Goal: Task Accomplishment & Management: Manage account settings

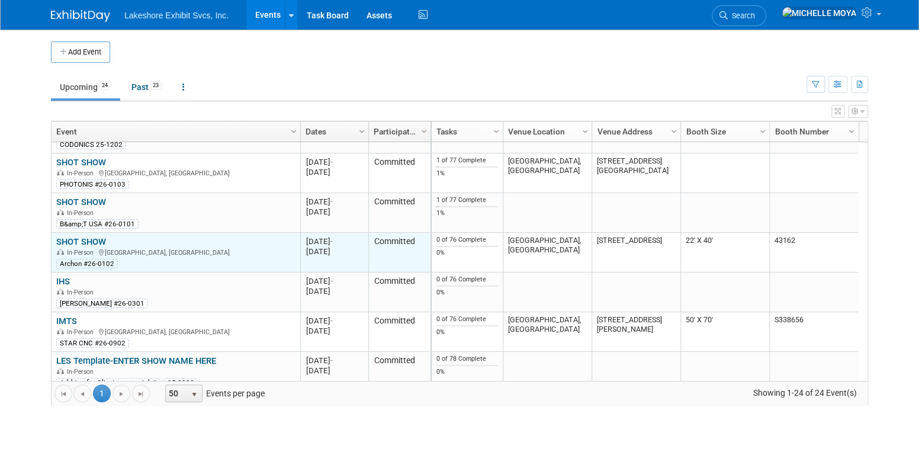
scroll to position [719, 0]
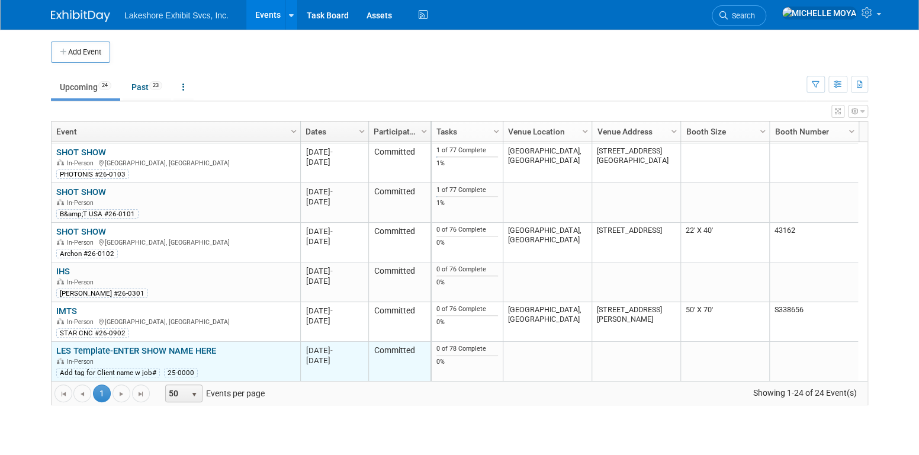
click at [146, 349] on link "LES Template-ENTER SHOW NAME HERE" at bounding box center [136, 350] width 160 height 11
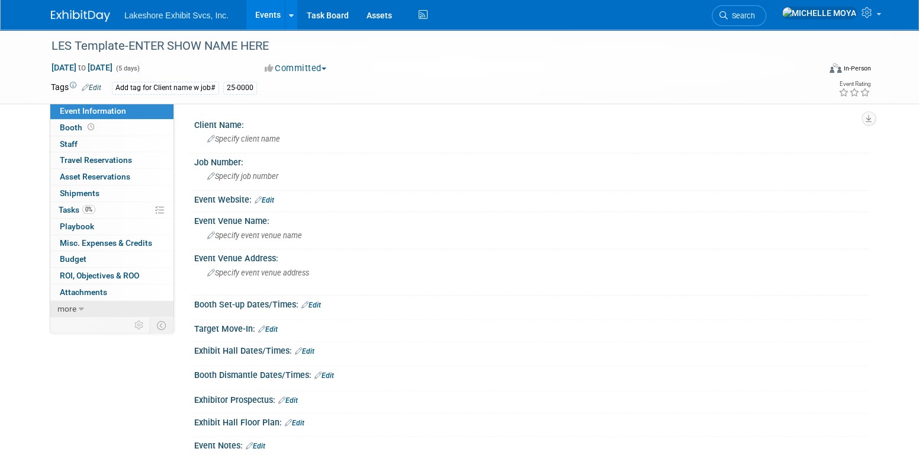
click at [77, 308] on link "more" at bounding box center [111, 309] width 123 height 16
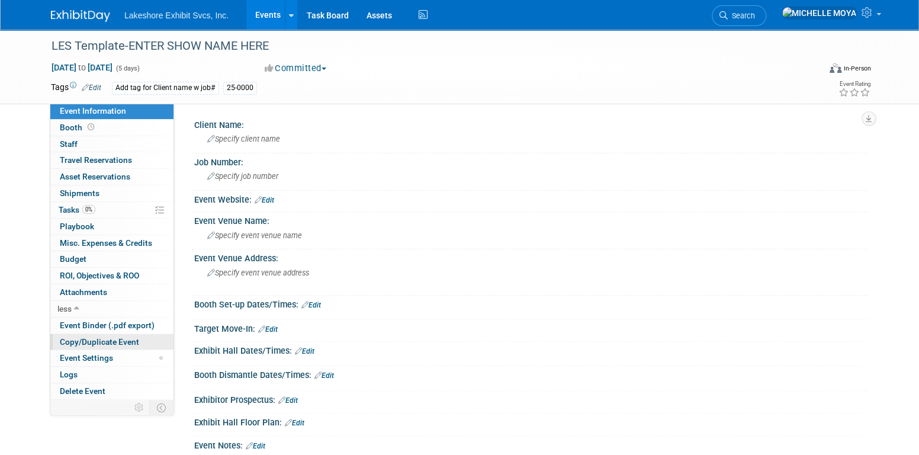
click at [120, 338] on span "Copy/Duplicate Event" at bounding box center [99, 341] width 79 height 9
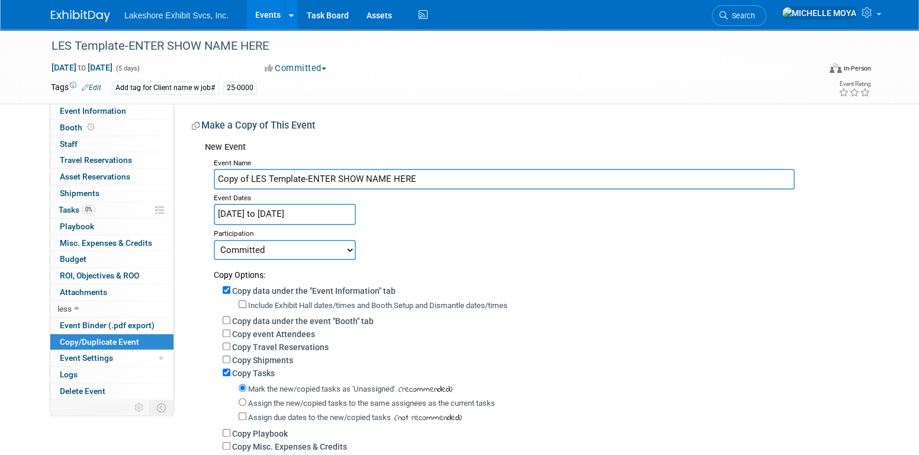
drag, startPoint x: 424, startPoint y: 178, endPoint x: 206, endPoint y: 181, distance: 218.0
click at [201, 192] on div "New Event Event Name Copy of LES Template-ENTER SHOW NAME HERE Event Dates Dec …" at bounding box center [526, 323] width 668 height 374
type input "SSG"
click at [200, 53] on div "LES Template-ENTER SHOW NAME HERE" at bounding box center [424, 46] width 754 height 21
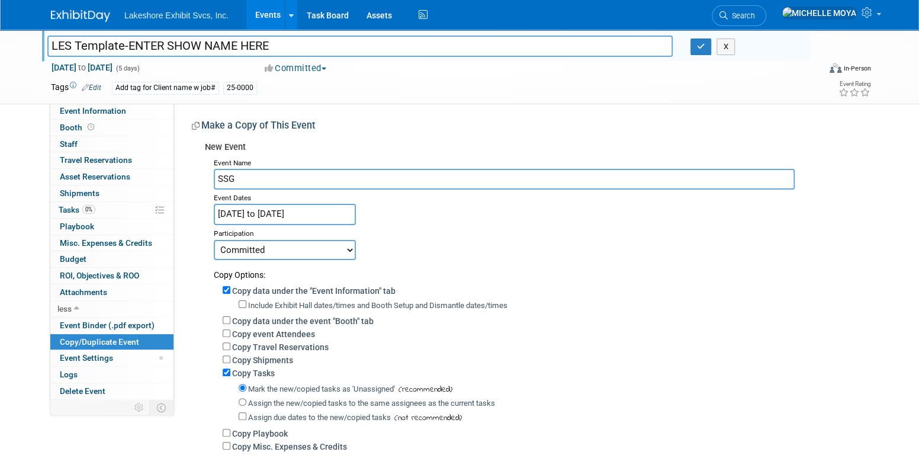
drag, startPoint x: 281, startPoint y: 42, endPoint x: 25, endPoint y: 50, distance: 256.0
click at [24, 51] on div "LES Template-ENTER SHOW NAME HERE LES Template-ENTER SHOW NAME HERE X Dec 24, 2…" at bounding box center [459, 67] width 919 height 75
click at [509, 223] on div "Event Name SSG Event Dates Dec 24, 2026 to Dec 28, 2026 Duplicate Event Warning…" at bounding box center [532, 333] width 655 height 356
click at [225, 291] on input "Copy data under the "Event Information" tab" at bounding box center [227, 290] width 8 height 8
checkbox input "false"
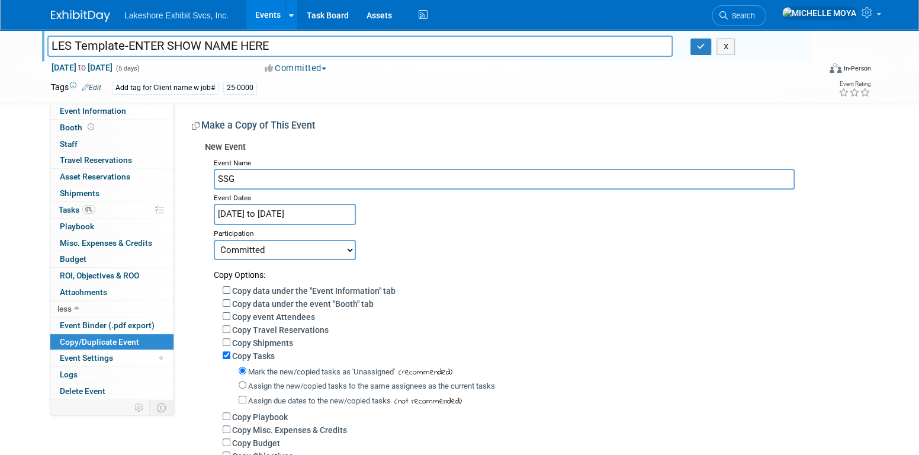
drag, startPoint x: 646, startPoint y: 195, endPoint x: 675, endPoint y: 113, distance: 87.7
click at [665, 120] on div "Make a Copy of This Event" at bounding box center [526, 127] width 668 height 17
click at [727, 49] on button "X" at bounding box center [726, 47] width 18 height 17
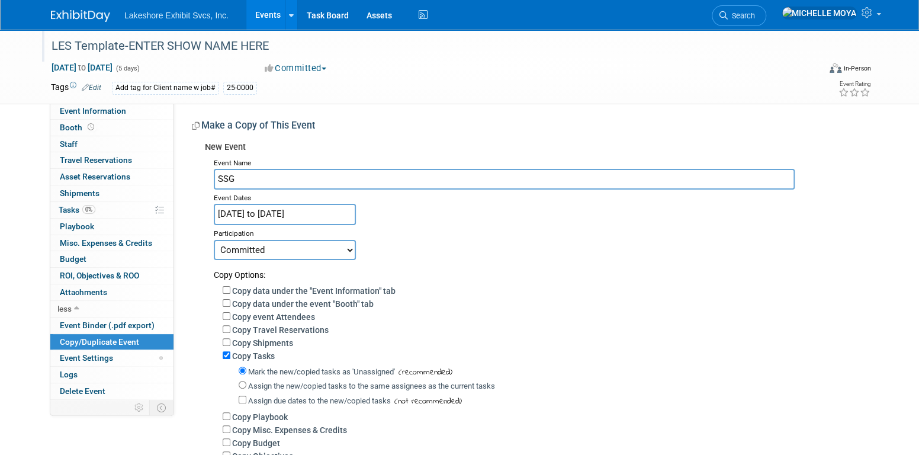
click at [268, 4] on link "Events" at bounding box center [267, 15] width 43 height 30
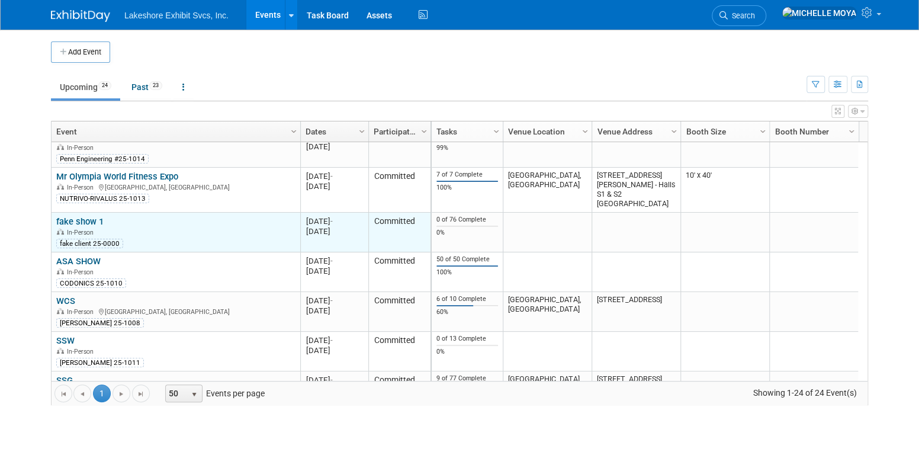
scroll to position [283, 0]
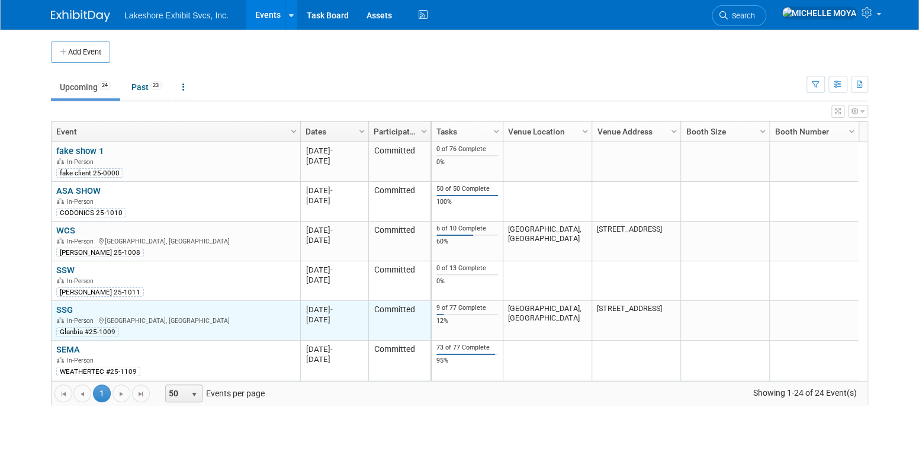
click at [63, 306] on link "SSG" at bounding box center [64, 309] width 17 height 11
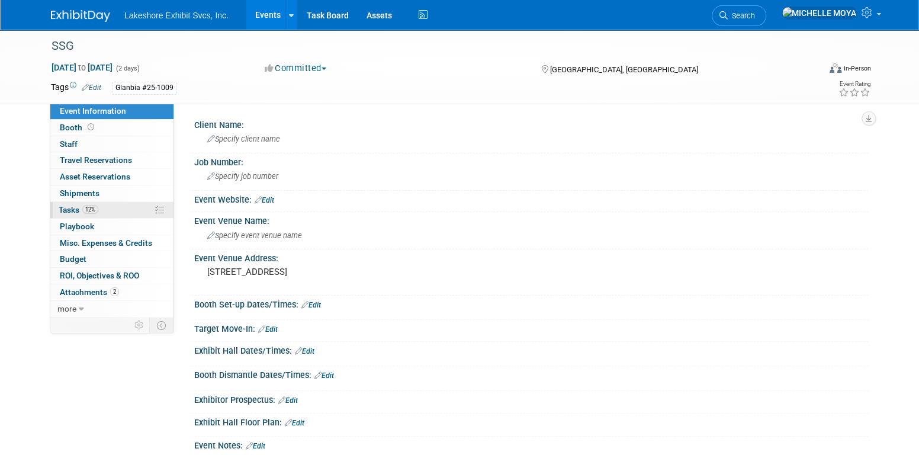
click at [106, 214] on link "12% Tasks 12%" at bounding box center [111, 210] width 123 height 16
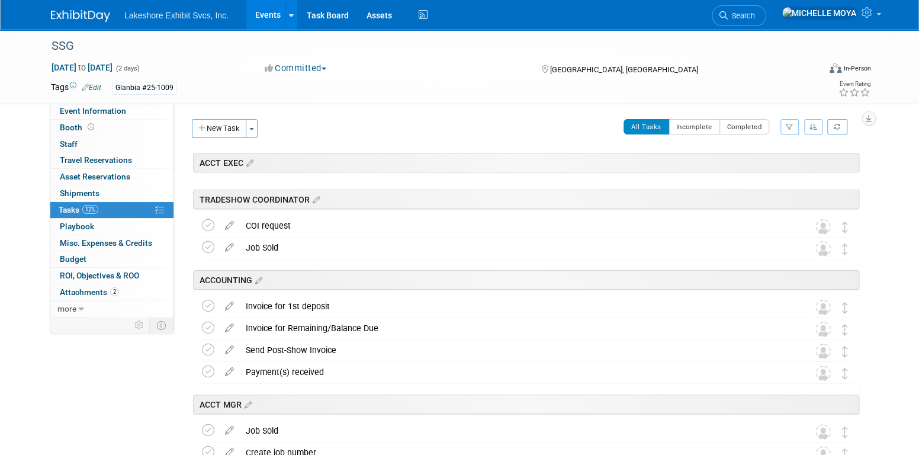
click at [107, 100] on div "SSG Oct 29, 2025 to Oct 30, 2025 (2 days) Oct 29, 2025 to Oct 30, 2025 Committe…" at bounding box center [459, 67] width 835 height 74
click at [113, 113] on span "Event Information" at bounding box center [93, 110] width 66 height 9
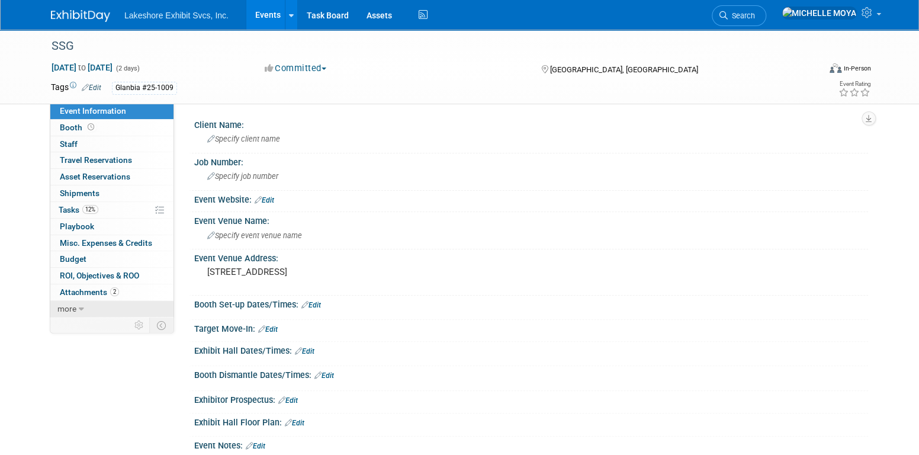
click at [76, 303] on link "more" at bounding box center [111, 309] width 123 height 16
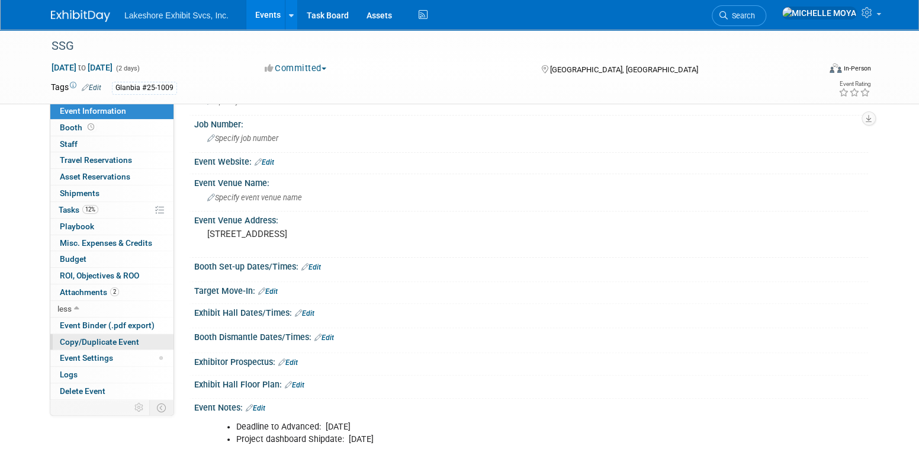
scroll to position [59, 0]
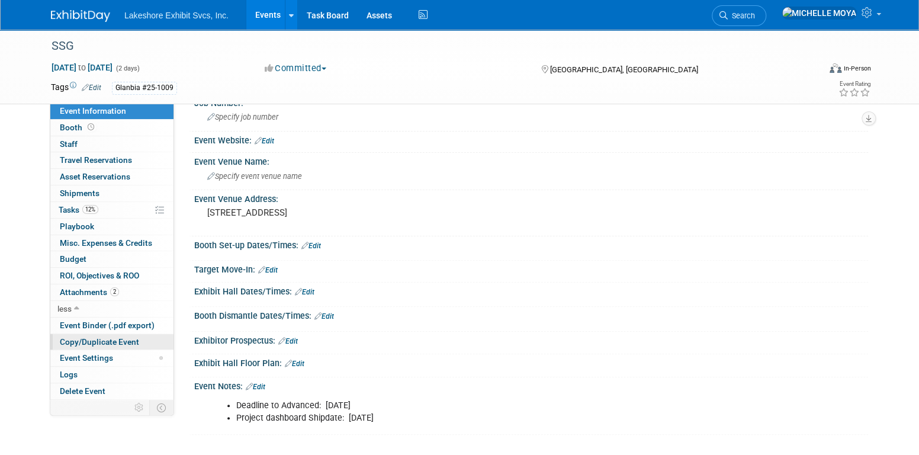
click at [118, 338] on span "Copy/Duplicate Event" at bounding box center [99, 341] width 79 height 9
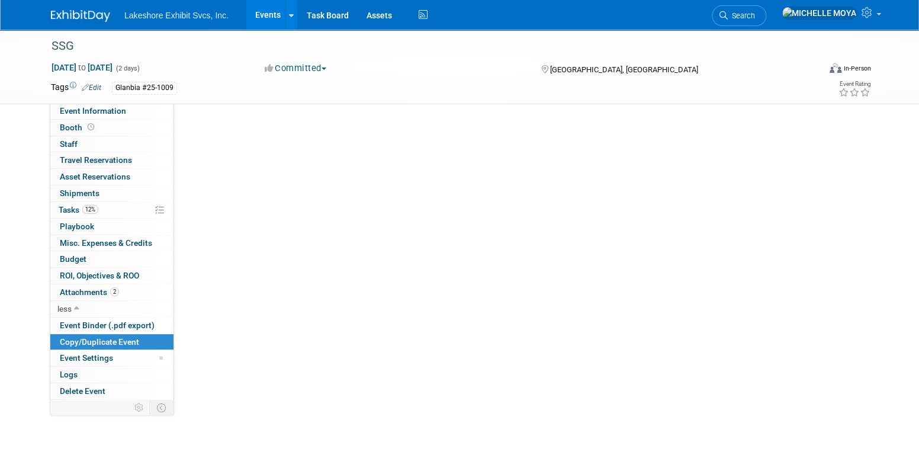
scroll to position [0, 0]
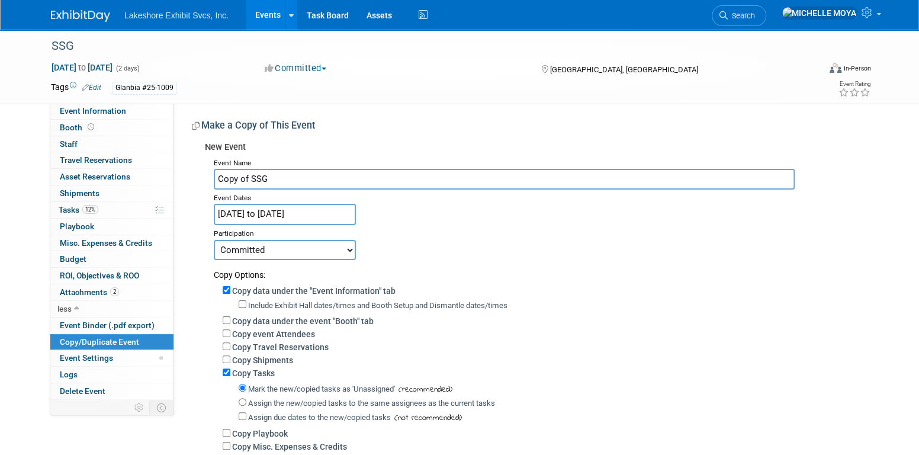
drag, startPoint x: 300, startPoint y: 181, endPoint x: 236, endPoint y: 175, distance: 63.6
click at [236, 175] on input "Copy of SSG" at bounding box center [504, 179] width 581 height 21
click at [267, 18] on link "Events" at bounding box center [267, 15] width 43 height 30
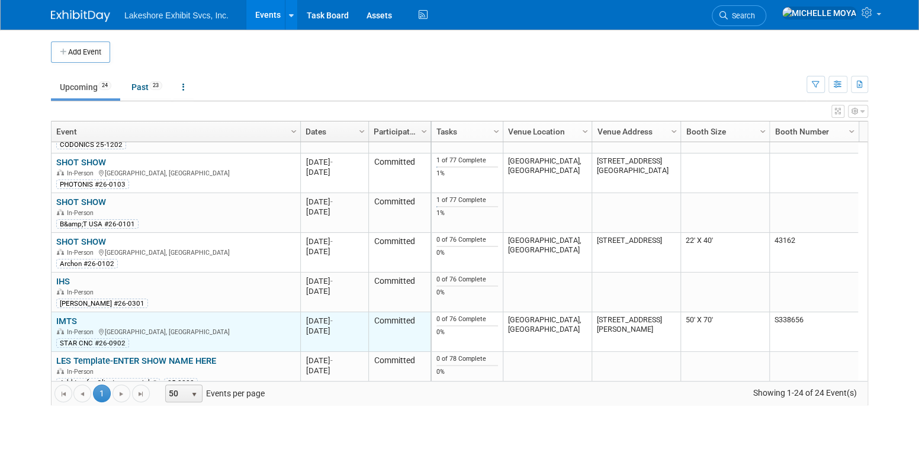
scroll to position [719, 0]
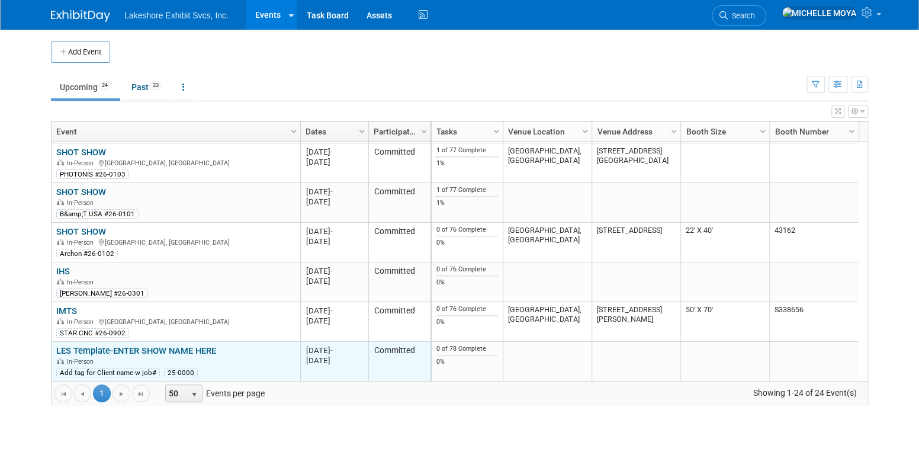
click at [117, 349] on link "LES Template-ENTER SHOW NAME HERE" at bounding box center [136, 350] width 160 height 11
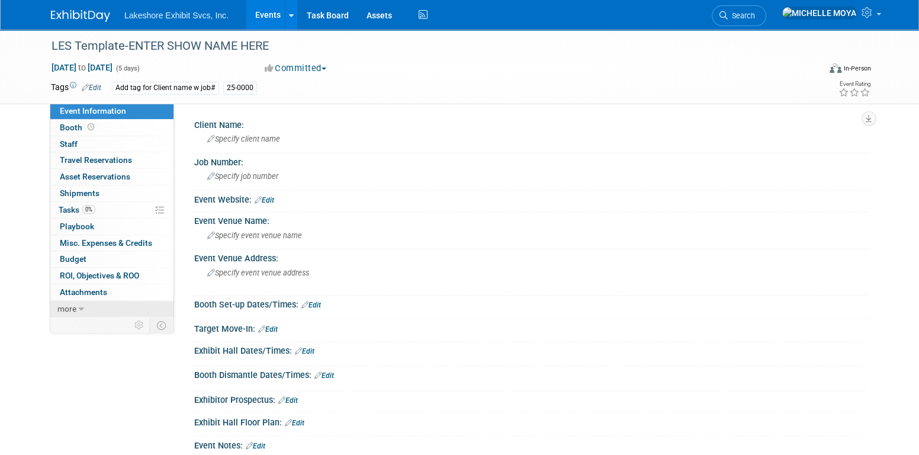
click at [79, 309] on icon at bounding box center [81, 309] width 5 height 8
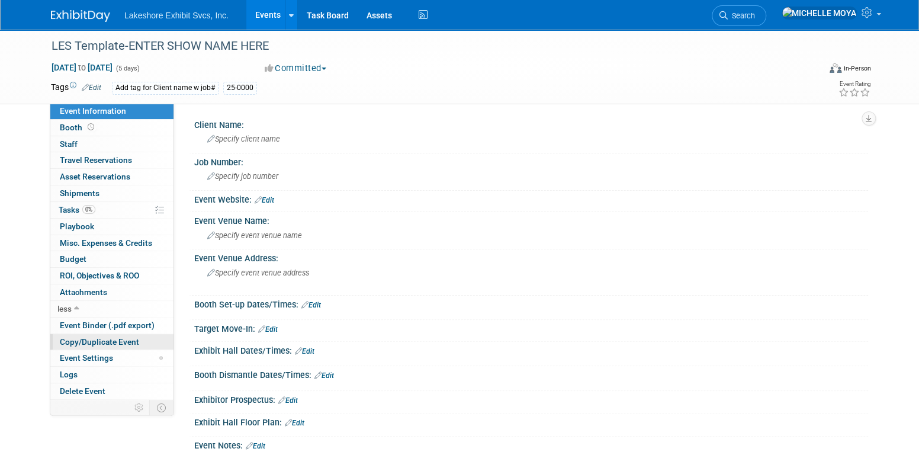
click at [108, 341] on span "Copy/Duplicate Event" at bounding box center [99, 341] width 79 height 9
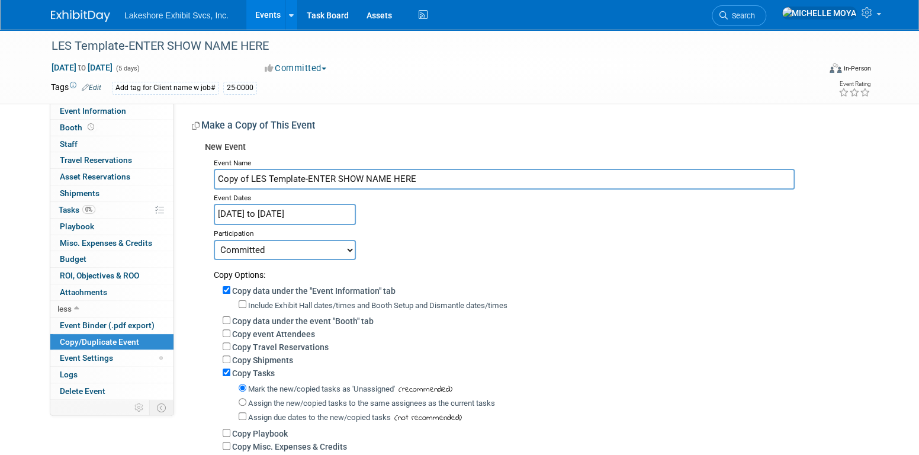
drag, startPoint x: 435, startPoint y: 178, endPoint x: 197, endPoint y: 191, distance: 237.9
click at [193, 191] on div "New Event Event Name Copy of LES Template-ENTER SHOW NAME HERE Event Dates Dec …" at bounding box center [526, 323] width 668 height 374
type input "s"
type input "SSG"
click at [408, 220] on div "Event Name SSG Event Dates Dec 24, 2026 to Dec 28, 2026 Duplicate Event Warning…" at bounding box center [532, 333] width 655 height 356
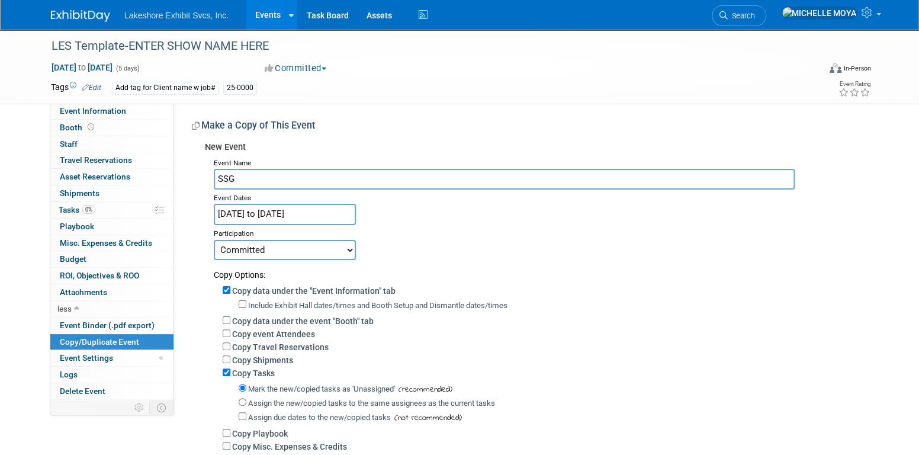
click at [339, 209] on input "Dec 24, 2026 to Dec 28, 2026" at bounding box center [285, 214] width 142 height 21
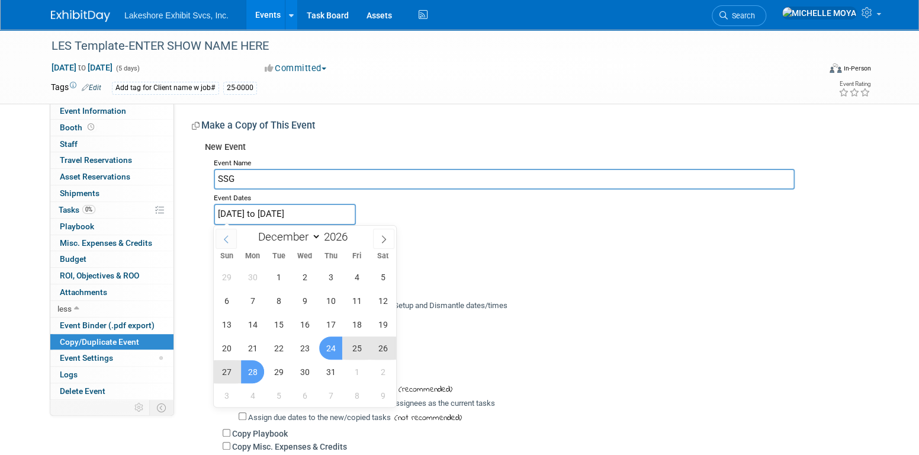
click at [222, 239] on span at bounding box center [226, 239] width 21 height 20
select select "10"
click at [352, 241] on span at bounding box center [352, 240] width 8 height 7
type input "2025"
click at [231, 239] on span at bounding box center [226, 239] width 21 height 20
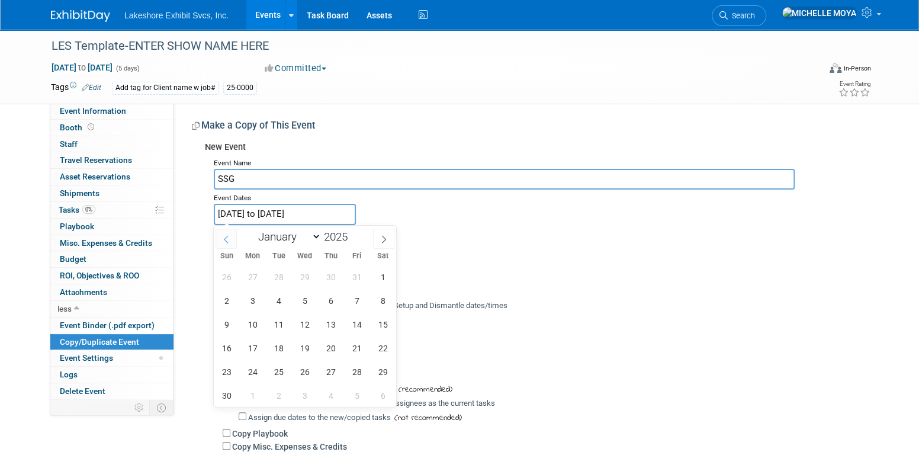
select select "9"
click at [307, 370] on span "29" at bounding box center [304, 371] width 23 height 23
click at [332, 373] on span "30" at bounding box center [330, 371] width 23 height 23
type input "[DATE] to [DATE]"
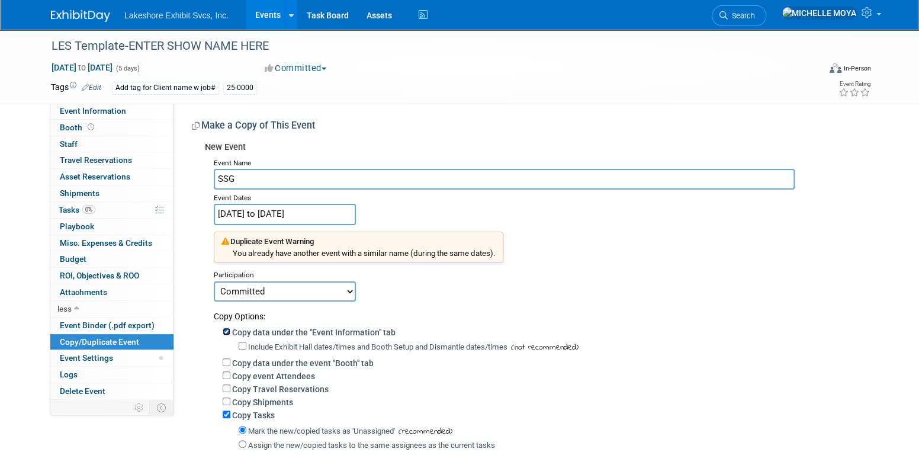
click at [228, 330] on input "Copy data under the "Event Information" tab" at bounding box center [227, 332] width 8 height 8
checkbox input "false"
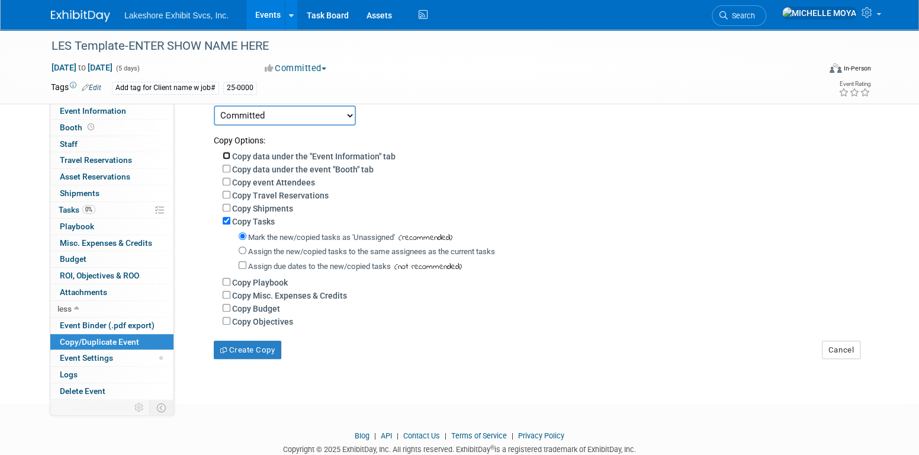
scroll to position [178, 0]
click at [265, 348] on button "Create Copy" at bounding box center [248, 348] width 68 height 19
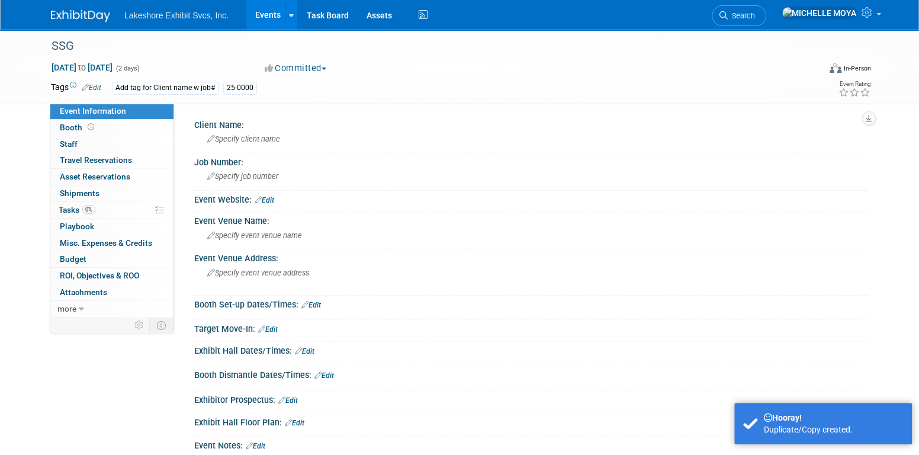
click at [148, 86] on div "Add tag for Client name w job#" at bounding box center [165, 88] width 107 height 12
click at [248, 84] on div "25-0000" at bounding box center [240, 88] width 34 height 12
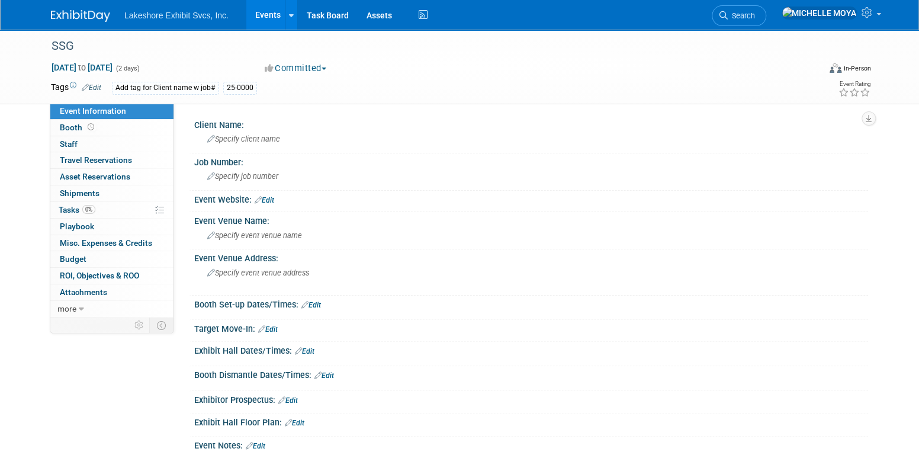
click at [183, 90] on div "Add tag for Client name w job#" at bounding box center [165, 88] width 107 height 12
click at [178, 82] on div "Add tag for Client name w job#" at bounding box center [165, 88] width 107 height 12
click at [97, 86] on link "Edit" at bounding box center [92, 88] width 20 height 8
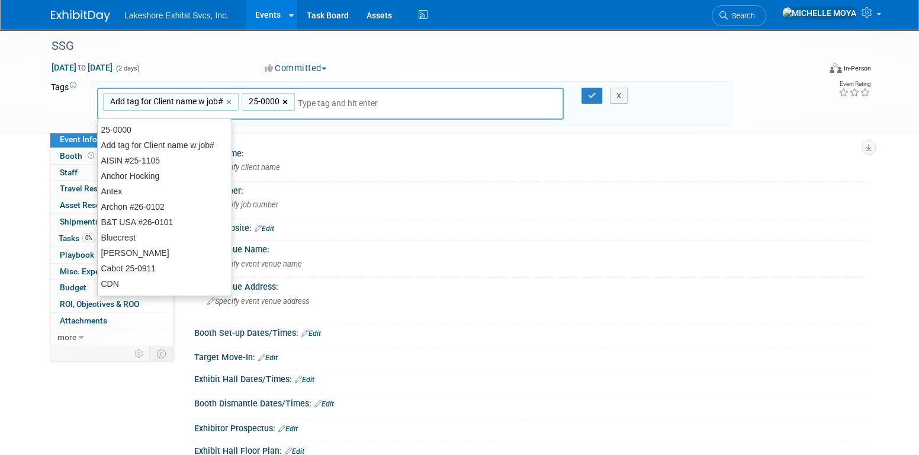
click at [283, 98] on link "×" at bounding box center [287, 102] width 8 height 14
type input "Add tag for Client name w job#"
click at [229, 100] on link "×" at bounding box center [230, 102] width 8 height 14
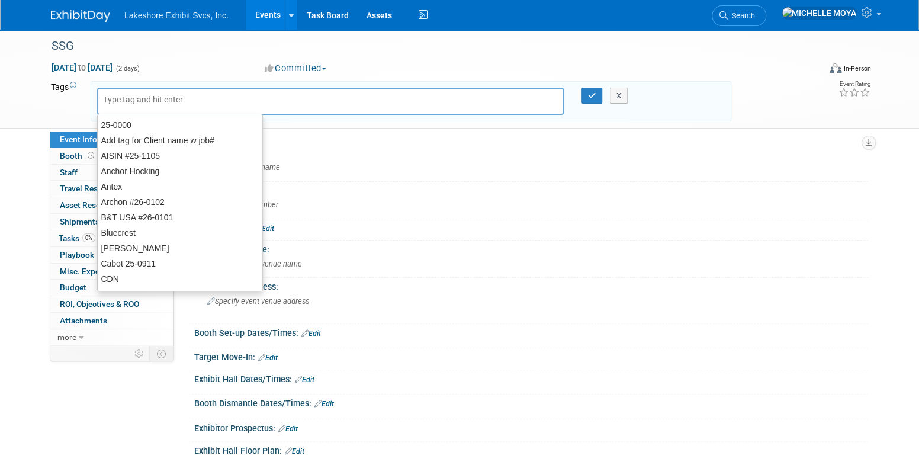
click at [229, 100] on input "text" at bounding box center [186, 100] width 166 height 12
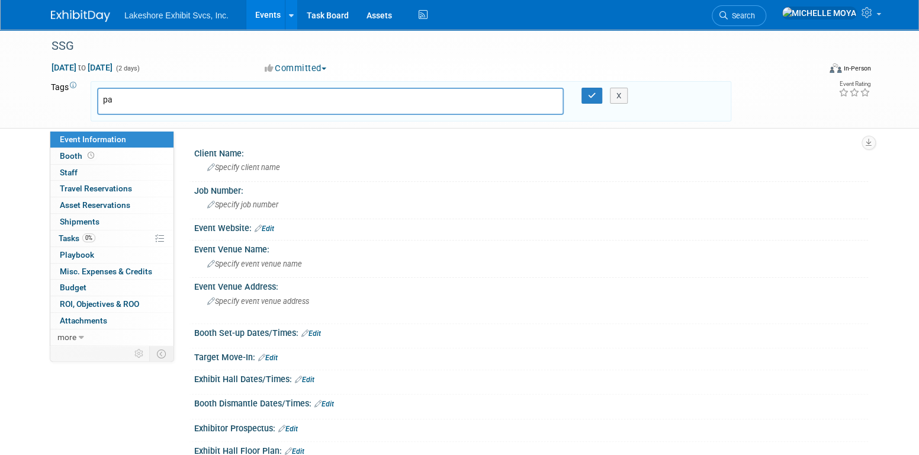
type input "p"
type input "PAT Vitamins #25-1033"
click at [591, 98] on button "button" at bounding box center [592, 96] width 21 height 17
type input "PAT Vitamins #25-1033"
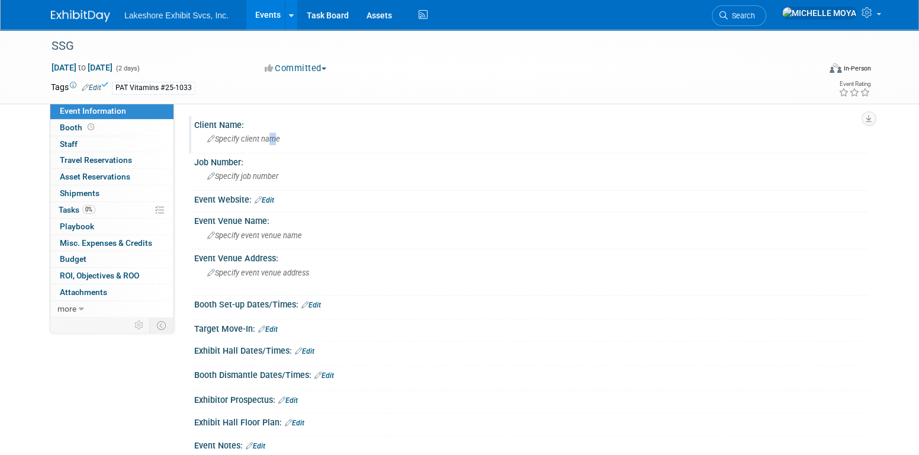
click at [268, 143] on span "Specify client name" at bounding box center [243, 138] width 73 height 9
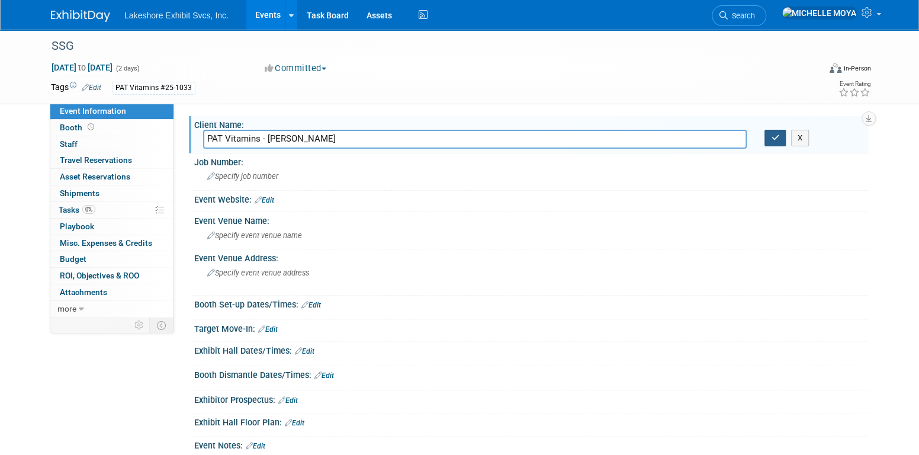
type input "PAT Vitamins - Loraine Olguin Villegas"
drag, startPoint x: 772, startPoint y: 138, endPoint x: 698, endPoint y: 146, distance: 75.1
click at [770, 136] on button "button" at bounding box center [775, 138] width 21 height 17
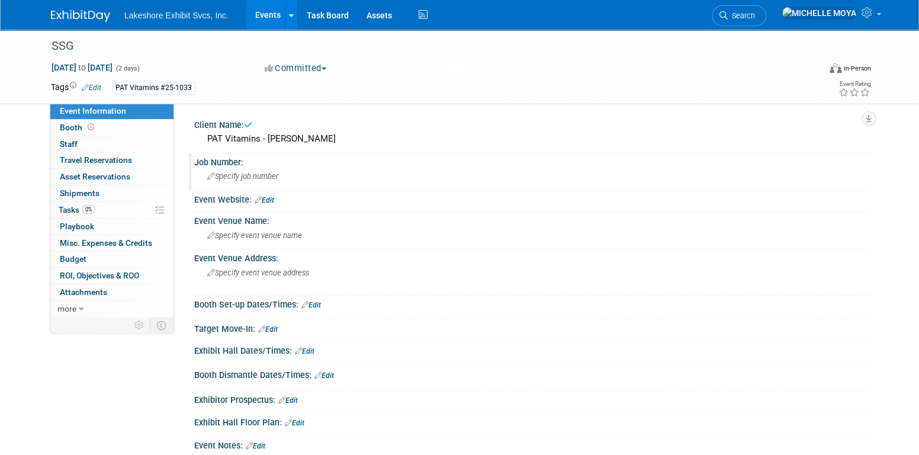
click at [293, 177] on div "Specify job number" at bounding box center [531, 176] width 656 height 18
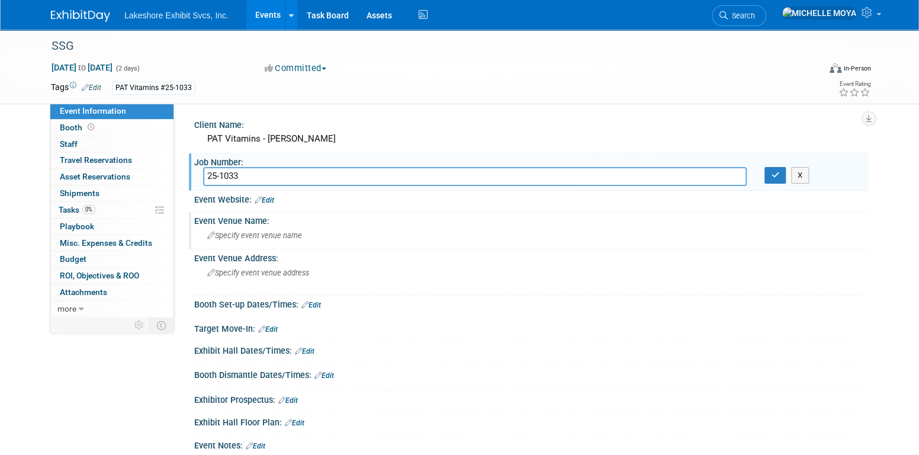
type input "25-1033"
click at [263, 235] on span "Specify event venue name" at bounding box center [254, 235] width 95 height 9
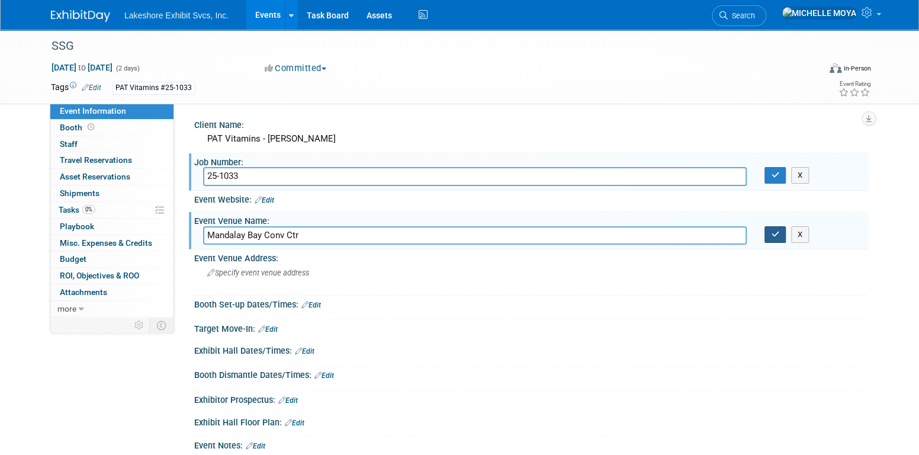
type input "Mandalay Bay Conv Ctr"
click at [771, 231] on icon "button" at bounding box center [775, 234] width 8 height 8
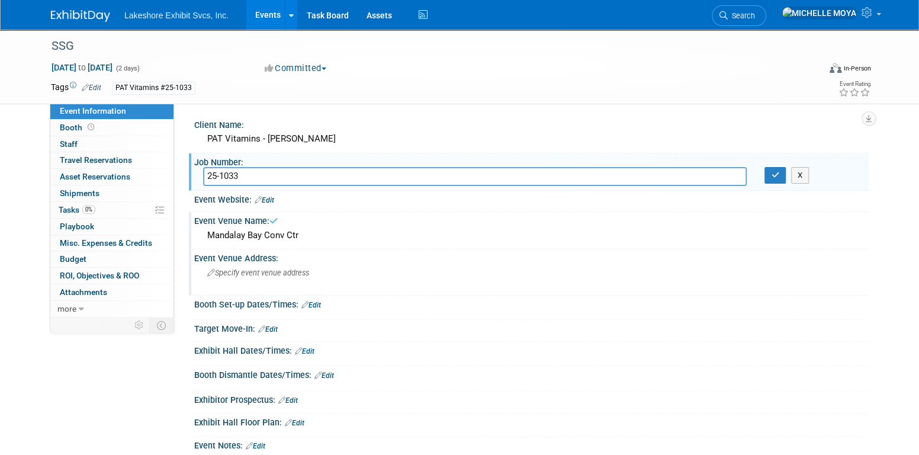
click at [272, 275] on span "Specify event venue address" at bounding box center [258, 272] width 102 height 9
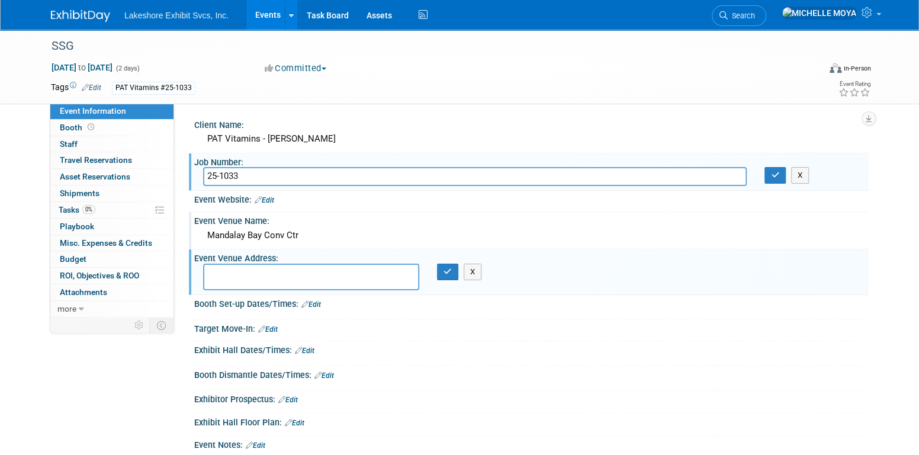
type textarea "p"
type textarea "P"
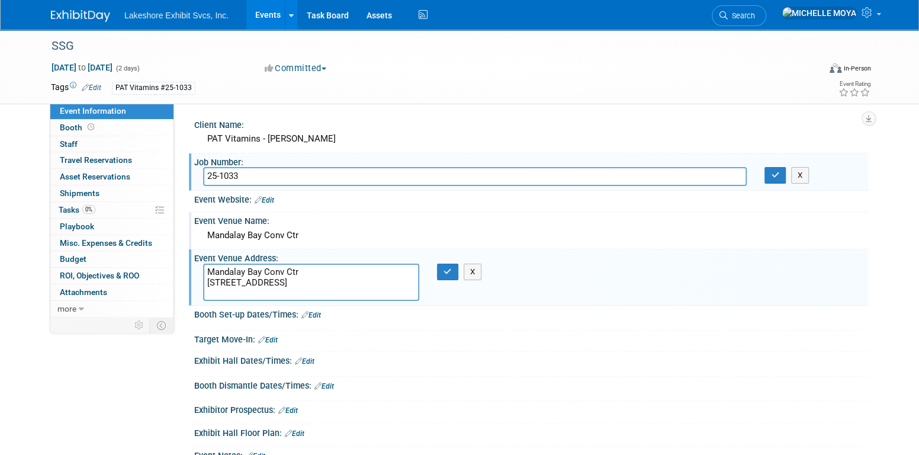
click at [207, 272] on textarea "Mandalay Bay Conv Ctr 3950 Las Vegas Blvd South Las Vegas, NV 89119" at bounding box center [311, 282] width 216 height 37
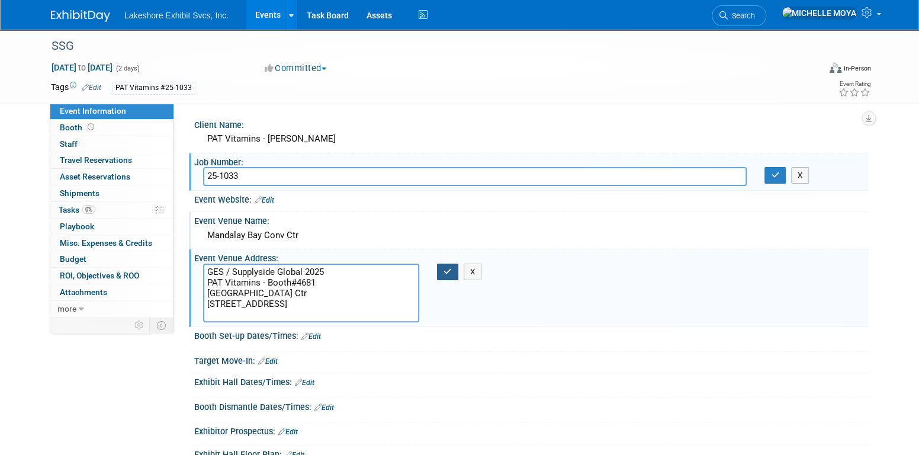
type textarea "GES / Supplyside Global 2025 PAT Vitamins - Booth#4681 Mandalay Bay Conv Ctr 39…"
click at [448, 268] on icon "button" at bounding box center [448, 272] width 8 height 8
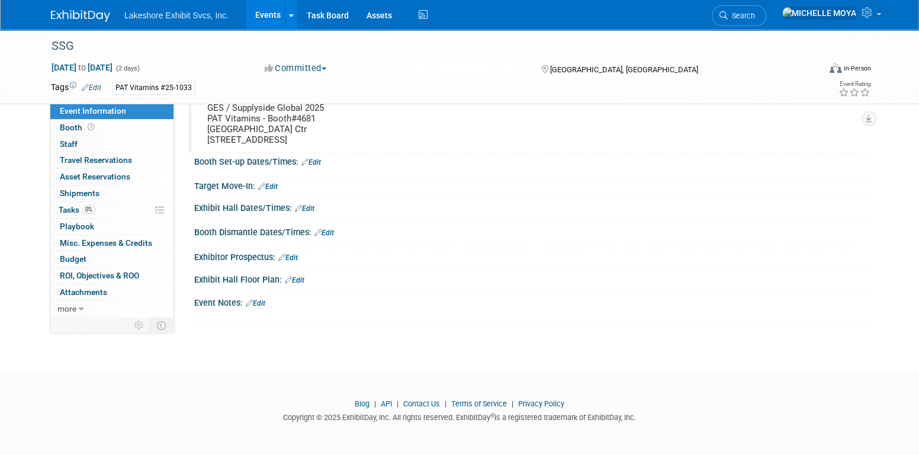
scroll to position [171, 0]
click at [132, 207] on link "0% Tasks 0%" at bounding box center [111, 210] width 123 height 16
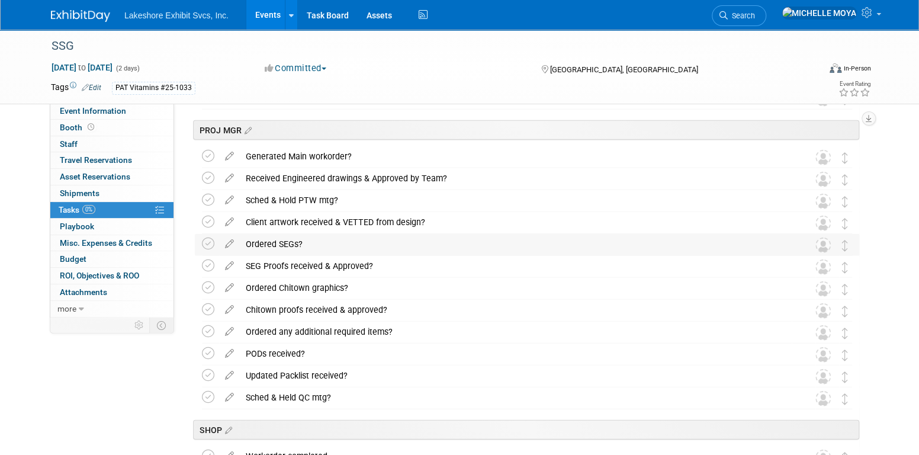
scroll to position [1599, 0]
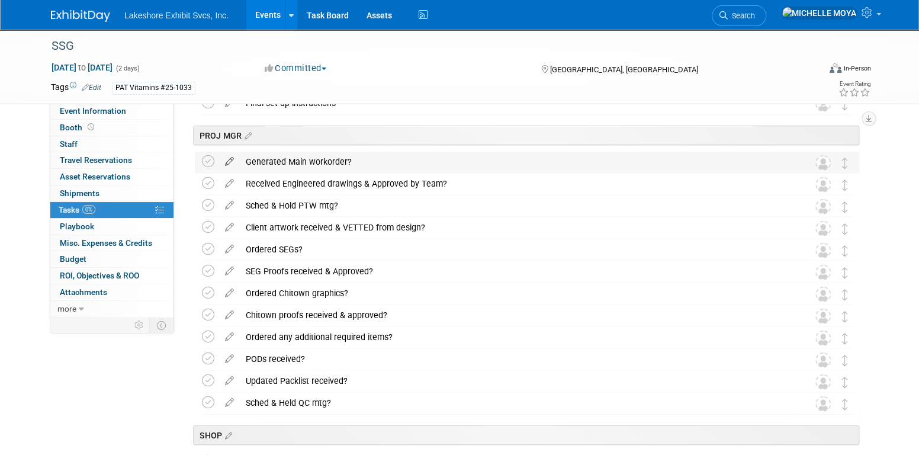
click at [229, 161] on icon at bounding box center [229, 159] width 21 height 15
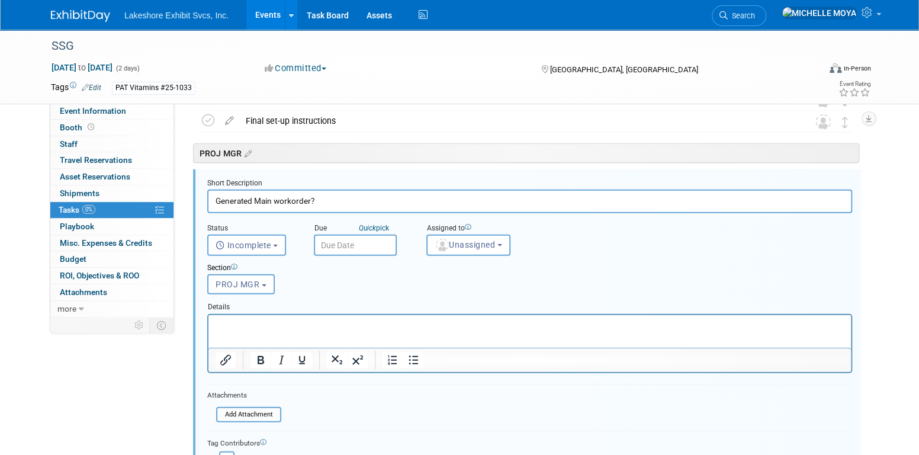
scroll to position [1578, 0]
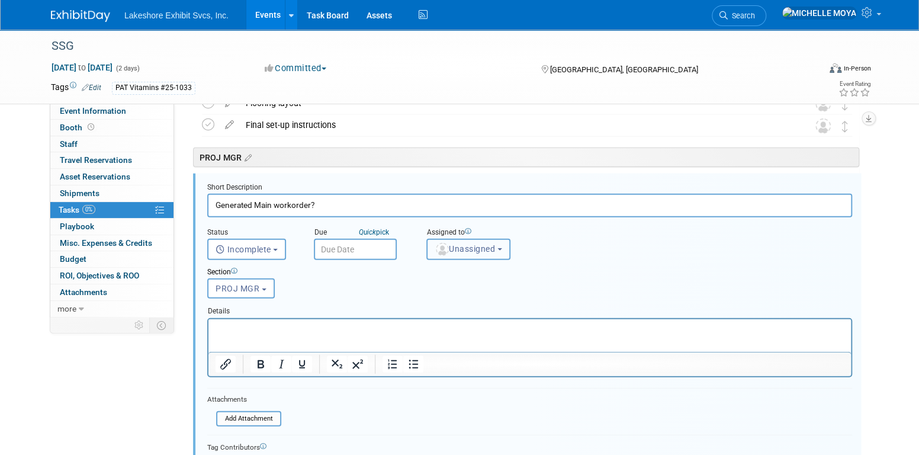
click at [495, 247] on span "Unassigned" at bounding box center [465, 248] width 60 height 9
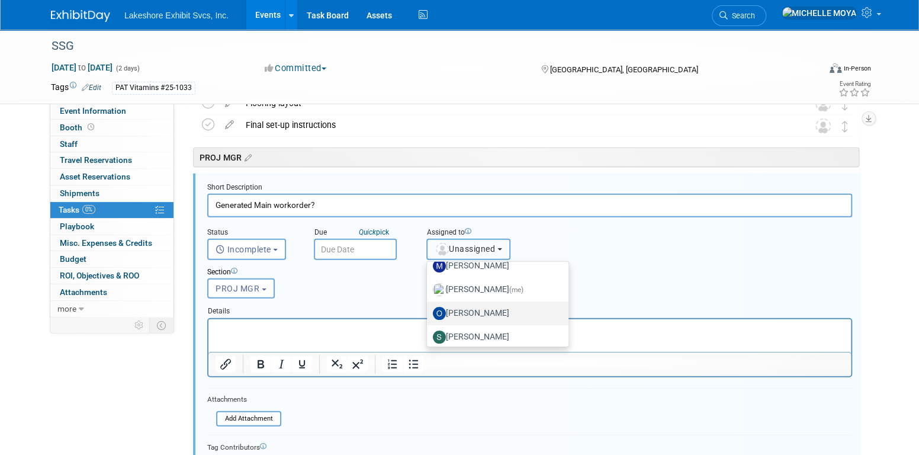
scroll to position [207, 0]
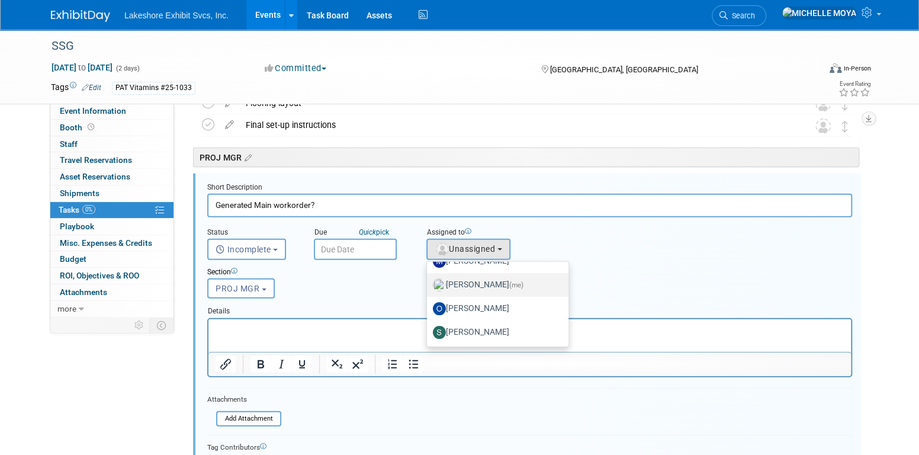
click at [513, 281] on label "MICHELLE MOYA (me)" at bounding box center [495, 284] width 124 height 19
click at [429, 281] on input "MICHELLE MOYA (me)" at bounding box center [425, 284] width 8 height 8
select select "06370d63-ce01-410c-be22-fd43021185b5"
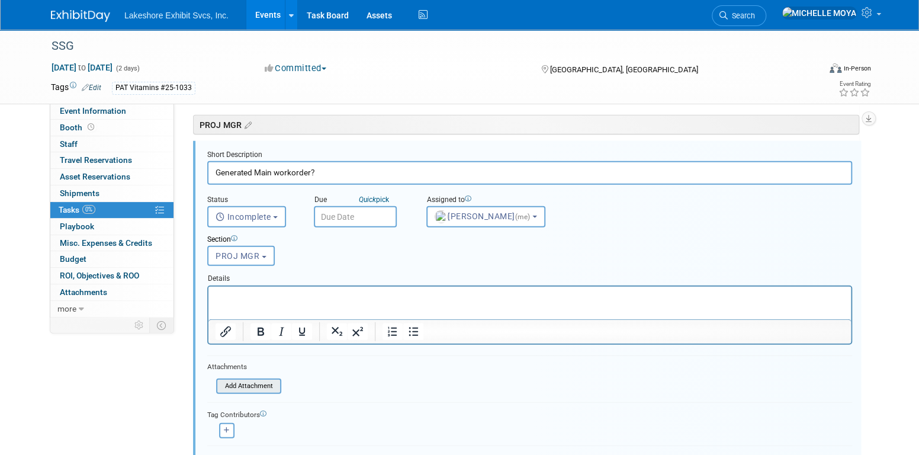
scroll to position [1637, 0]
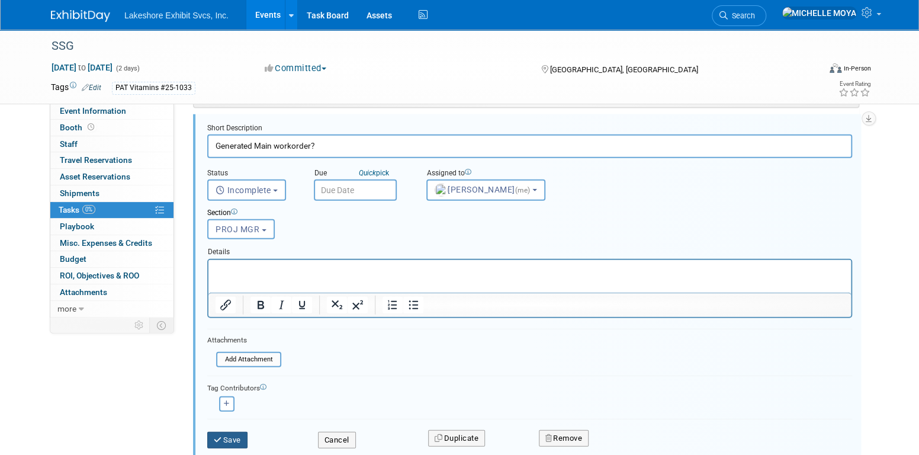
drag, startPoint x: 238, startPoint y: 438, endPoint x: 251, endPoint y: 423, distance: 19.3
click at [238, 438] on button "Save" at bounding box center [227, 440] width 40 height 17
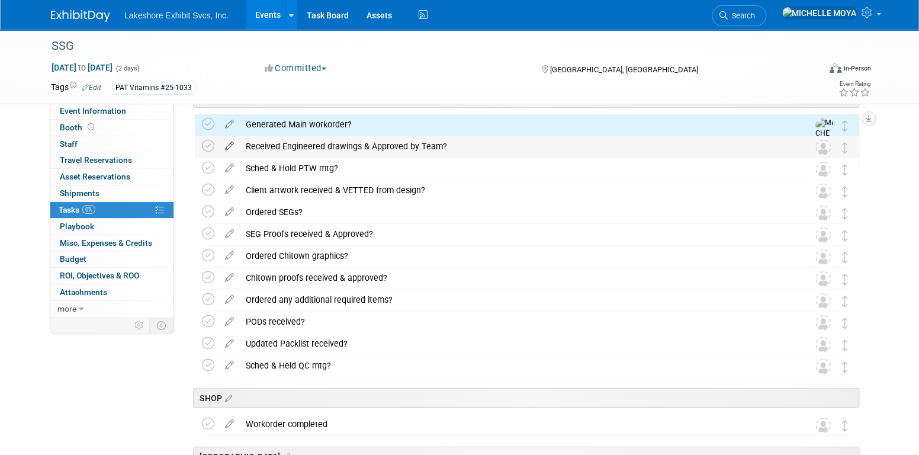
click at [229, 145] on icon at bounding box center [229, 143] width 21 height 15
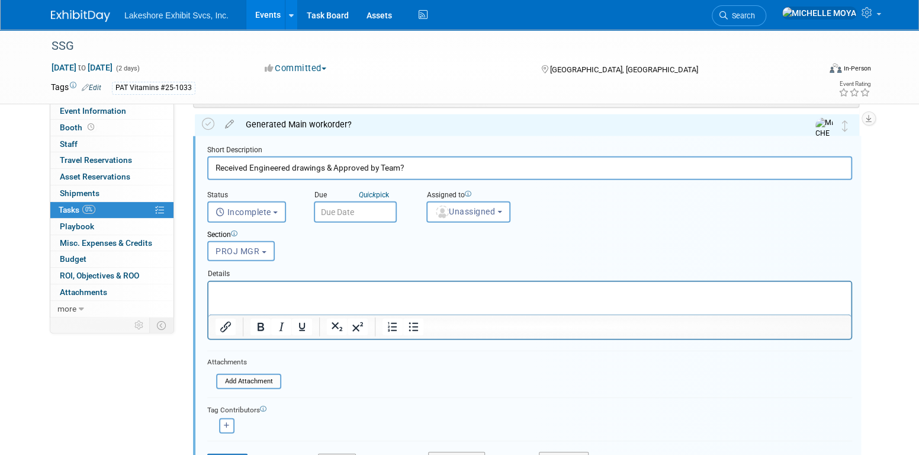
scroll to position [1599, 0]
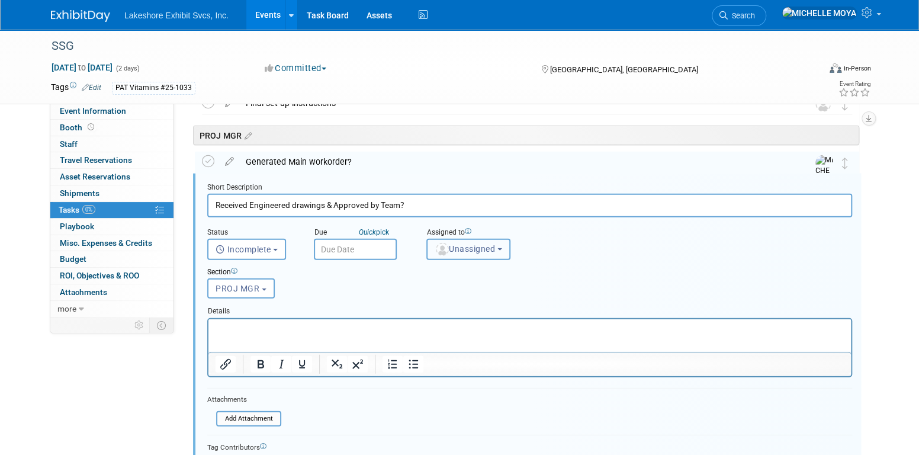
drag, startPoint x: 489, startPoint y: 242, endPoint x: 506, endPoint y: 289, distance: 50.4
click at [489, 244] on span "Unassigned" at bounding box center [465, 248] width 60 height 9
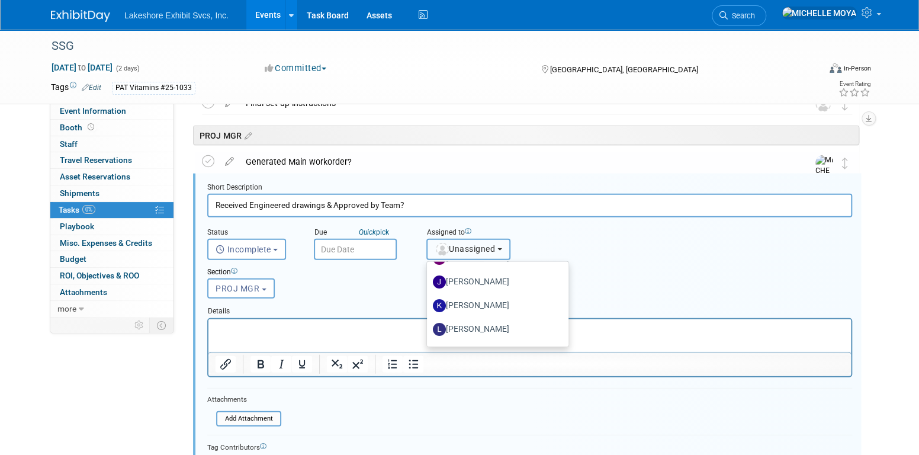
scroll to position [207, 0]
click at [504, 285] on label "MICHELLE MOYA (me)" at bounding box center [495, 284] width 124 height 19
click at [429, 285] on input "MICHELLE MOYA (me)" at bounding box center [425, 284] width 8 height 8
select select "06370d63-ce01-410c-be22-fd43021185b5"
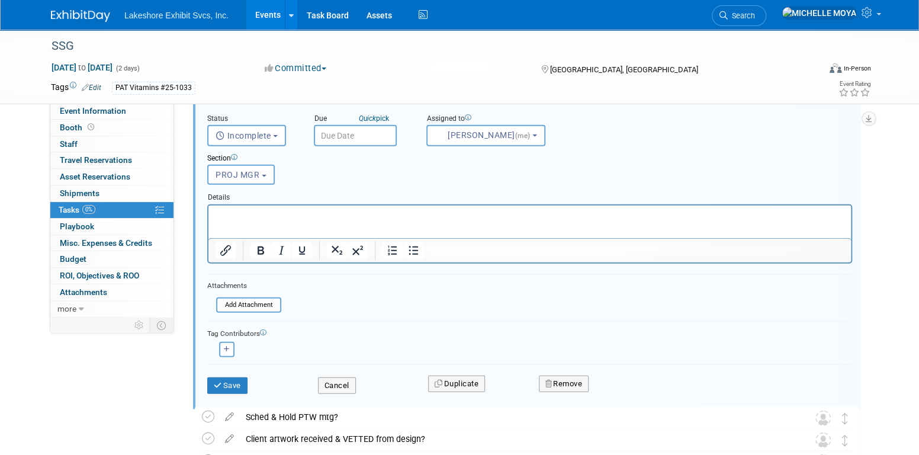
scroll to position [1718, 0]
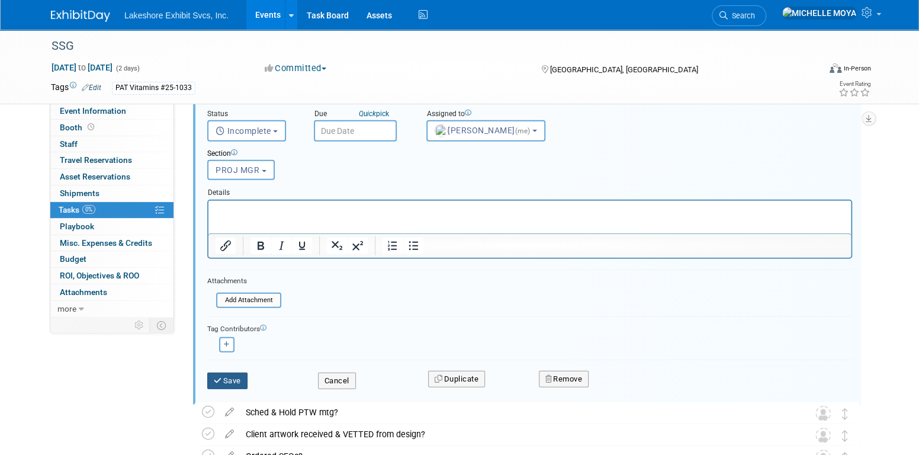
click at [240, 376] on button "Save" at bounding box center [227, 381] width 40 height 17
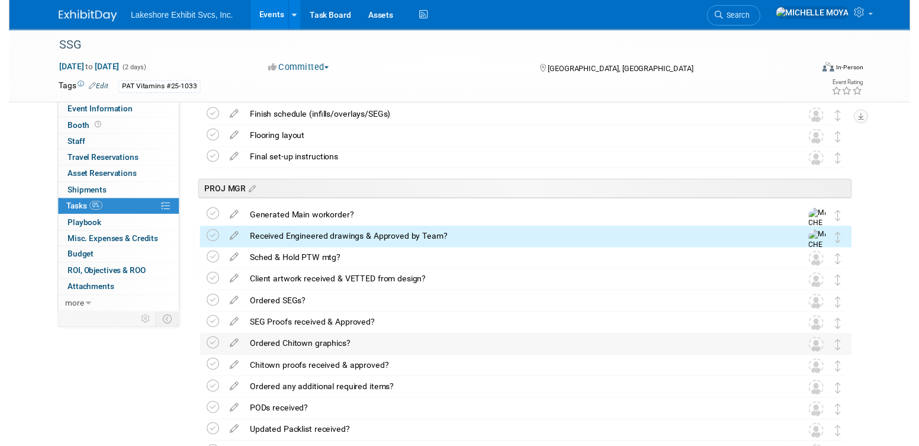
scroll to position [1540, 0]
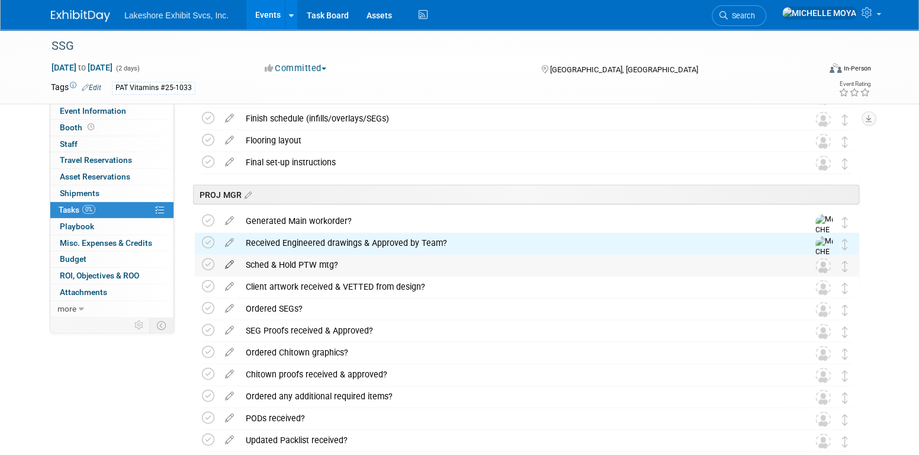
click at [231, 263] on icon at bounding box center [229, 262] width 21 height 15
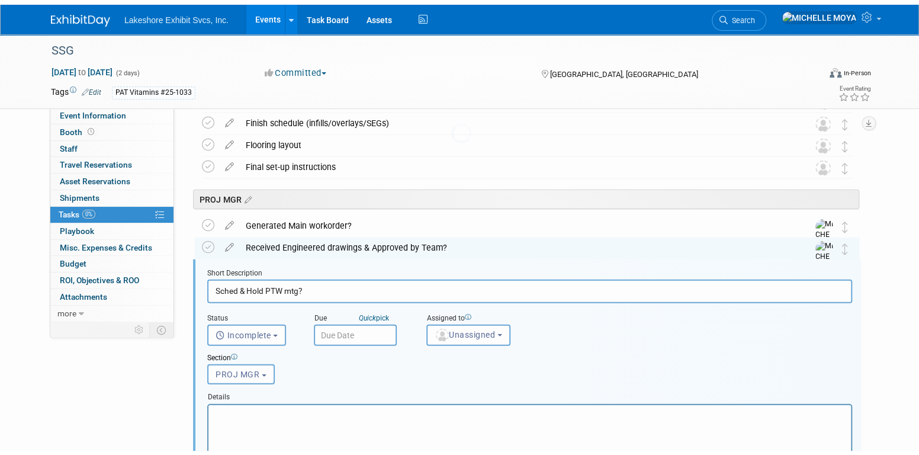
scroll to position [1621, 0]
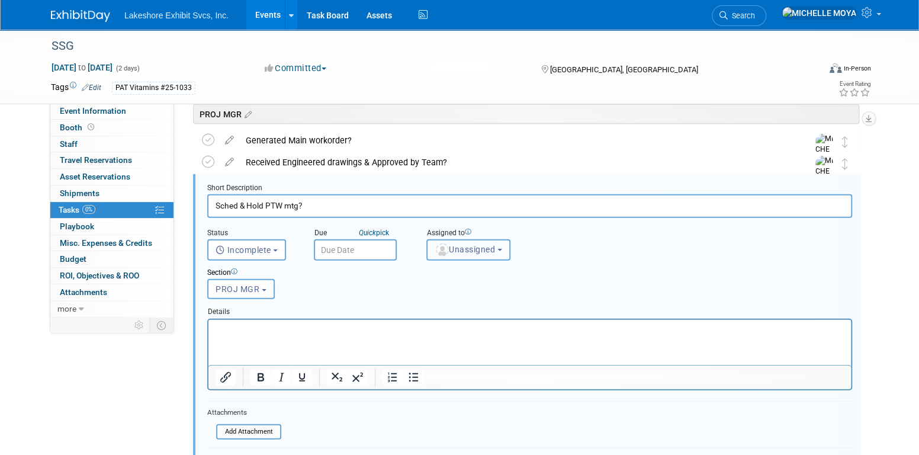
click at [480, 254] on button "Unassigned" at bounding box center [469, 249] width 84 height 21
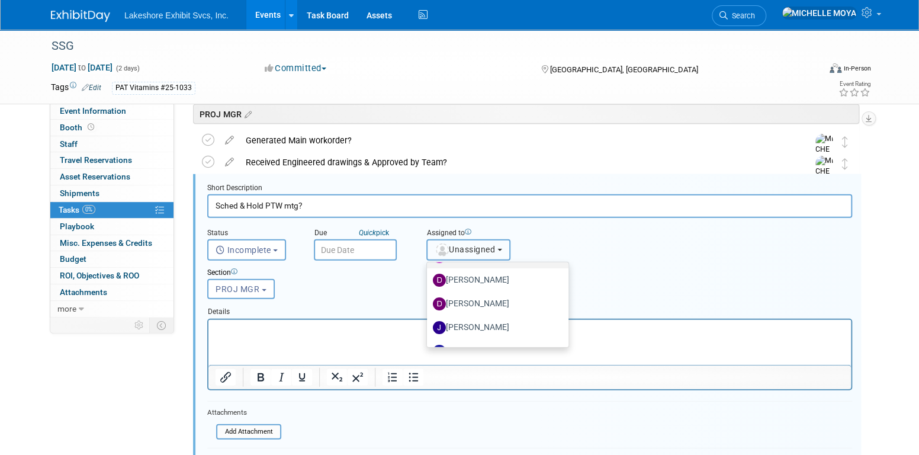
scroll to position [207, 0]
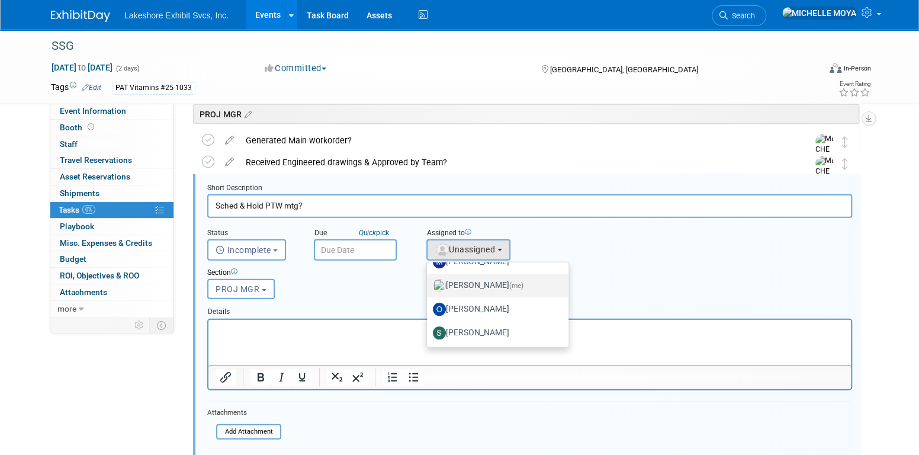
click at [492, 276] on label "MICHELLE MOYA (me)" at bounding box center [495, 285] width 124 height 19
click at [429, 280] on input "MICHELLE MOYA (me)" at bounding box center [425, 284] width 8 height 8
select select "06370d63-ce01-410c-be22-fd43021185b5"
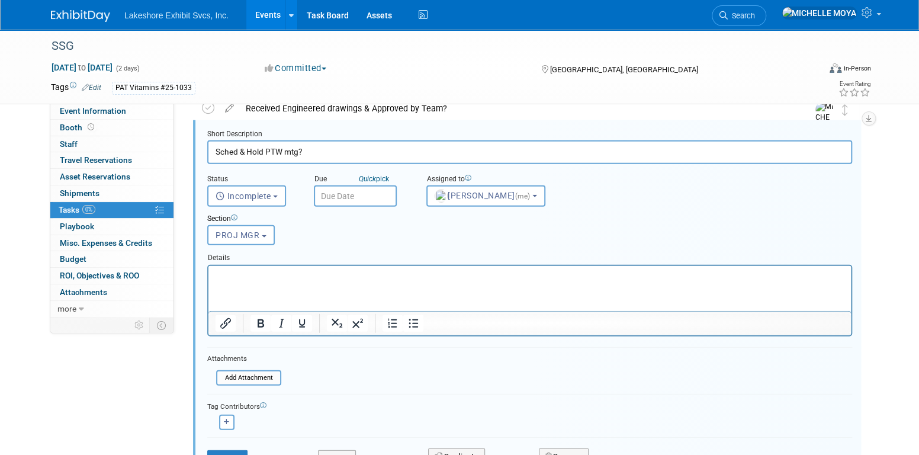
scroll to position [1739, 0]
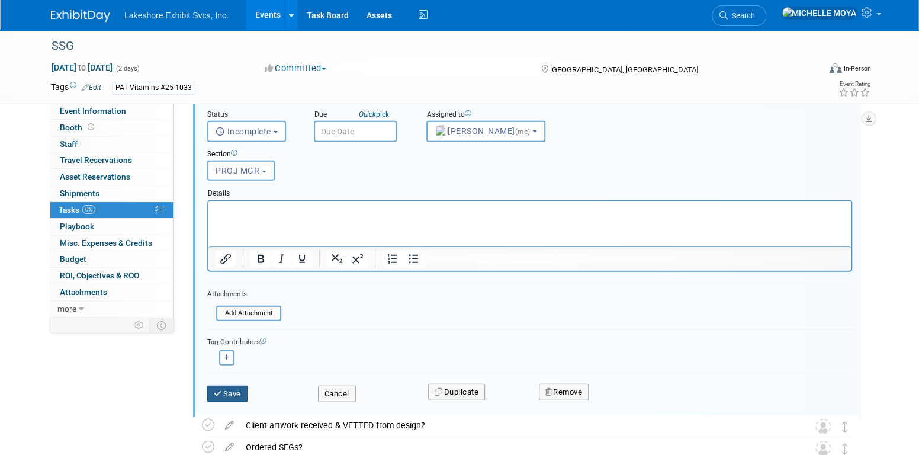
click at [228, 389] on button "Save" at bounding box center [227, 394] width 40 height 17
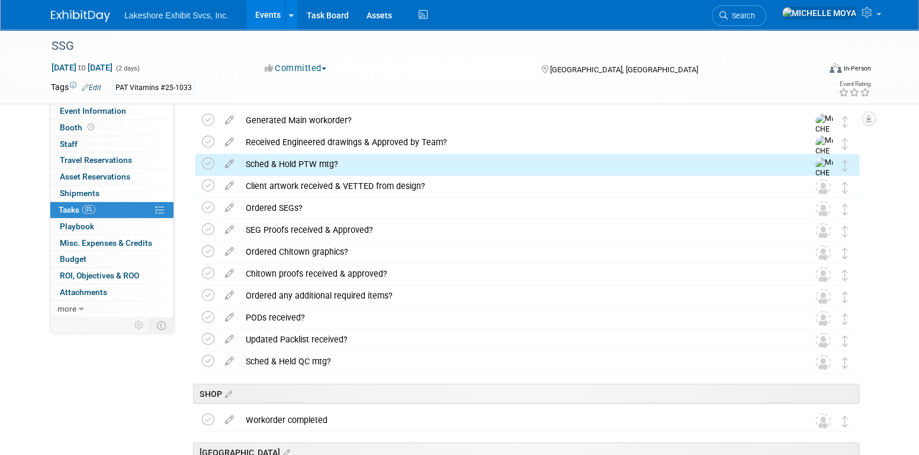
scroll to position [1621, 0]
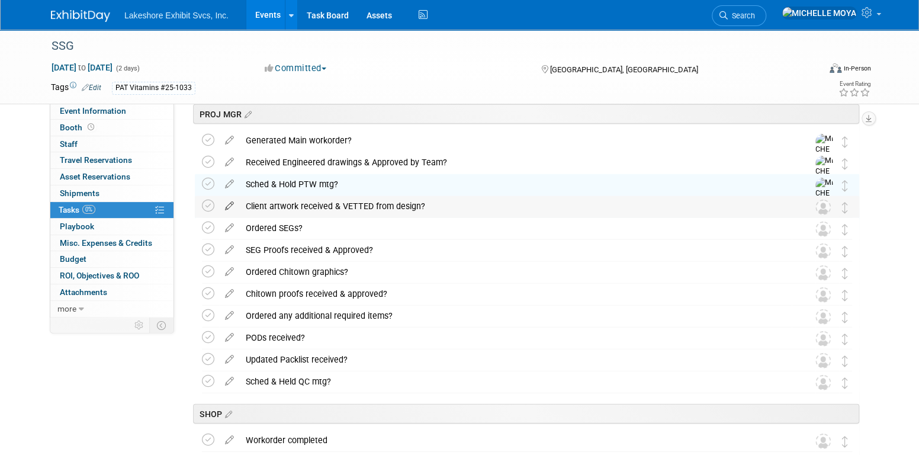
click at [229, 203] on icon at bounding box center [229, 203] width 21 height 15
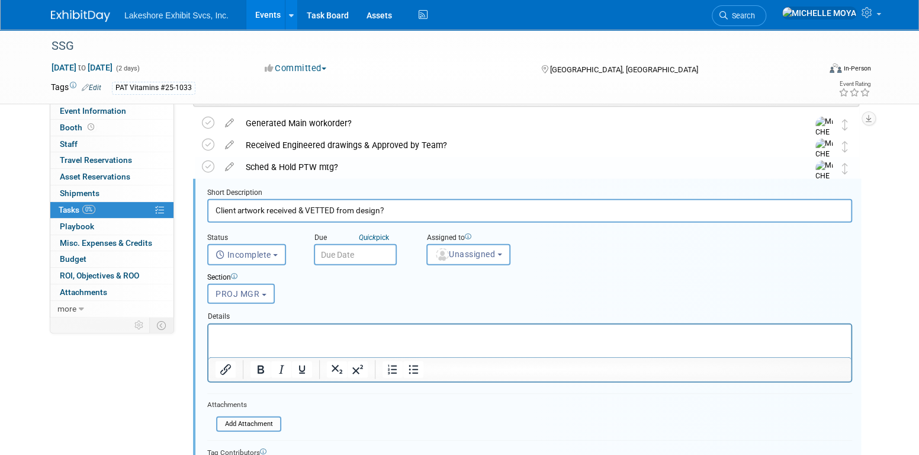
scroll to position [1643, 0]
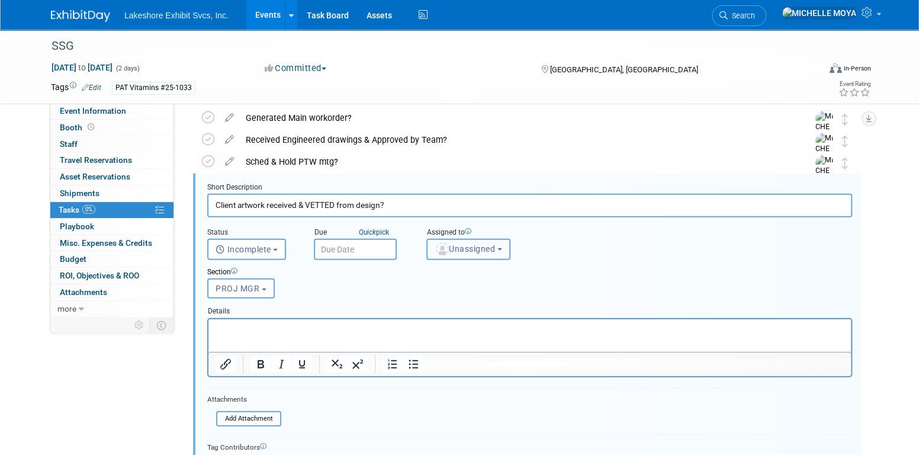
click at [487, 248] on span "Unassigned" at bounding box center [465, 248] width 60 height 9
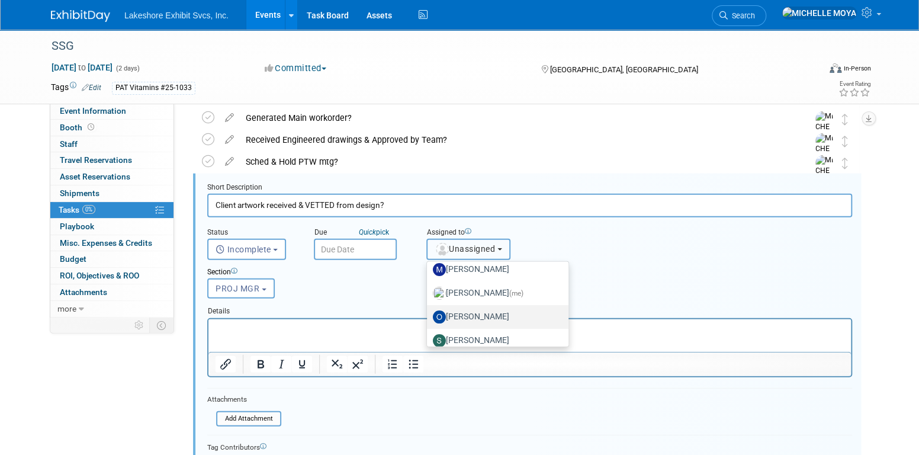
scroll to position [207, 0]
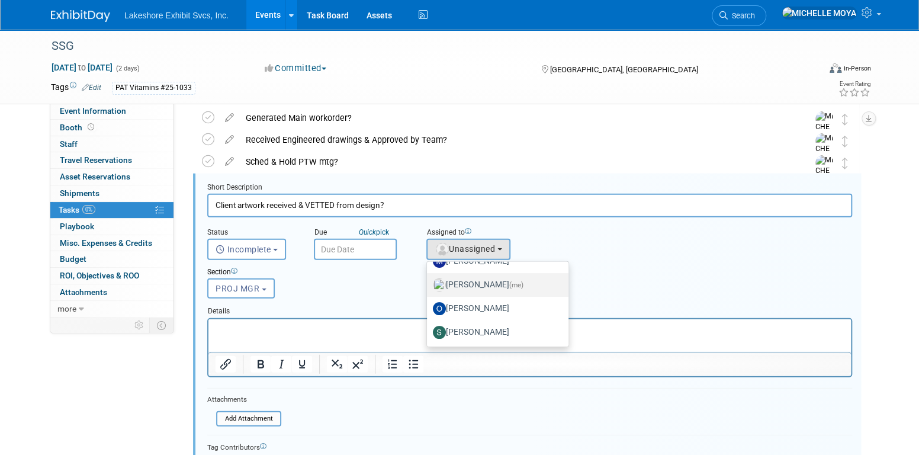
click at [501, 282] on label "MICHELLE MOYA (me)" at bounding box center [495, 284] width 124 height 19
click at [429, 282] on input "MICHELLE MOYA (me)" at bounding box center [425, 284] width 8 height 8
select select "06370d63-ce01-410c-be22-fd43021185b5"
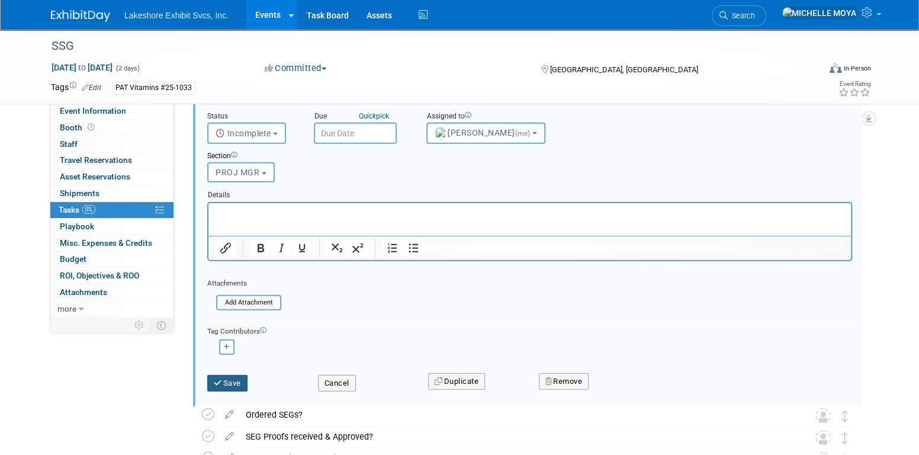
scroll to position [1762, 0]
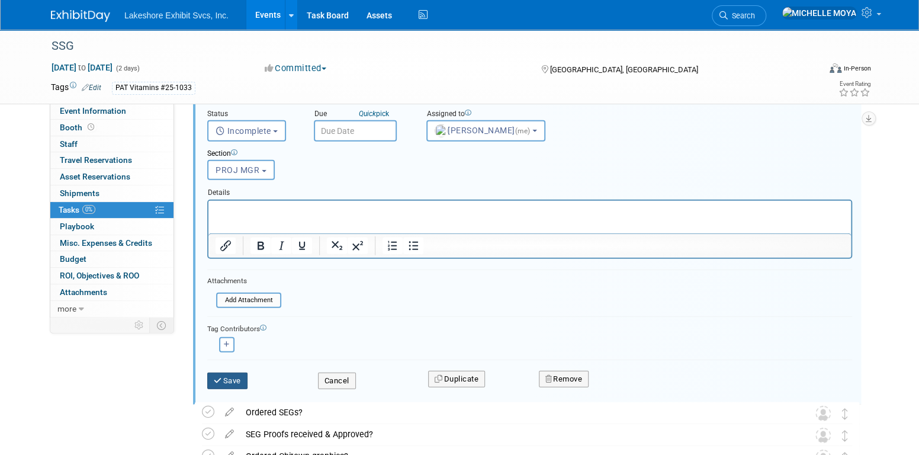
click at [232, 378] on button "Save" at bounding box center [227, 381] width 40 height 17
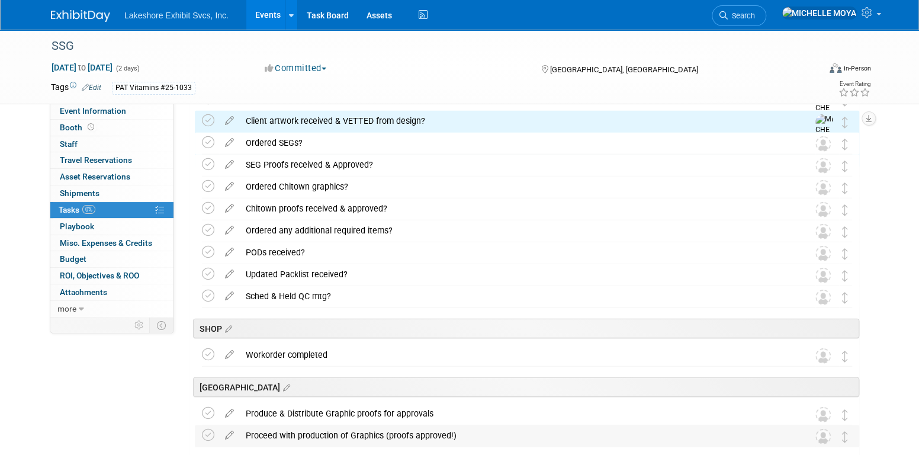
scroll to position [1643, 0]
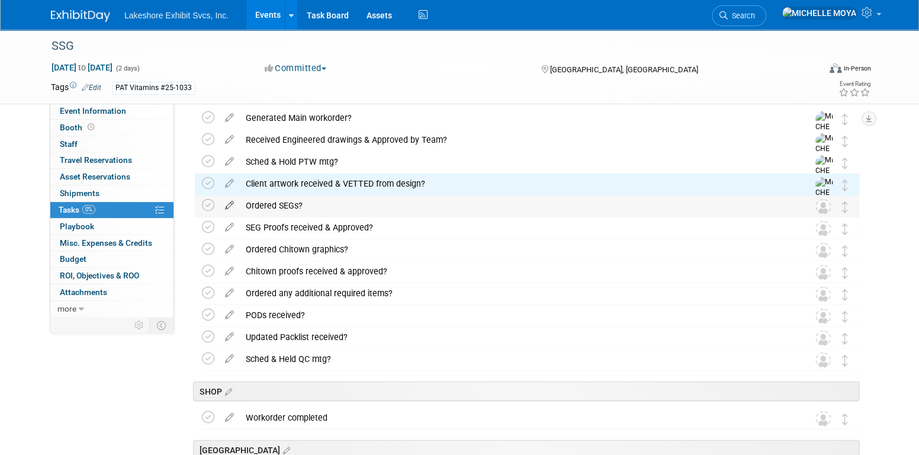
click at [230, 201] on icon at bounding box center [229, 202] width 21 height 15
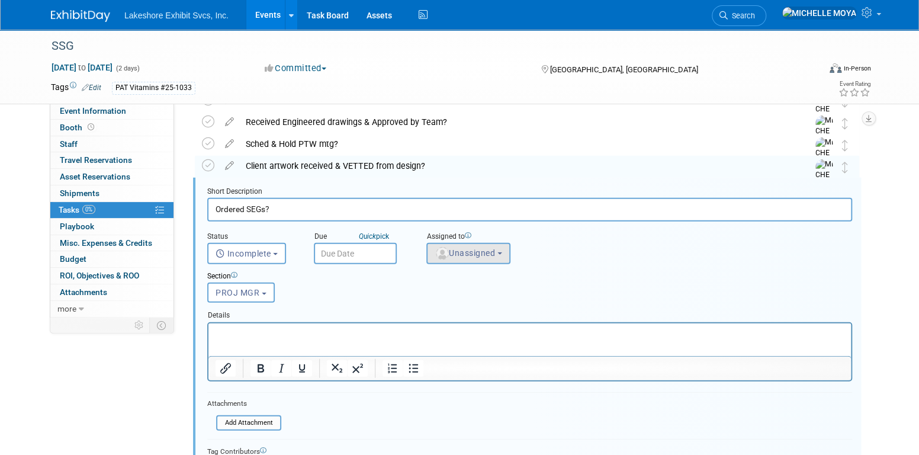
scroll to position [1665, 0]
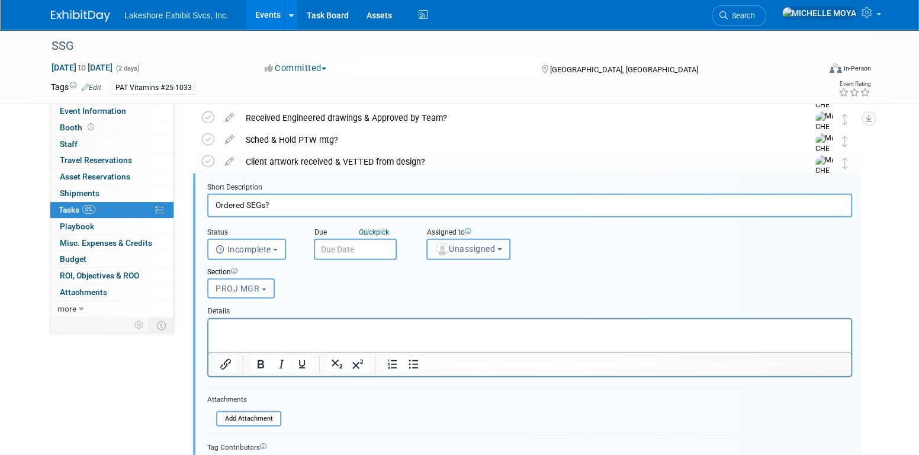
click at [479, 244] on span "Unassigned" at bounding box center [465, 248] width 60 height 9
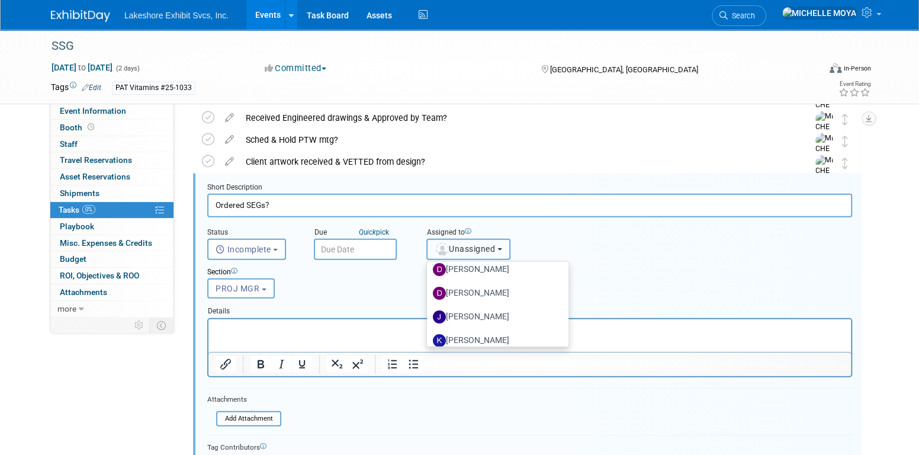
scroll to position [207, 0]
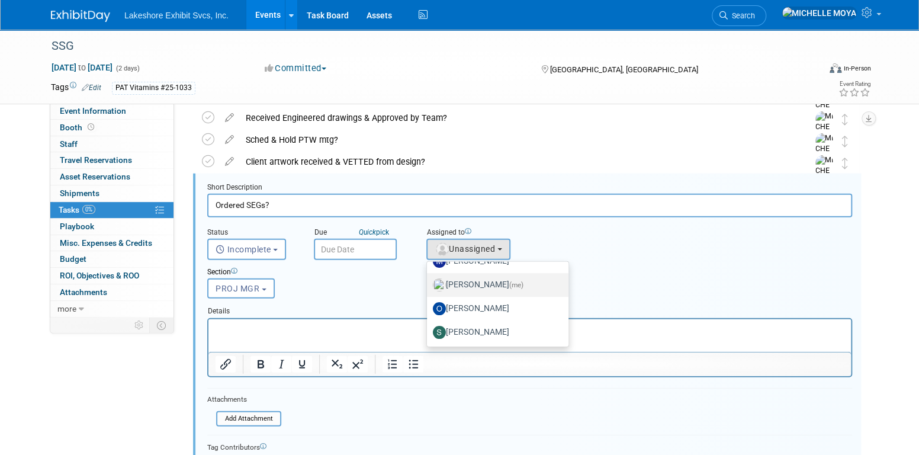
drag, startPoint x: 492, startPoint y: 276, endPoint x: 473, endPoint y: 283, distance: 19.5
click at [492, 277] on label "MICHELLE MOYA (me)" at bounding box center [495, 284] width 124 height 19
click at [429, 280] on input "MICHELLE MOYA (me)" at bounding box center [425, 284] width 8 height 8
select select "06370d63-ce01-410c-be22-fd43021185b5"
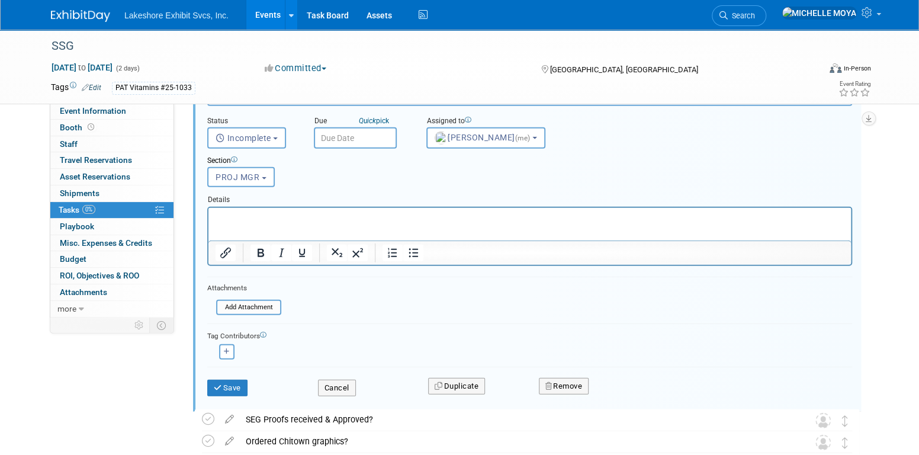
scroll to position [1784, 0]
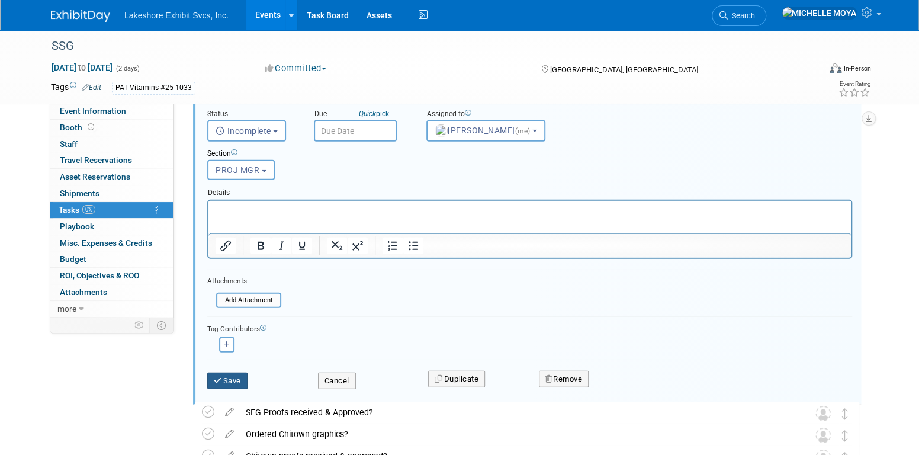
click at [232, 374] on button "Save" at bounding box center [227, 381] width 40 height 17
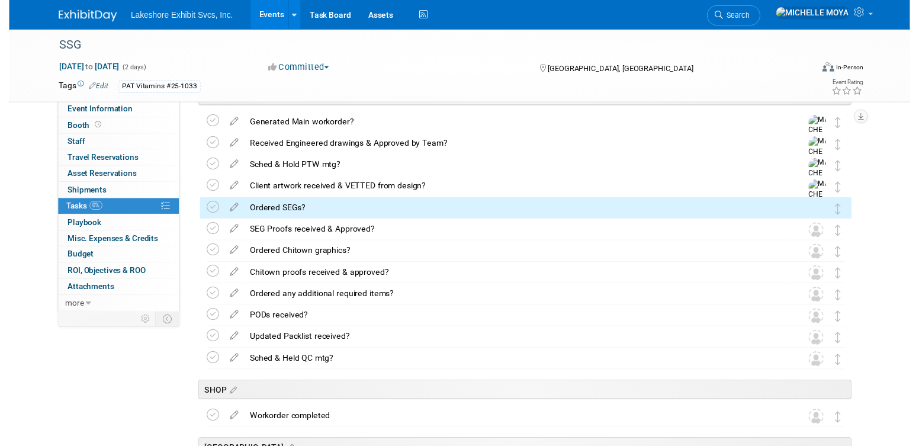
scroll to position [1606, 0]
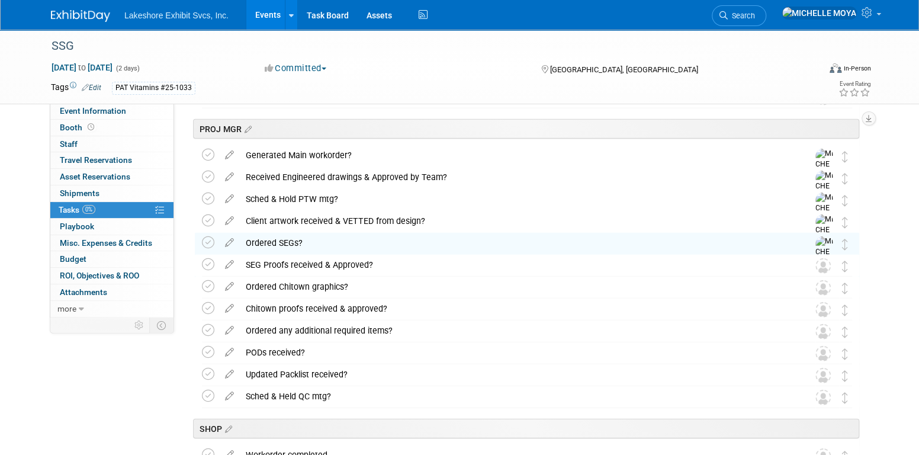
click at [232, 260] on icon at bounding box center [229, 262] width 21 height 15
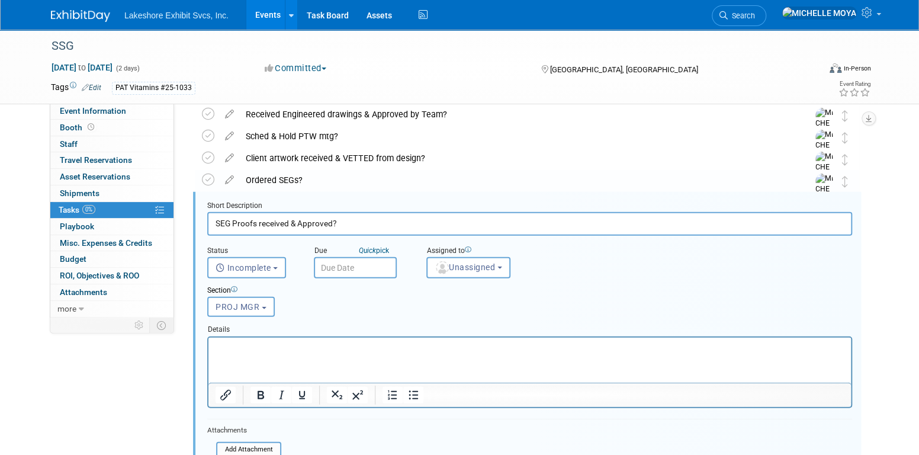
scroll to position [0, 0]
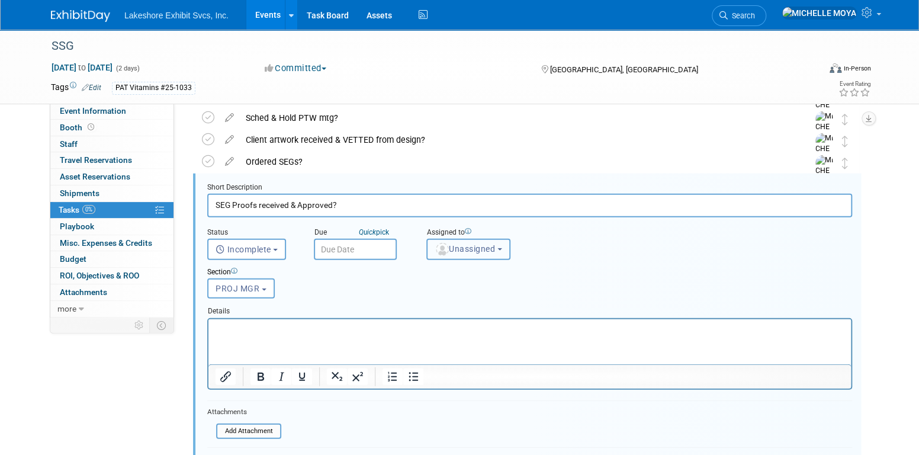
click at [468, 253] on button "Unassigned" at bounding box center [469, 249] width 84 height 21
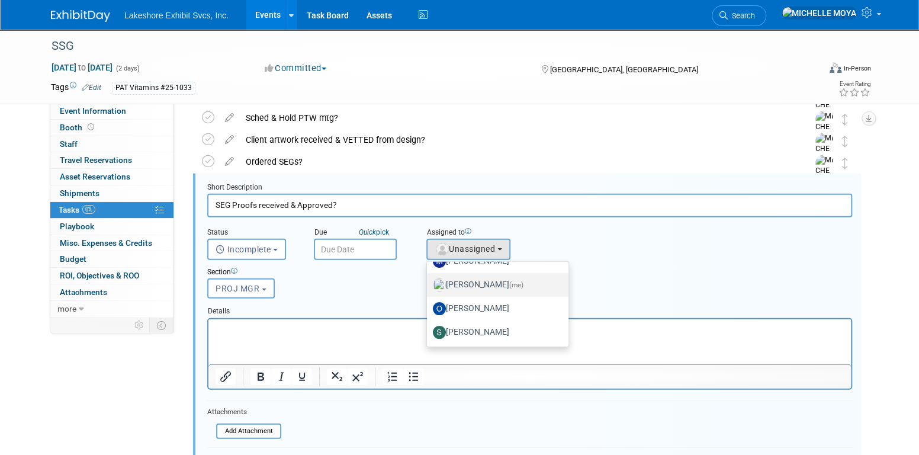
drag, startPoint x: 485, startPoint y: 279, endPoint x: 422, endPoint y: 309, distance: 68.9
click at [484, 279] on label "MICHELLE MOYA (me)" at bounding box center [495, 284] width 124 height 19
click at [429, 280] on input "MICHELLE MOYA (me)" at bounding box center [425, 284] width 8 height 8
select select "06370d63-ce01-410c-be22-fd43021185b5"
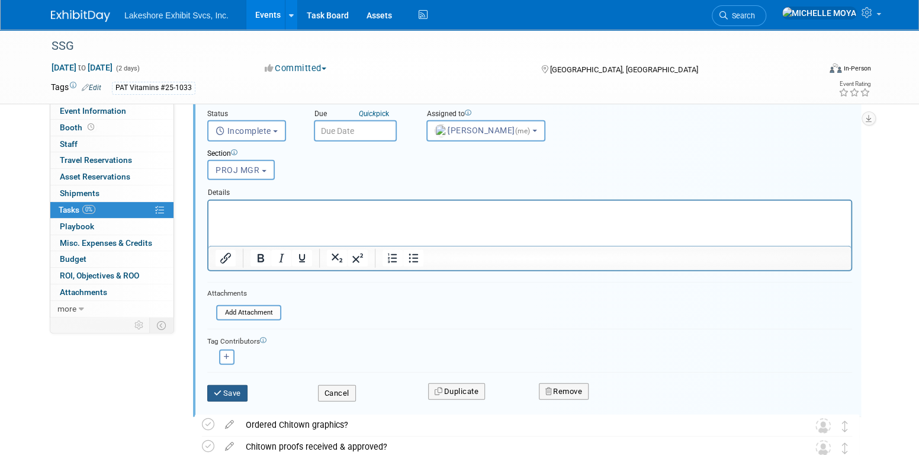
click at [232, 389] on button "Save" at bounding box center [227, 393] width 40 height 17
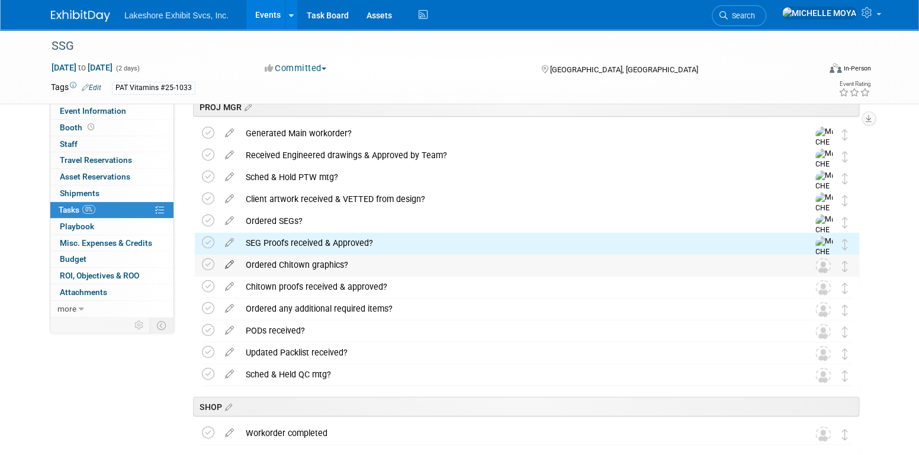
click at [231, 265] on icon at bounding box center [229, 262] width 21 height 15
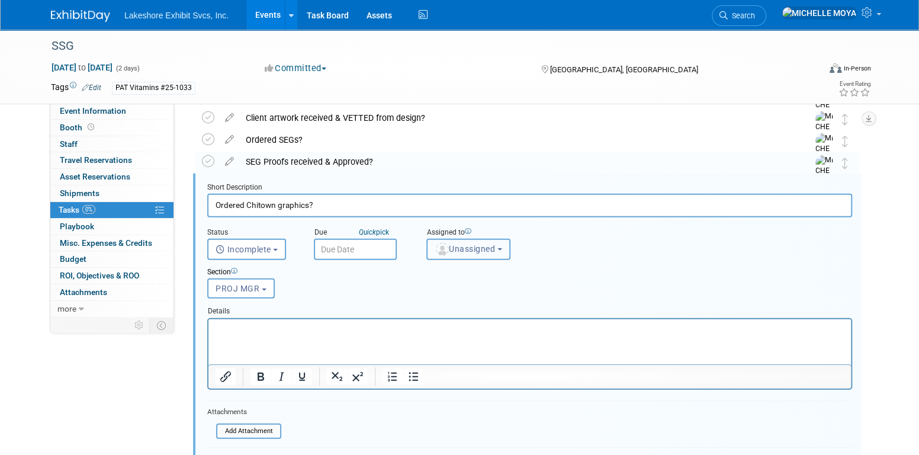
click at [473, 249] on span "Unassigned" at bounding box center [465, 248] width 60 height 9
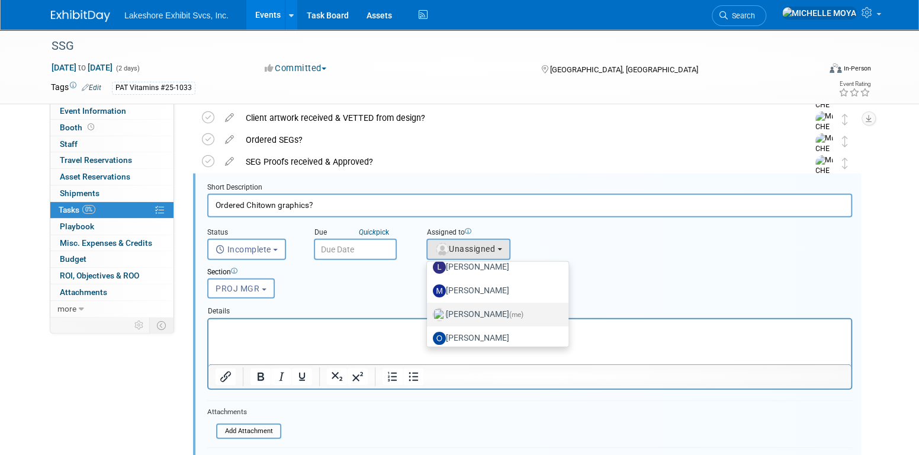
click at [498, 314] on label "MICHELLE MOYA (me)" at bounding box center [495, 314] width 124 height 19
click at [429, 314] on input "MICHELLE MOYA (me)" at bounding box center [425, 313] width 8 height 8
select select "06370d63-ce01-410c-be22-fd43021185b5"
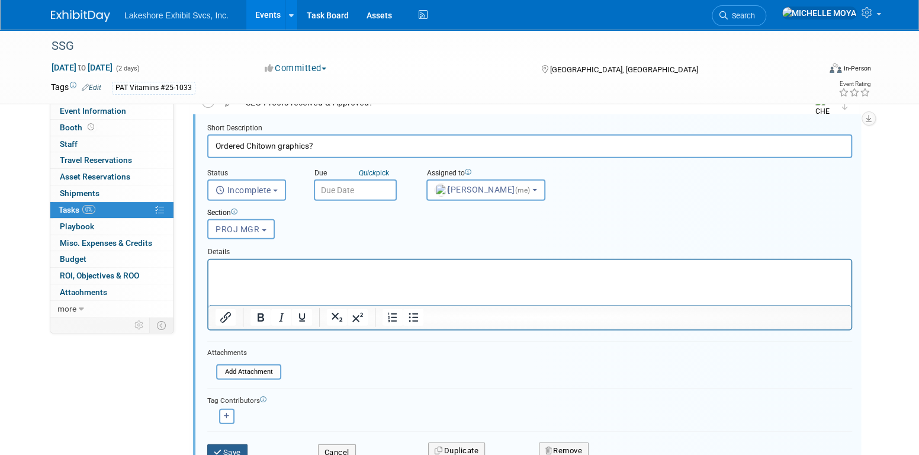
click at [235, 445] on button "Save" at bounding box center [227, 452] width 40 height 17
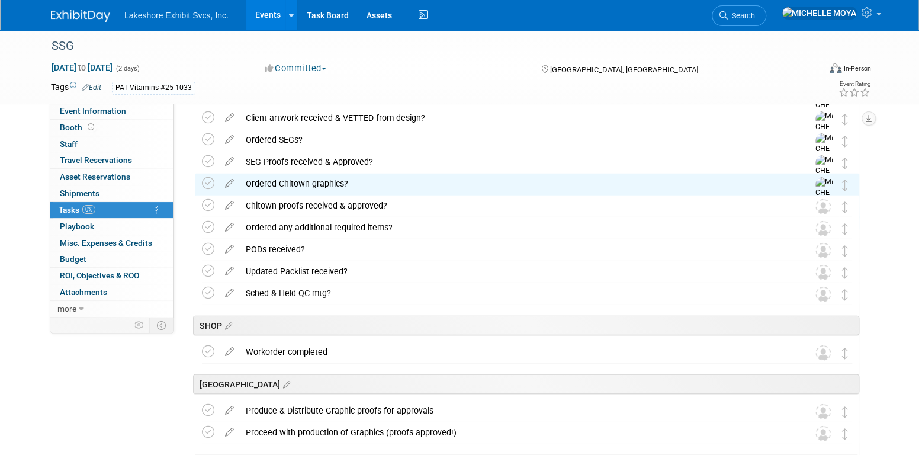
drag, startPoint x: 230, startPoint y: 203, endPoint x: 347, endPoint y: 225, distance: 118.9
click at [232, 203] on icon at bounding box center [229, 202] width 21 height 15
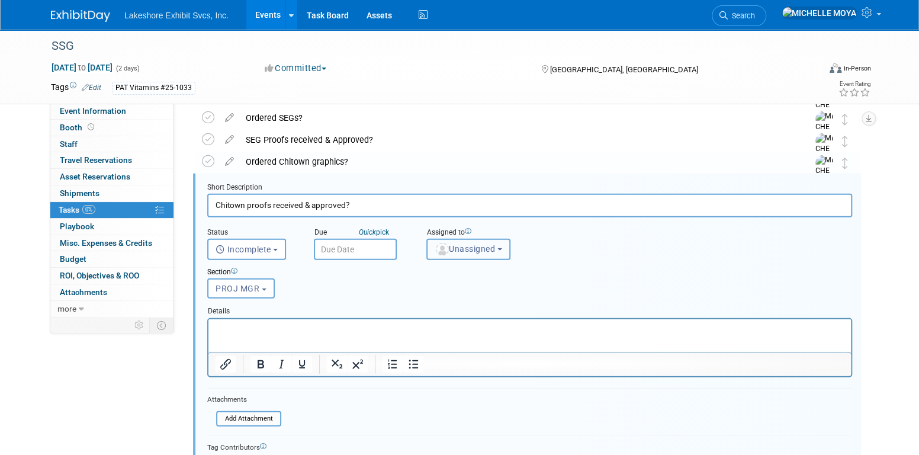
drag, startPoint x: 477, startPoint y: 246, endPoint x: 486, endPoint y: 272, distance: 27.5
click at [478, 246] on span "Unassigned" at bounding box center [465, 248] width 60 height 9
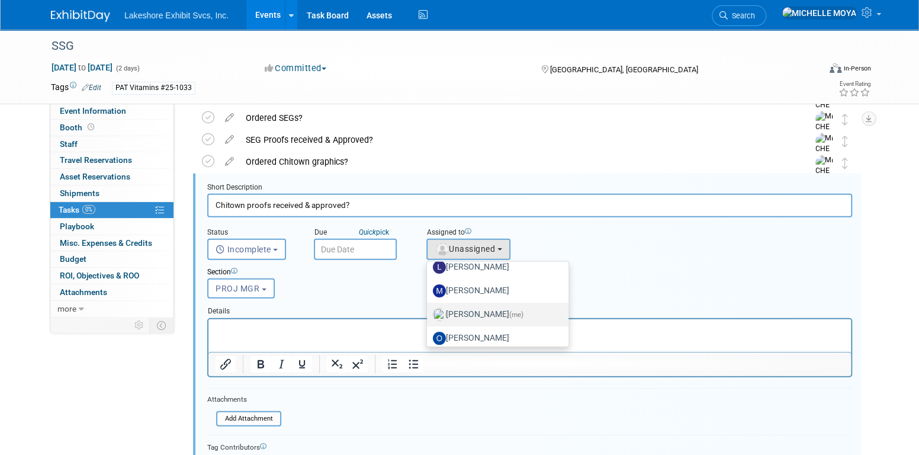
click at [495, 314] on label "MICHELLE MOYA (me)" at bounding box center [495, 314] width 124 height 19
click at [429, 314] on input "MICHELLE MOYA (me)" at bounding box center [425, 313] width 8 height 8
select select "06370d63-ce01-410c-be22-fd43021185b5"
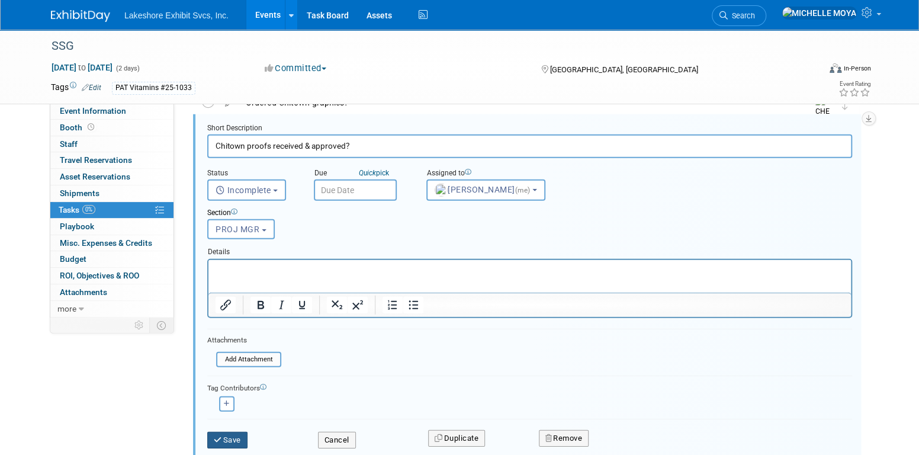
click at [240, 430] on div "Save" at bounding box center [253, 436] width 111 height 24
click at [239, 432] on button "Save" at bounding box center [227, 440] width 40 height 17
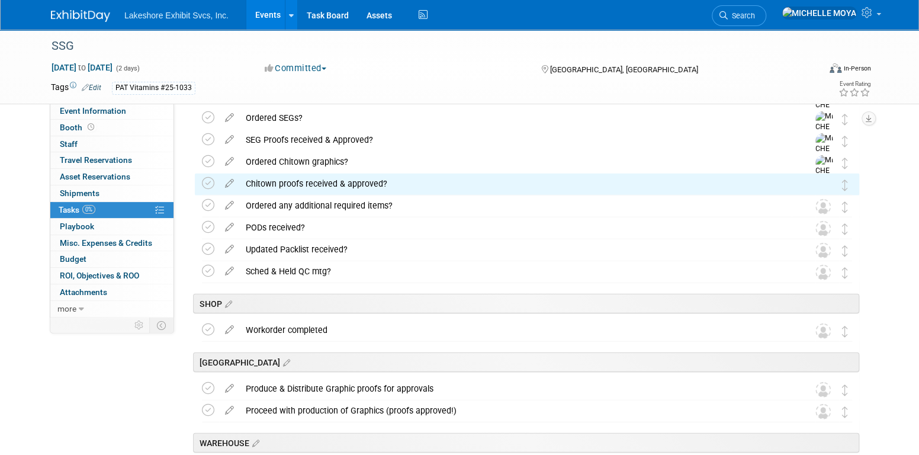
drag, startPoint x: 227, startPoint y: 204, endPoint x: 450, endPoint y: 255, distance: 228.5
click at [227, 204] on icon at bounding box center [229, 202] width 21 height 15
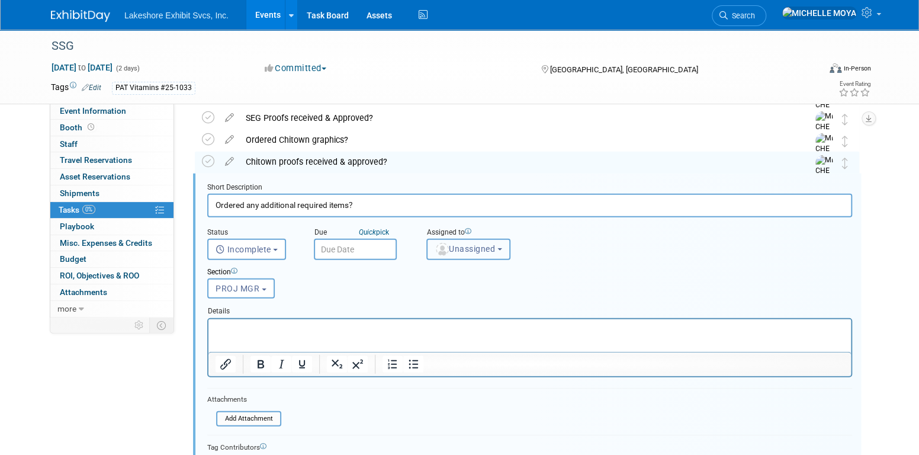
click at [491, 255] on button "Unassigned" at bounding box center [469, 249] width 84 height 21
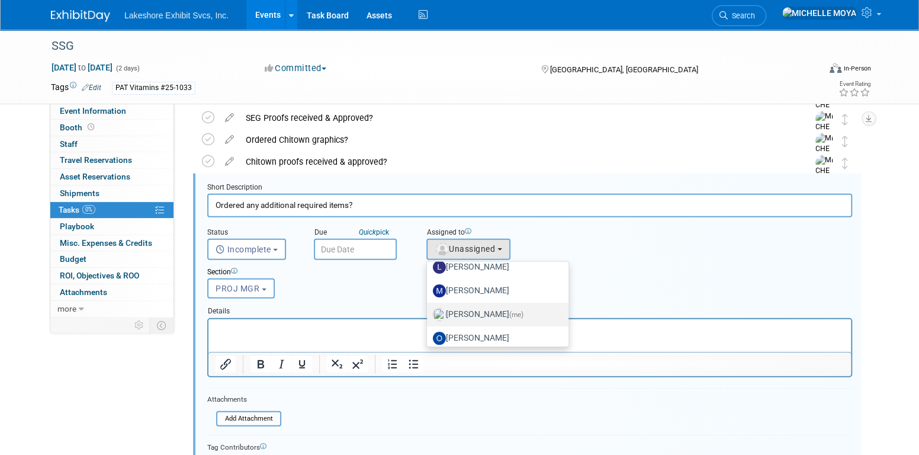
click at [495, 311] on label "MICHELLE MOYA (me)" at bounding box center [495, 314] width 124 height 19
click at [429, 311] on input "MICHELLE MOYA (me)" at bounding box center [425, 313] width 8 height 8
select select "06370d63-ce01-410c-be22-fd43021185b5"
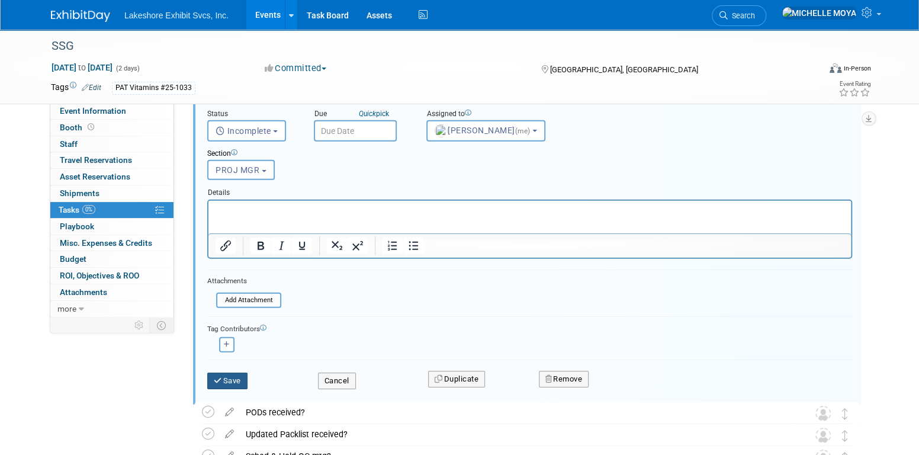
click at [232, 373] on button "Save" at bounding box center [227, 381] width 40 height 17
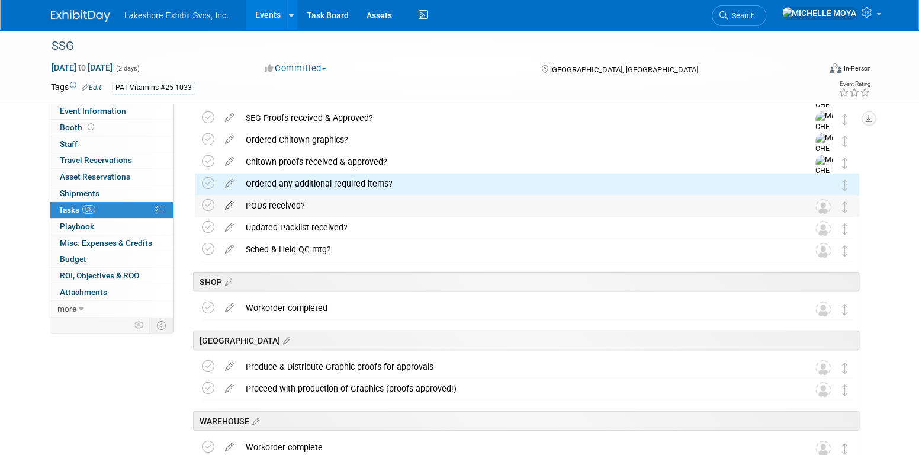
click at [228, 204] on icon at bounding box center [229, 202] width 21 height 15
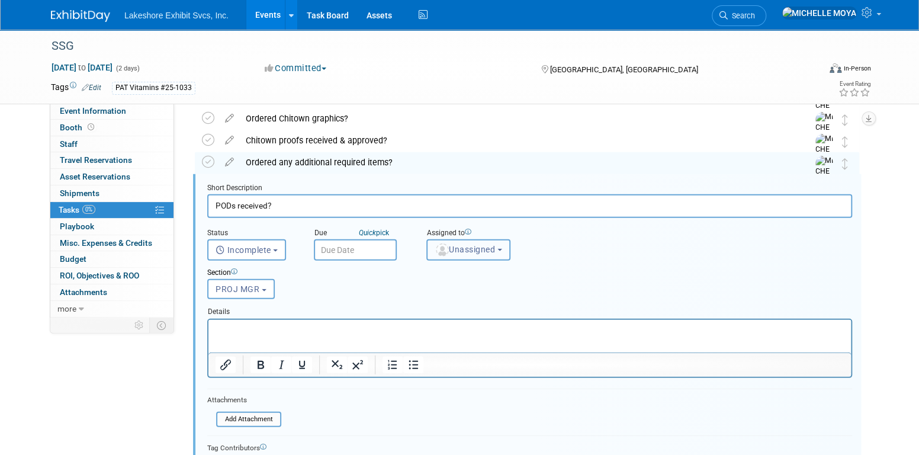
click at [459, 252] on button "Unassigned" at bounding box center [469, 249] width 84 height 21
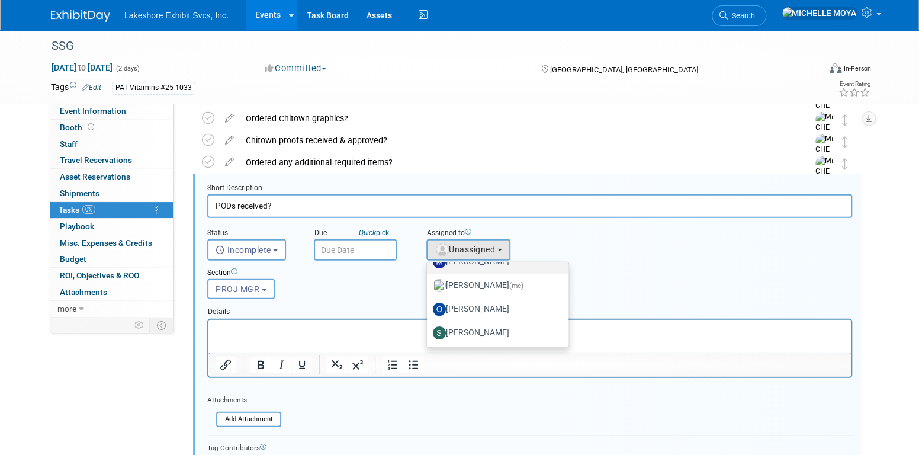
click at [490, 271] on link "[PERSON_NAME]" at bounding box center [498, 262] width 142 height 24
click at [497, 282] on label "MICHELLE MOYA (me)" at bounding box center [495, 285] width 124 height 19
click at [429, 282] on input "MICHELLE MOYA (me)" at bounding box center [425, 284] width 8 height 8
select select "06370d63-ce01-410c-be22-fd43021185b5"
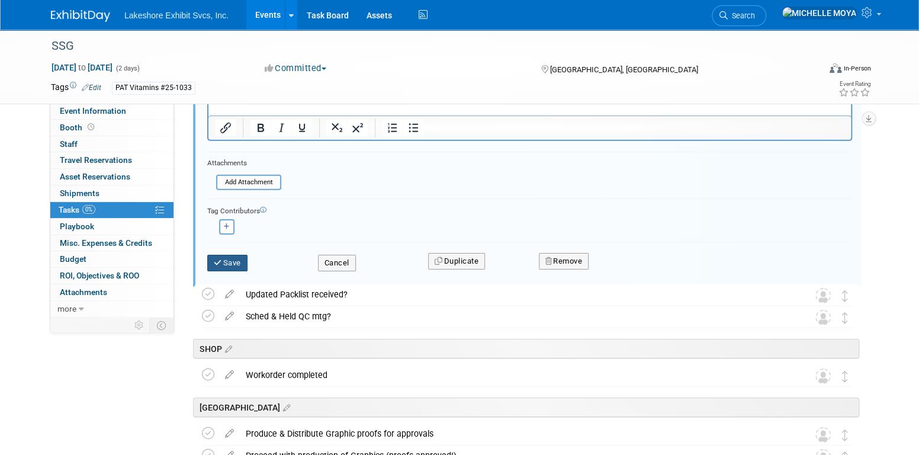
click at [237, 265] on button "Save" at bounding box center [227, 263] width 40 height 17
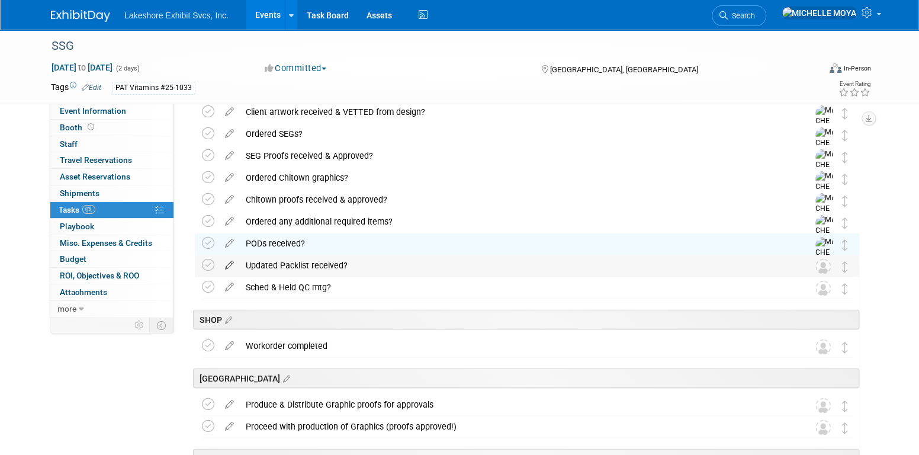
click at [232, 262] on icon at bounding box center [229, 262] width 21 height 15
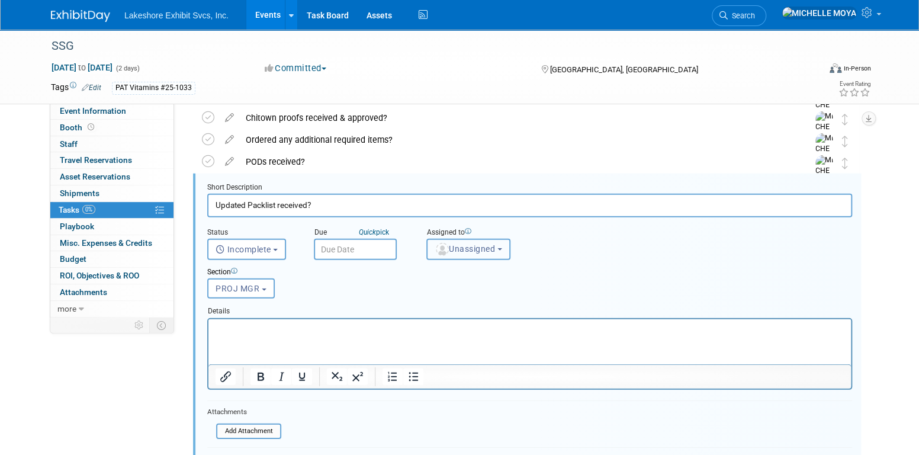
click at [475, 246] on span "Unassigned" at bounding box center [465, 248] width 60 height 9
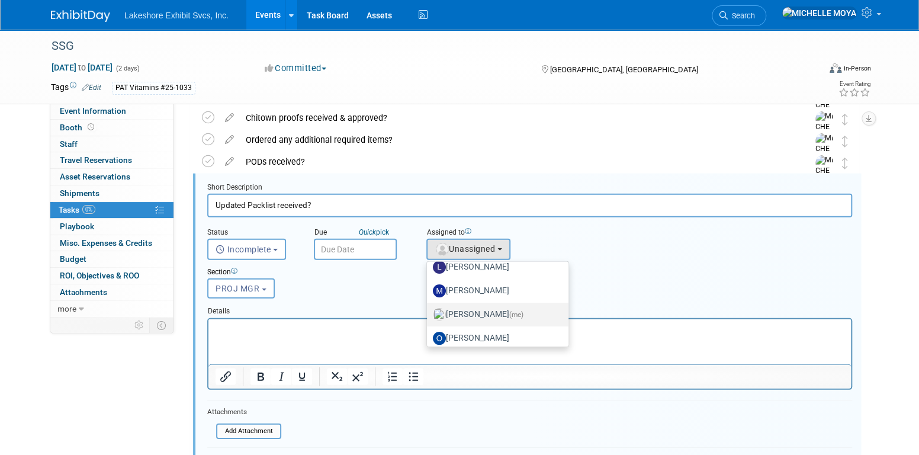
click at [493, 312] on label "MICHELLE MOYA (me)" at bounding box center [495, 314] width 124 height 19
click at [429, 312] on input "MICHELLE MOYA (me)" at bounding box center [425, 313] width 8 height 8
select select "06370d63-ce01-410c-be22-fd43021185b5"
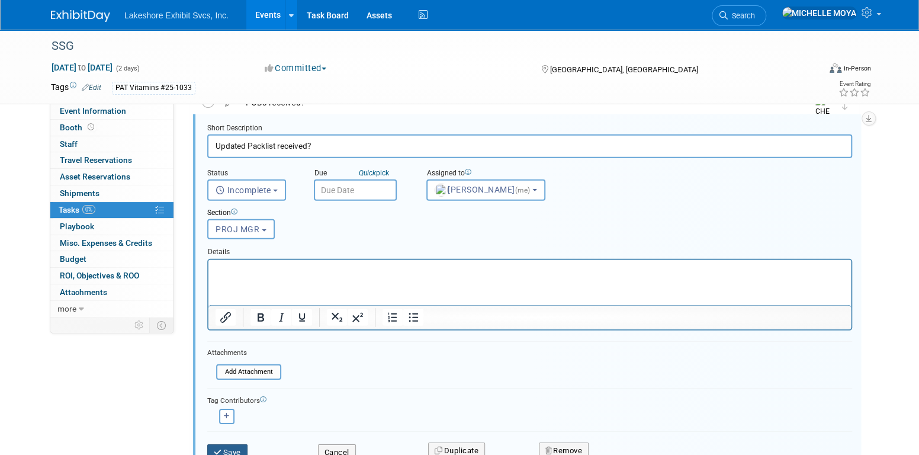
click at [239, 447] on button "Save" at bounding box center [227, 452] width 40 height 17
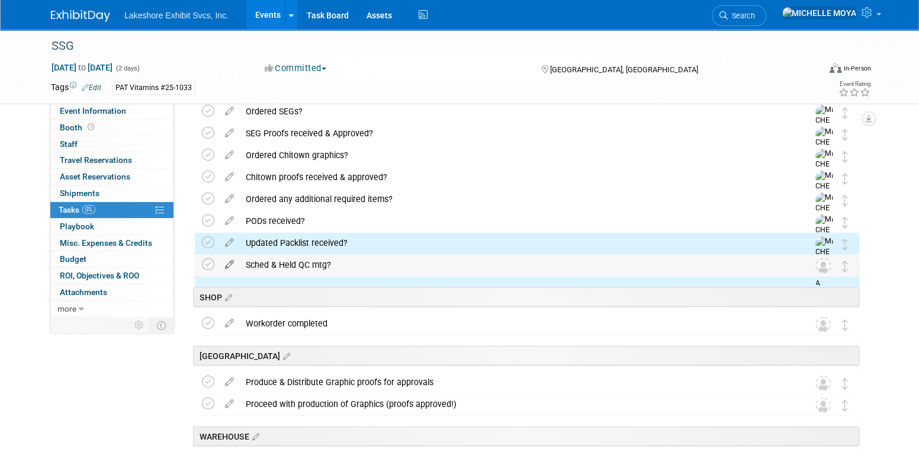
click at [229, 258] on icon at bounding box center [229, 262] width 21 height 15
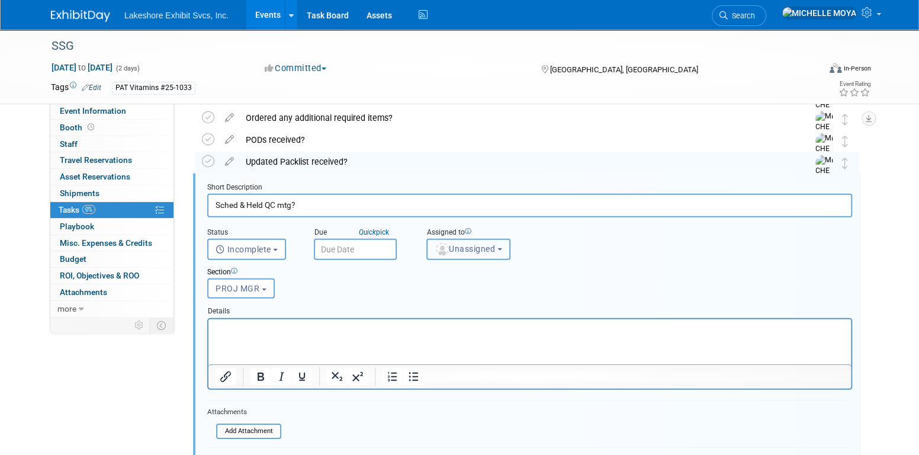
click at [474, 248] on span "Unassigned" at bounding box center [465, 248] width 60 height 9
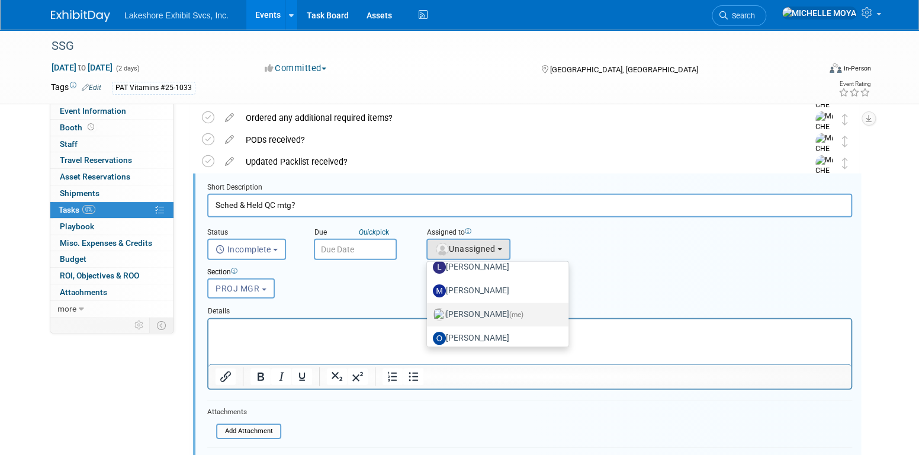
click at [504, 314] on label "MICHELLE MOYA (me)" at bounding box center [495, 314] width 124 height 19
click at [429, 314] on input "MICHELLE MOYA (me)" at bounding box center [425, 313] width 8 height 8
select select "06370d63-ce01-410c-be22-fd43021185b5"
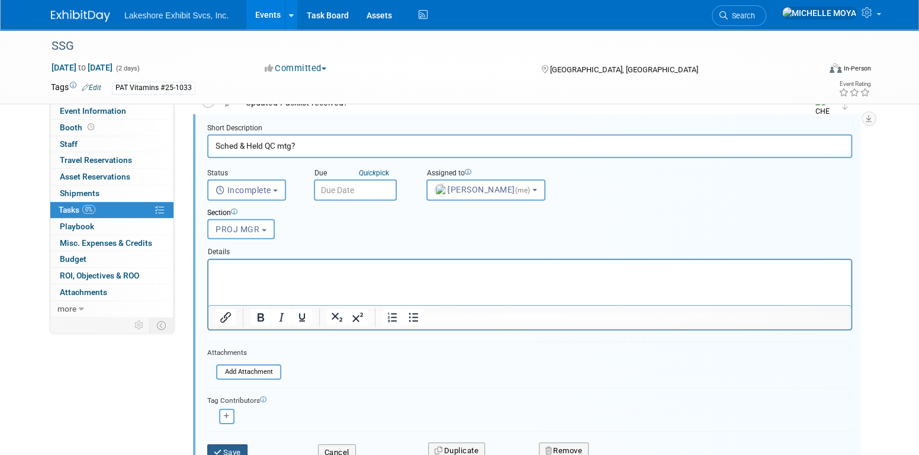
click at [231, 446] on button "Save" at bounding box center [227, 452] width 40 height 17
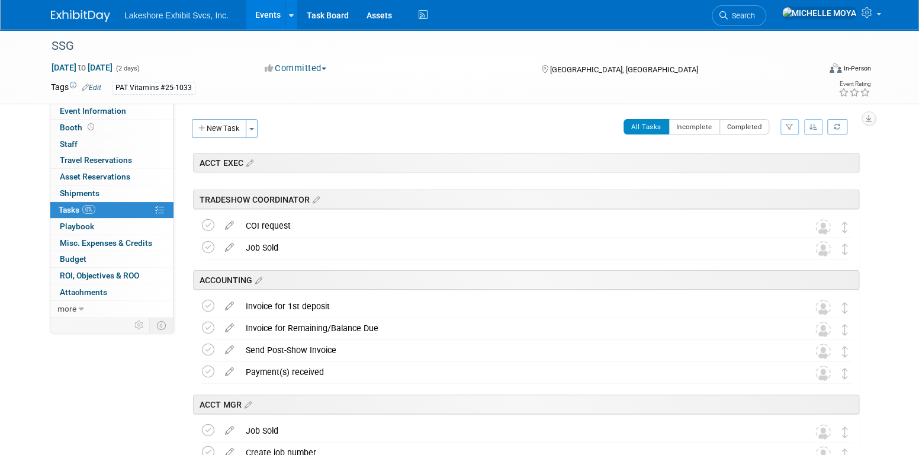
click at [787, 121] on button "button" at bounding box center [790, 127] width 18 height 16
drag, startPoint x: 771, startPoint y: 164, endPoint x: 768, endPoint y: 172, distance: 8.3
click at [771, 165] on select "-- Select Assignee -- All unassigned tasks Assigned to me Amanda Koss Dave Desa…" at bounding box center [741, 164] width 98 height 17
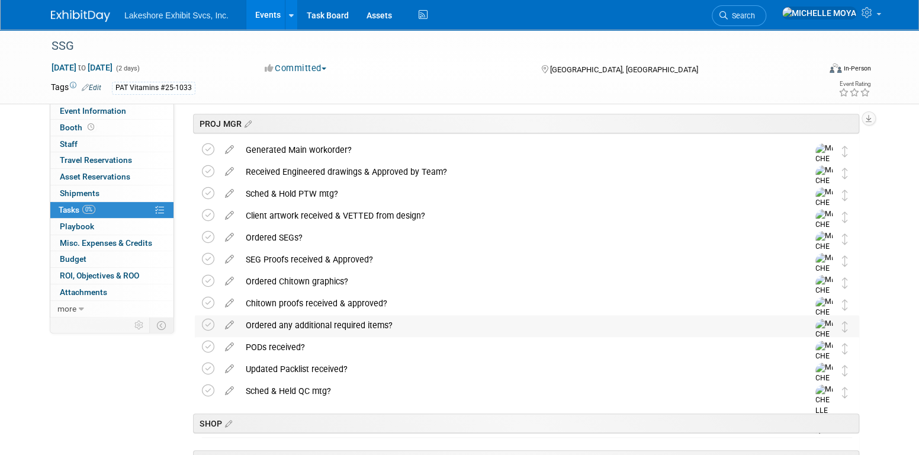
click at [310, 325] on div "Ordered any additional required items?" at bounding box center [516, 325] width 552 height 20
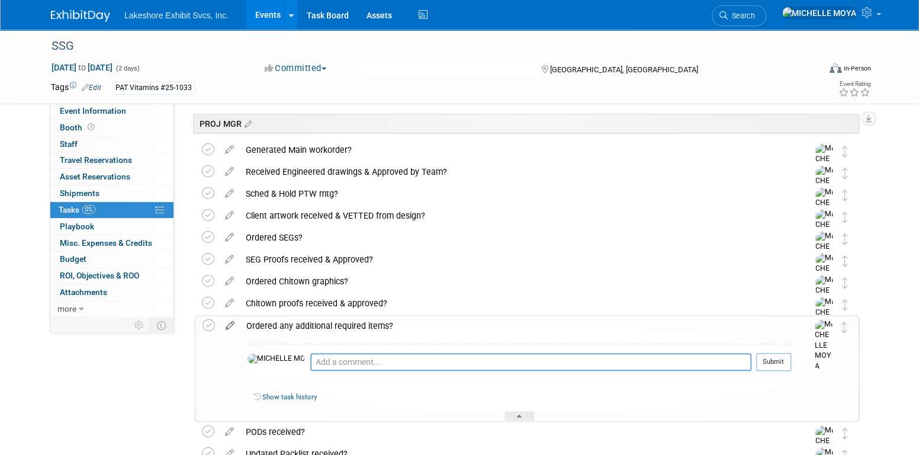
click at [233, 325] on icon at bounding box center [230, 323] width 21 height 15
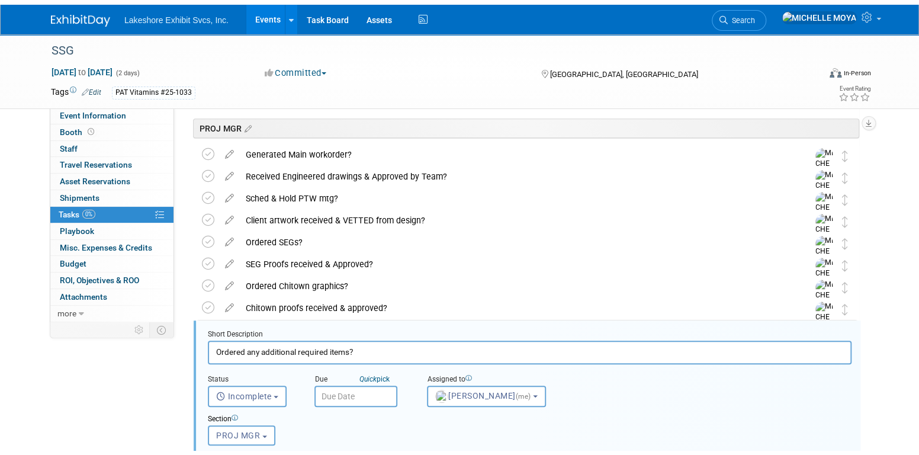
scroll to position [406, 0]
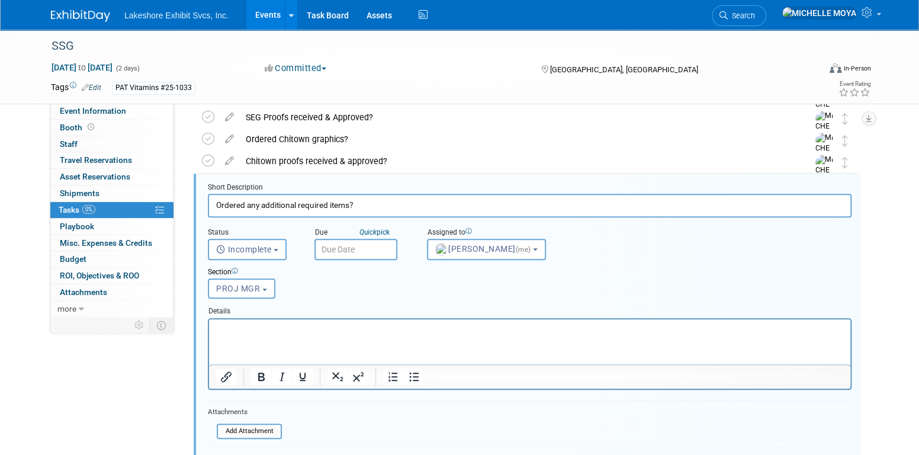
click at [292, 329] on p "Rich Text Area. Press ALT-0 for help." at bounding box center [530, 328] width 628 height 11
drag, startPoint x: 412, startPoint y: 378, endPoint x: 409, endPoint y: 373, distance: 6.1
click at [412, 375] on icon "Bullet list" at bounding box center [414, 377] width 14 height 14
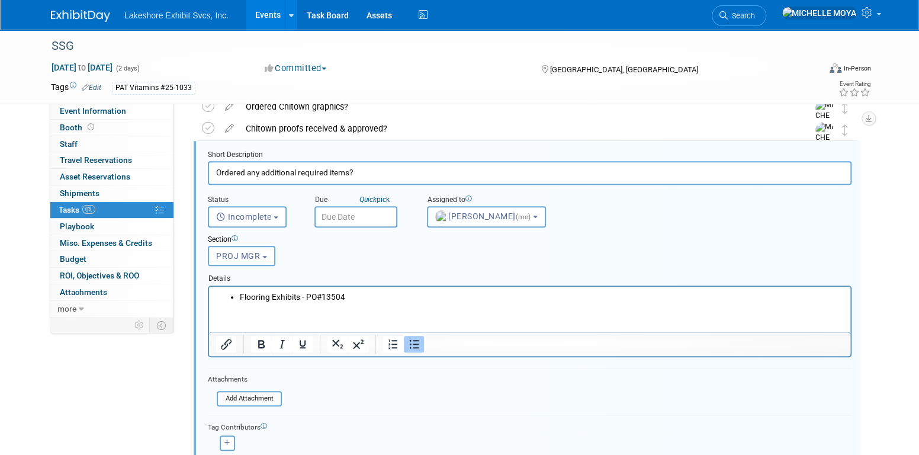
scroll to position [498, 0]
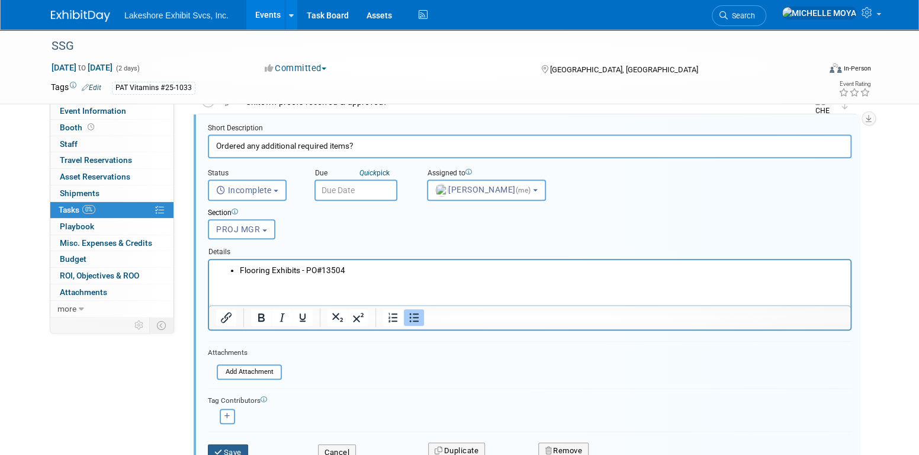
click at [232, 449] on button "Save" at bounding box center [228, 452] width 40 height 17
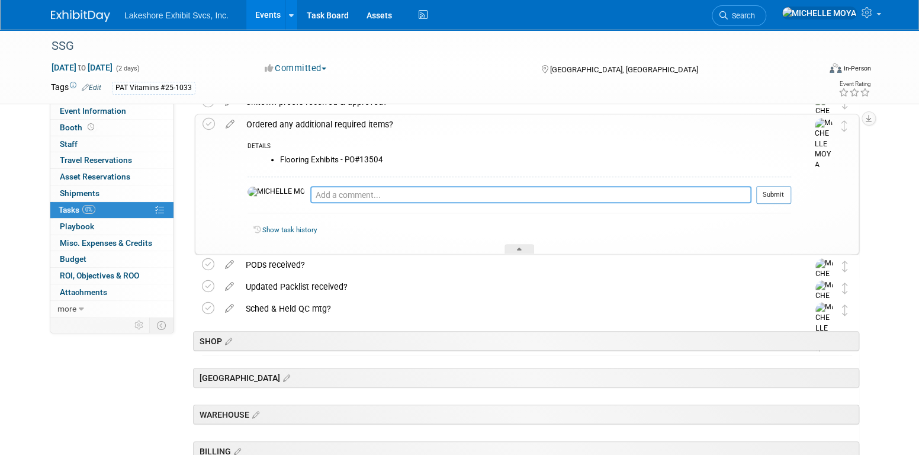
click at [322, 194] on textarea at bounding box center [530, 194] width 441 height 17
type textarea "9.18.25 - PO#13504-Sent approval & PO to Ashley @ FLOORING EXHIBITS. Awaiting r…"
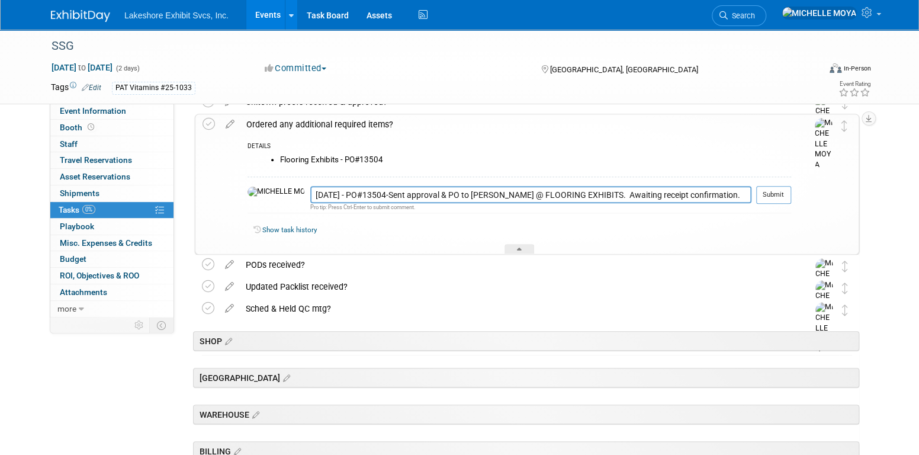
drag, startPoint x: 778, startPoint y: 188, endPoint x: 761, endPoint y: 188, distance: 17.2
click at [777, 191] on button "Submit" at bounding box center [773, 195] width 35 height 18
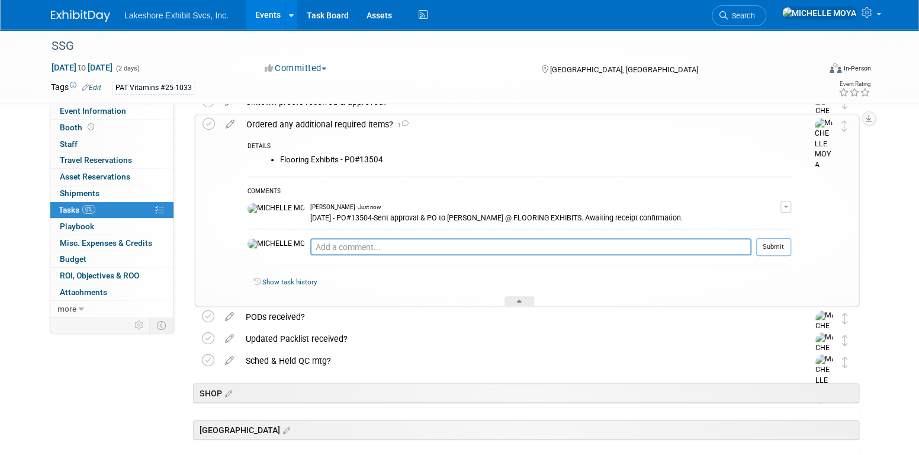
click at [784, 206] on span "button" at bounding box center [786, 207] width 5 height 2
click at [754, 220] on link "Edit Comment" at bounding box center [744, 224] width 94 height 17
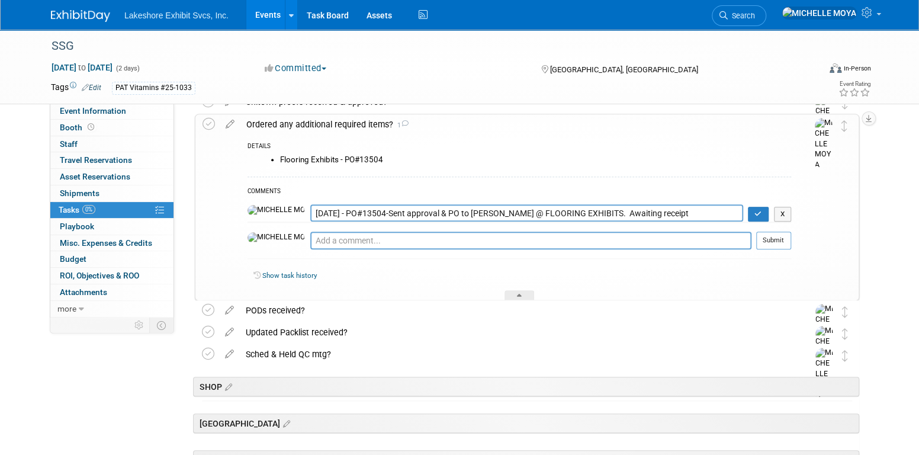
click at [310, 210] on textarea "9.18.25 - PO#13504-Sent approval & PO to Ashley @ FLOORING EXHIBITS. Awaiting r…" at bounding box center [526, 212] width 433 height 17
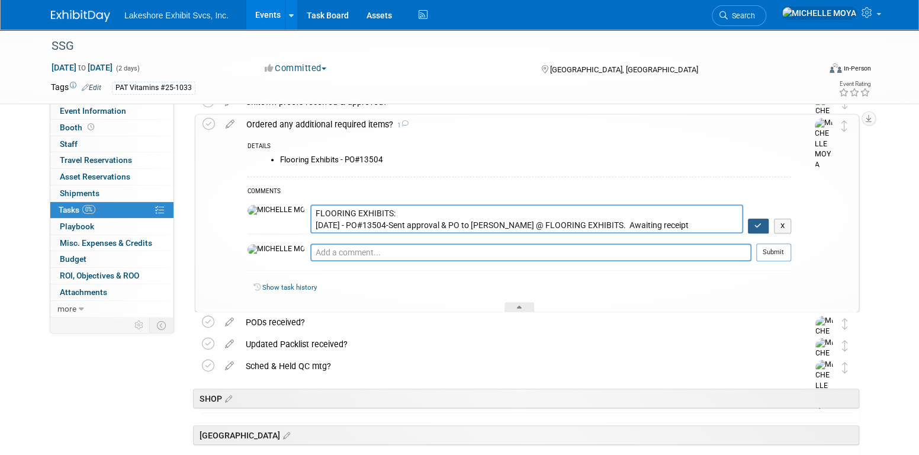
type textarea "FLOORING EXHIBITS: 9.18.25 - PO#13504-Sent approval & PO to Ashley @ FLOORING E…"
click at [761, 223] on icon "button" at bounding box center [759, 225] width 8 height 7
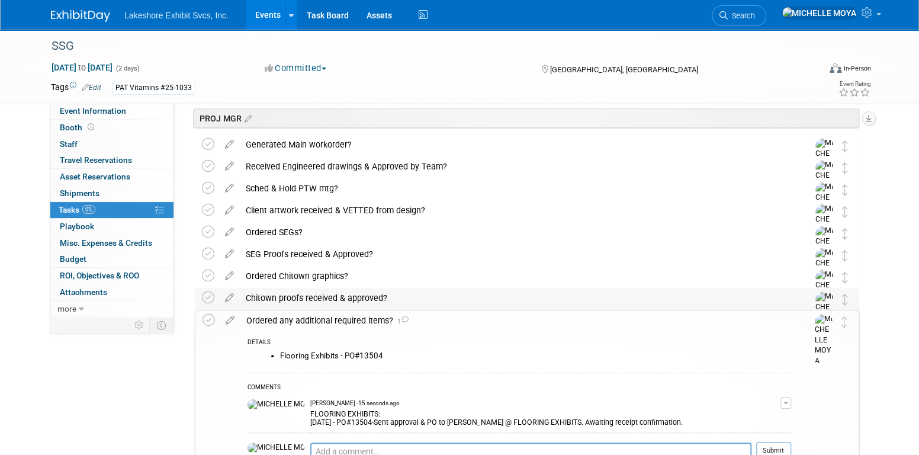
scroll to position [0, 0]
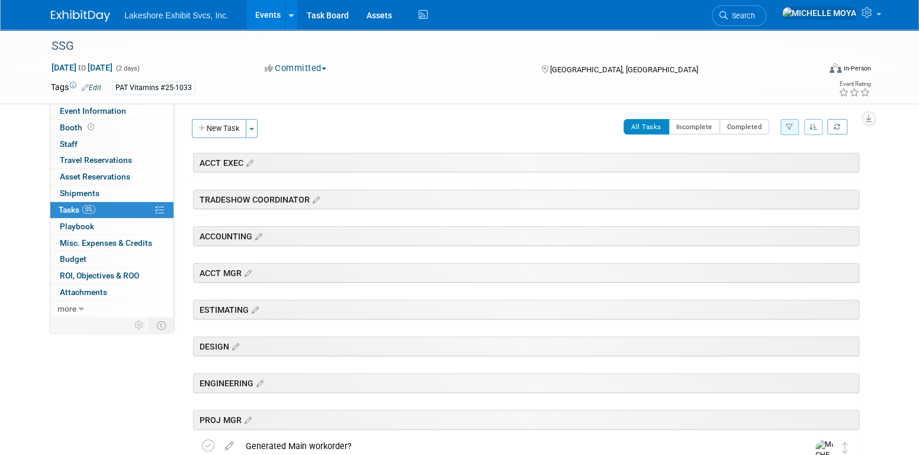
click at [226, 120] on button "New Task" at bounding box center [219, 128] width 54 height 19
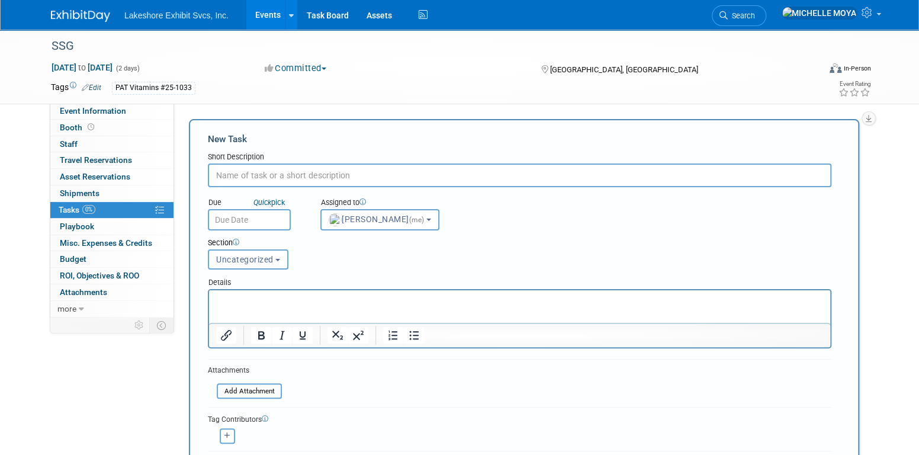
drag, startPoint x: 304, startPoint y: 176, endPoint x: 315, endPoint y: 174, distance: 10.2
click at [315, 174] on input "text" at bounding box center [520, 175] width 624 height 24
type input "i"
type input "Invoice for Flooring Exhibits received?"
click at [256, 260] on span "Uncategorized" at bounding box center [244, 259] width 57 height 9
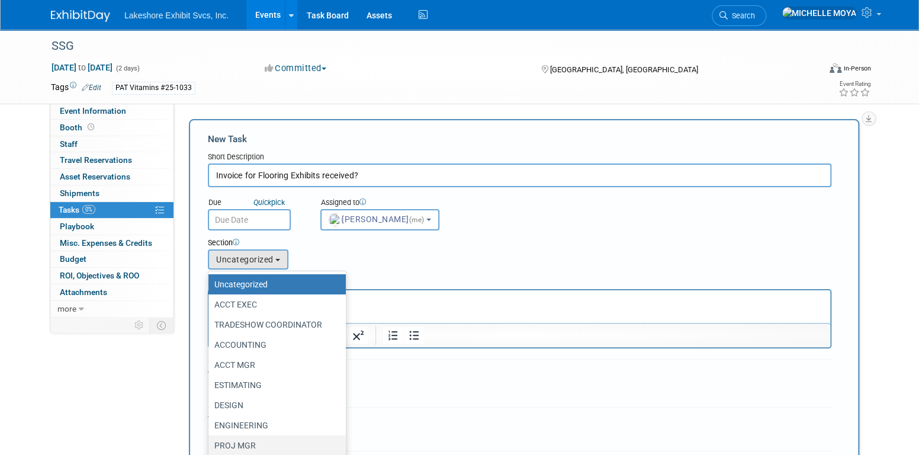
click at [259, 442] on label "PROJ MGR" at bounding box center [274, 445] width 120 height 15
click at [210, 442] on input "PROJ MGR" at bounding box center [207, 446] width 8 height 8
select select "11274823"
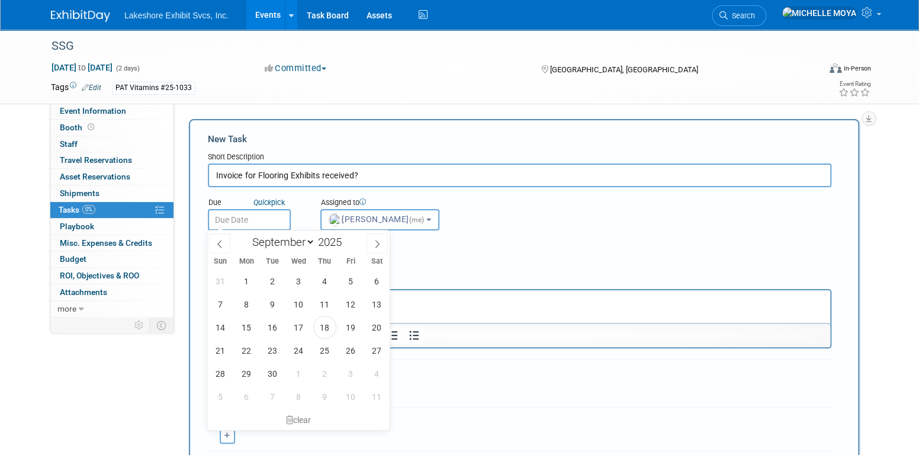
click at [269, 222] on input "text" at bounding box center [249, 219] width 83 height 21
click at [307, 241] on select "January February March April May June July August September October November De…" at bounding box center [281, 242] width 68 height 15
select select "9"
click at [247, 235] on select "January February March April May June July August September October November De…" at bounding box center [281, 242] width 68 height 15
click at [353, 280] on span "3" at bounding box center [350, 281] width 23 height 23
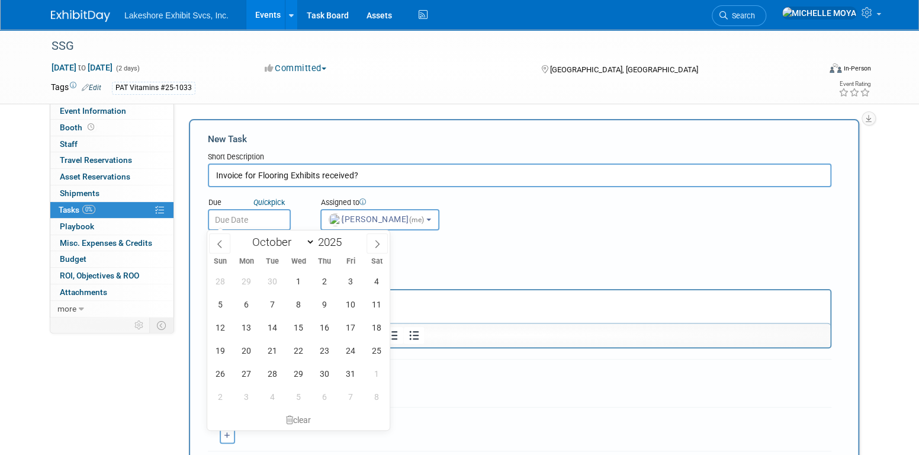
type input "Oct 3, 2025"
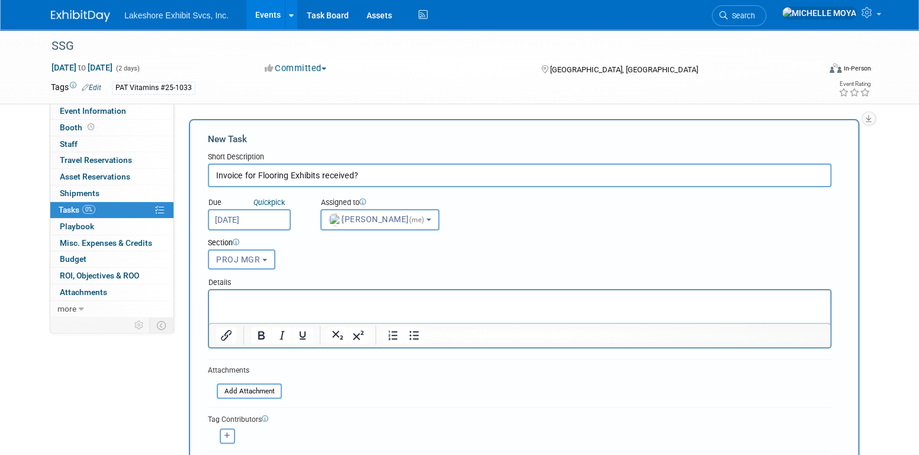
click at [275, 223] on input "Oct 3, 2025" at bounding box center [249, 219] width 83 height 21
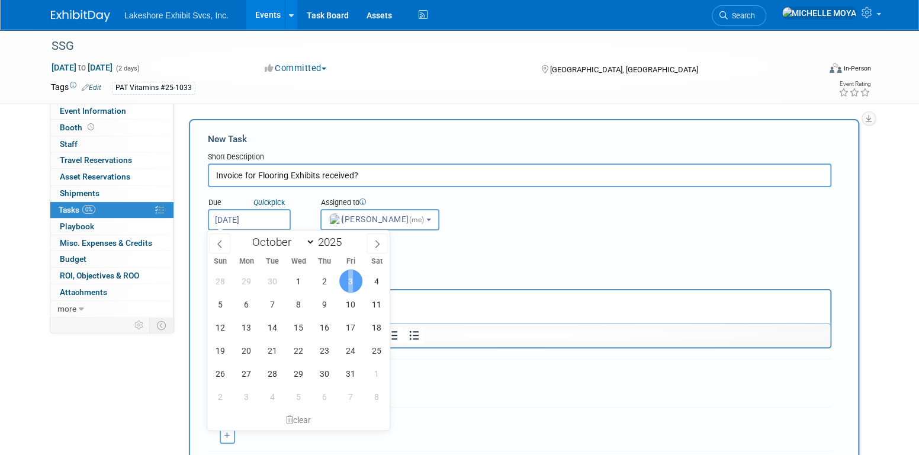
click at [351, 281] on span "3" at bounding box center [350, 281] width 23 height 23
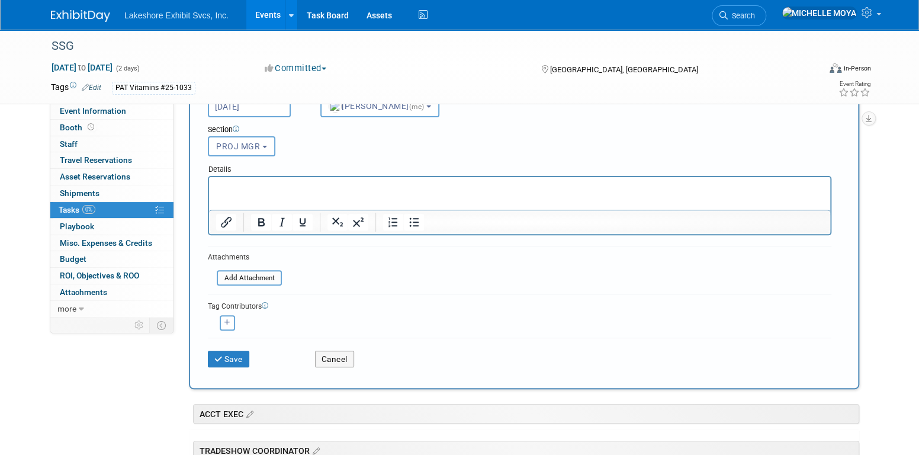
scroll to position [118, 0]
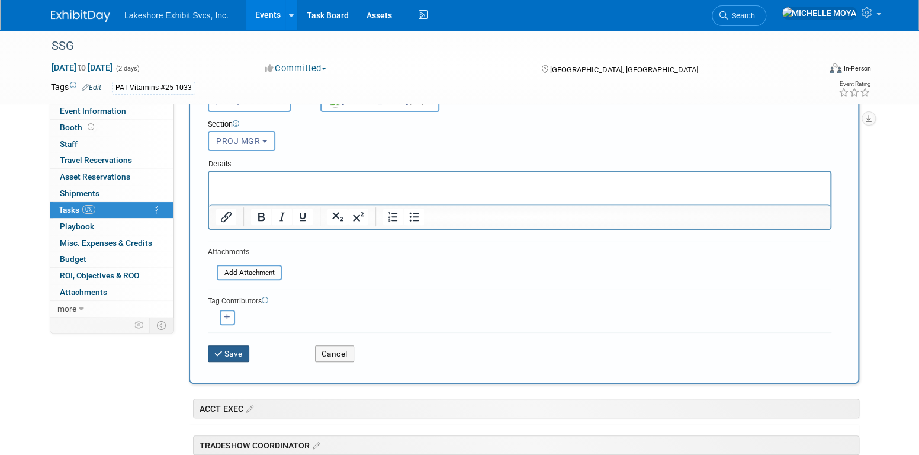
click at [244, 348] on button "Save" at bounding box center [228, 353] width 41 height 17
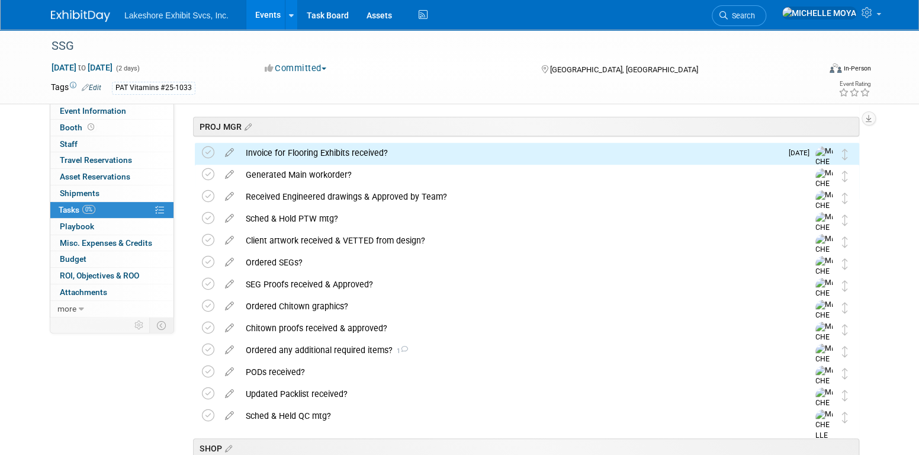
scroll to position [296, 0]
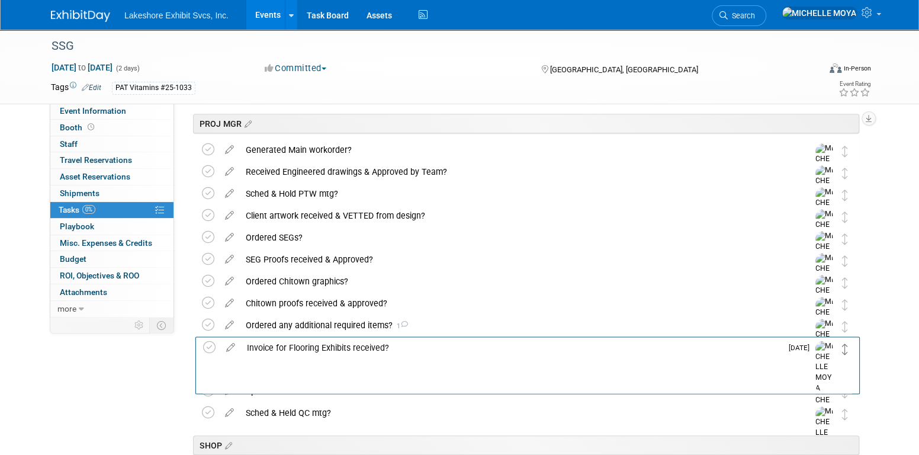
drag, startPoint x: 847, startPoint y: 152, endPoint x: 848, endPoint y: 349, distance: 197.3
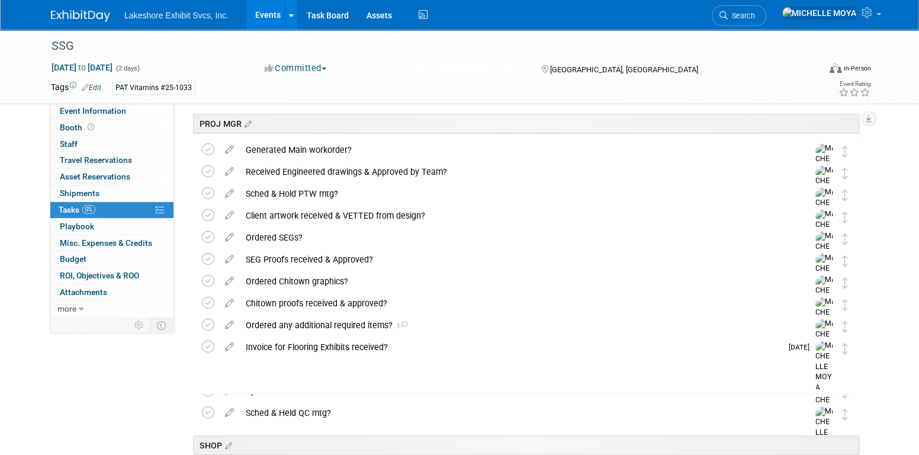
click at [265, 7] on link "Events" at bounding box center [267, 15] width 43 height 30
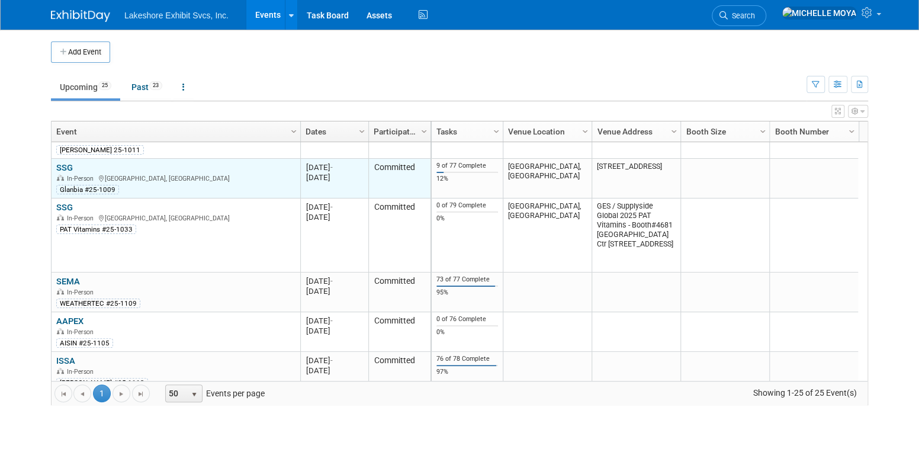
scroll to position [496, 0]
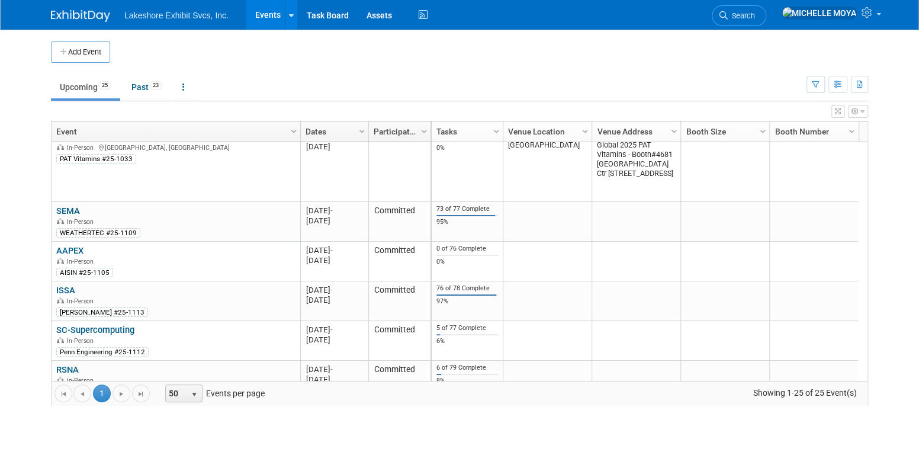
click at [75, 245] on link "AAPEX" at bounding box center [69, 250] width 27 height 11
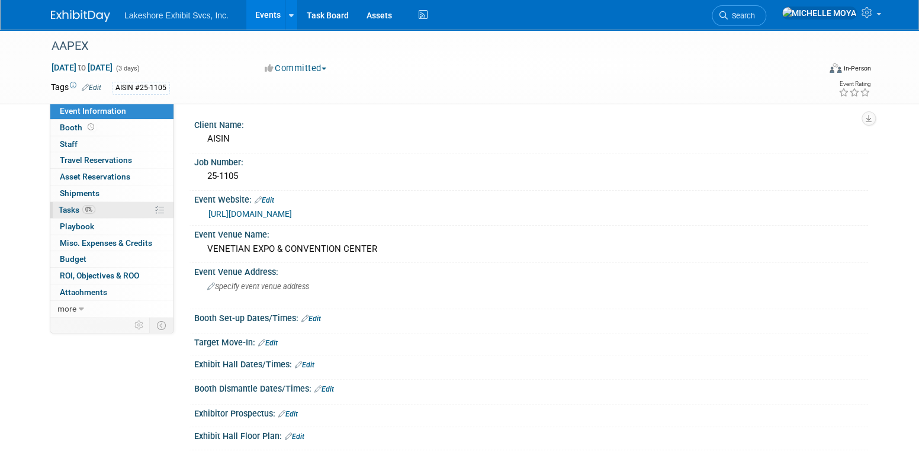
click at [98, 207] on link "0% Tasks 0%" at bounding box center [111, 210] width 123 height 16
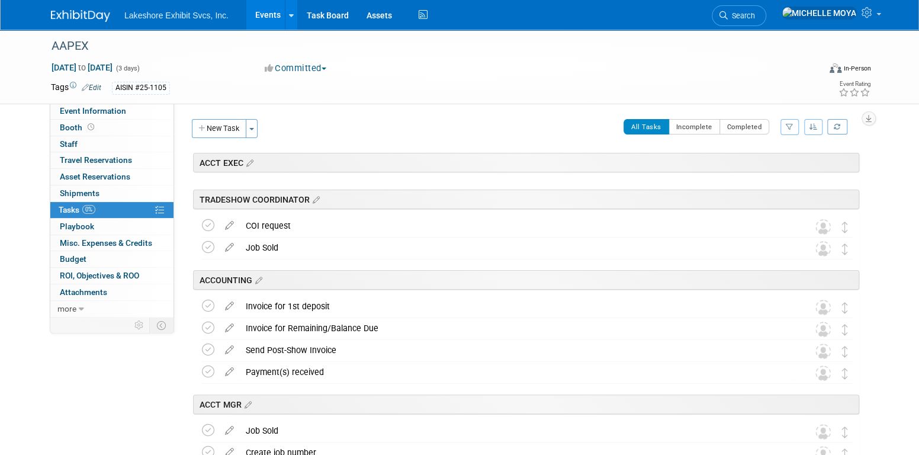
click at [790, 121] on button "button" at bounding box center [790, 127] width 18 height 16
click at [772, 169] on select "-- Select Assignee -- All unassigned tasks Assigned to me [PERSON_NAME] [PERSON…" at bounding box center [741, 164] width 98 height 17
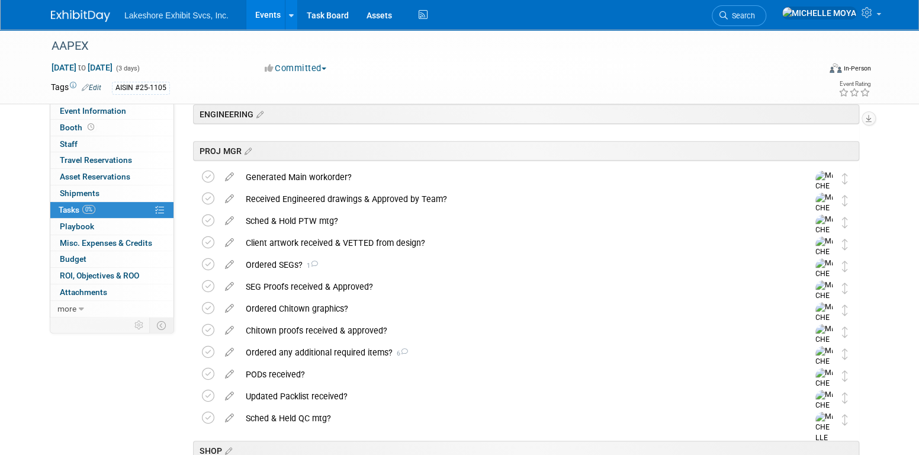
scroll to position [296, 0]
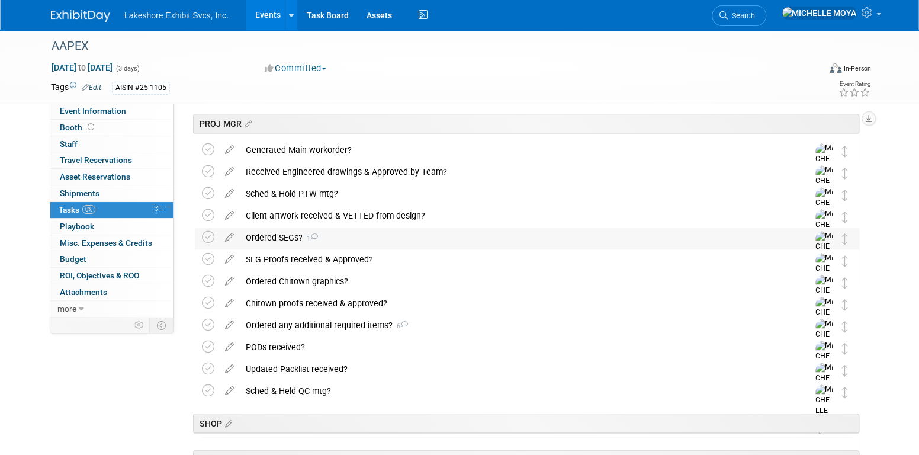
click at [296, 239] on div "Ordered SEGs? 1" at bounding box center [516, 237] width 552 height 20
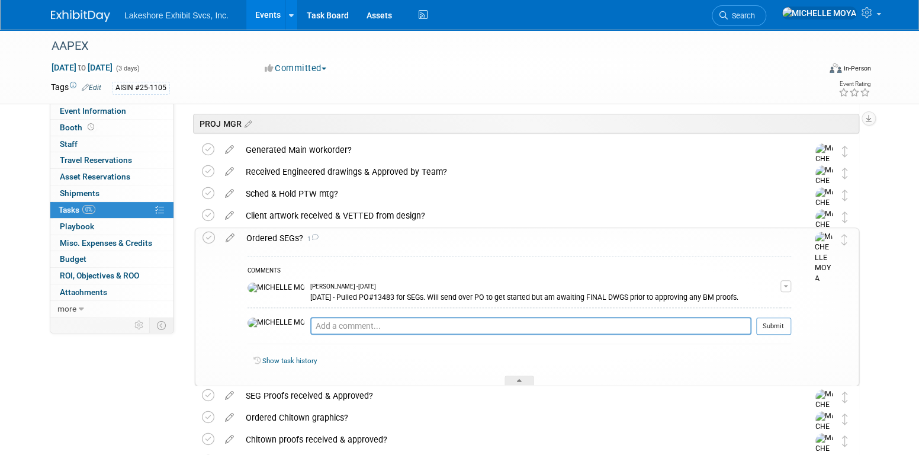
click at [286, 239] on div "Ordered SEGs? 1" at bounding box center [516, 238] width 551 height 20
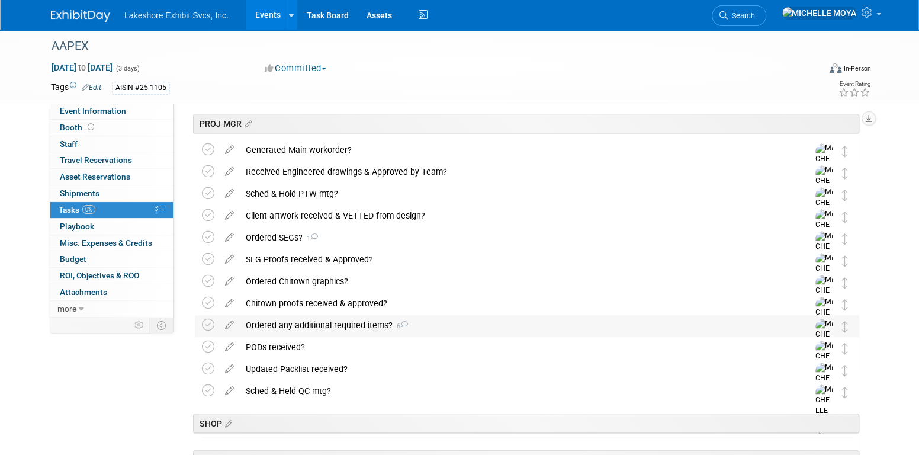
click at [323, 325] on div "Ordered any additional required items? 6" at bounding box center [516, 325] width 552 height 20
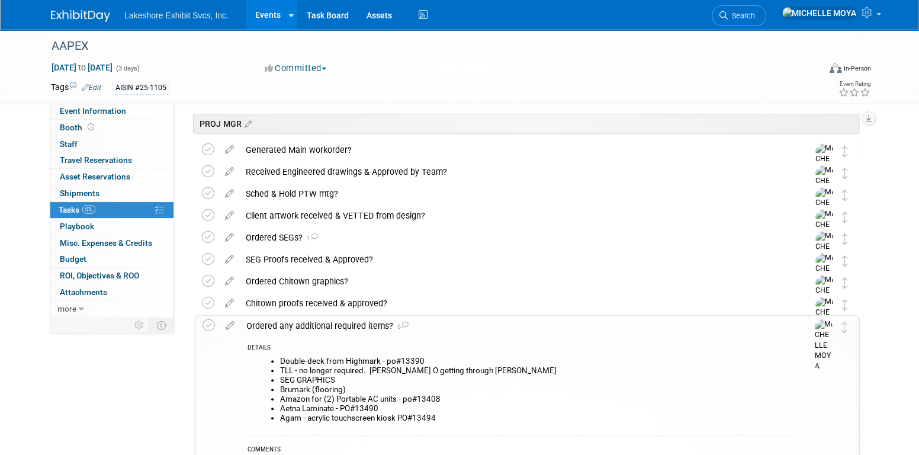
click at [233, 325] on icon at bounding box center [230, 323] width 21 height 15
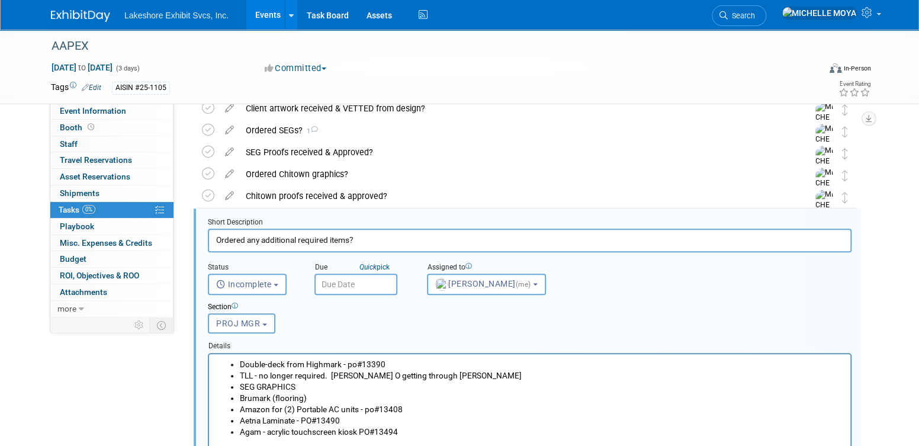
scroll to position [438, 0]
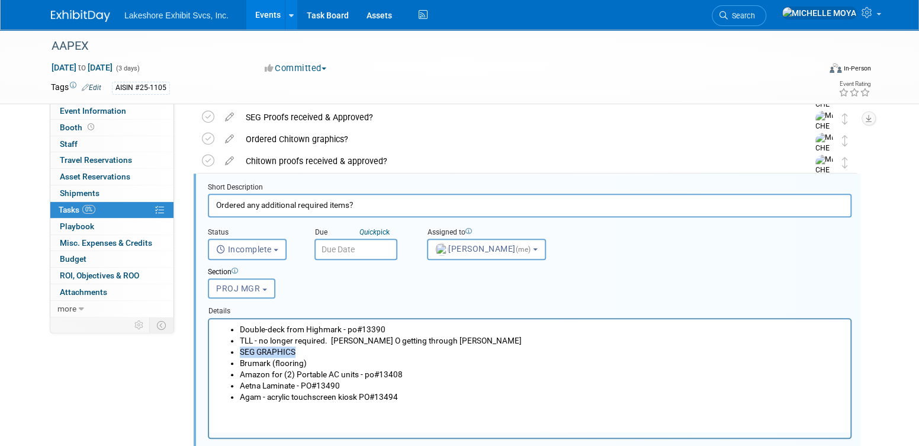
drag, startPoint x: 318, startPoint y: 352, endPoint x: 236, endPoint y: 351, distance: 81.2
click at [236, 351] on ul "Double-deck from Highmark - po#13390 TLL - no longer required. [PERSON_NAME] O …" at bounding box center [530, 362] width 628 height 79
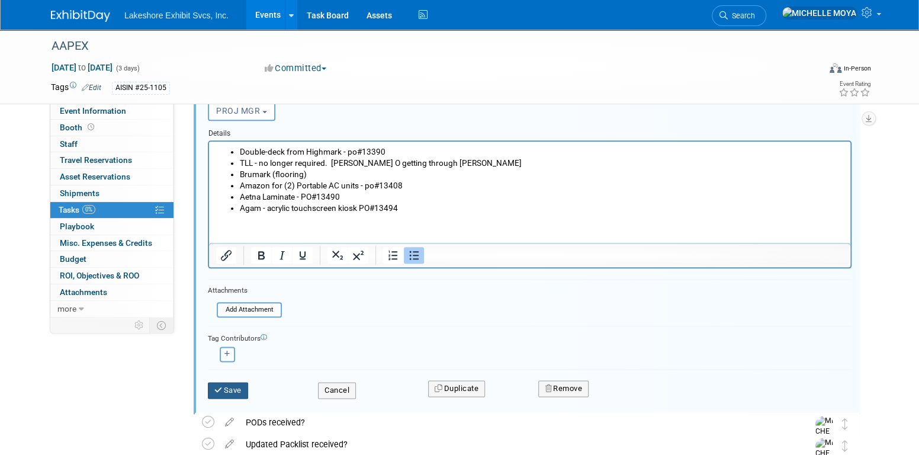
click at [239, 388] on button "Save" at bounding box center [228, 390] width 40 height 17
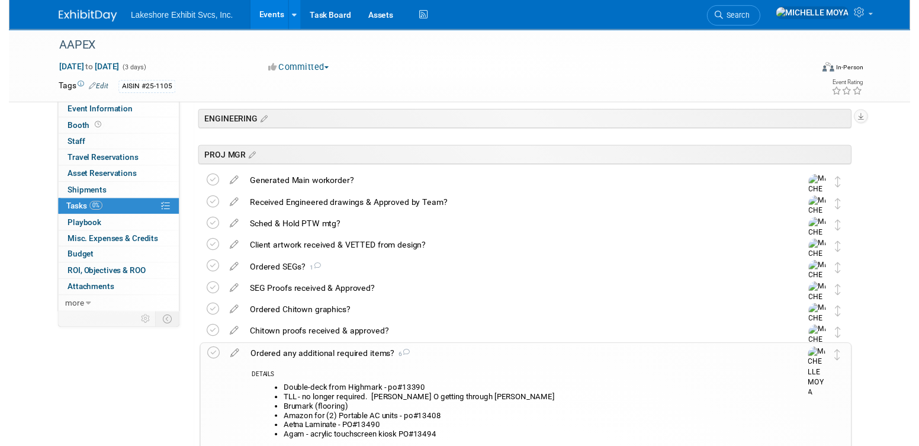
scroll to position [261, 0]
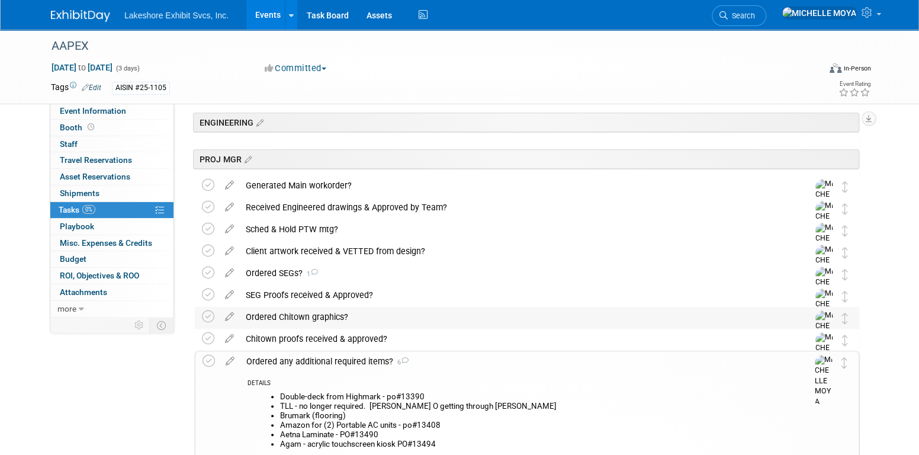
click at [308, 319] on div "Ordered Chitown graphics?" at bounding box center [516, 317] width 552 height 20
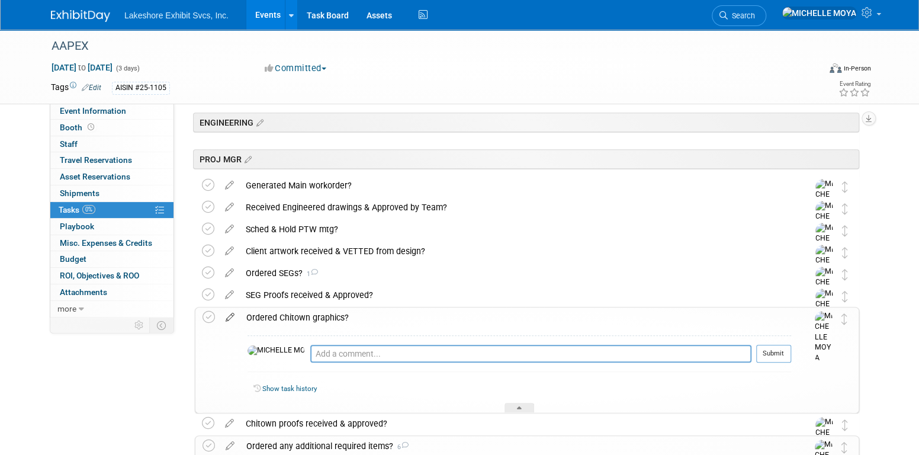
click at [229, 318] on icon at bounding box center [230, 314] width 21 height 15
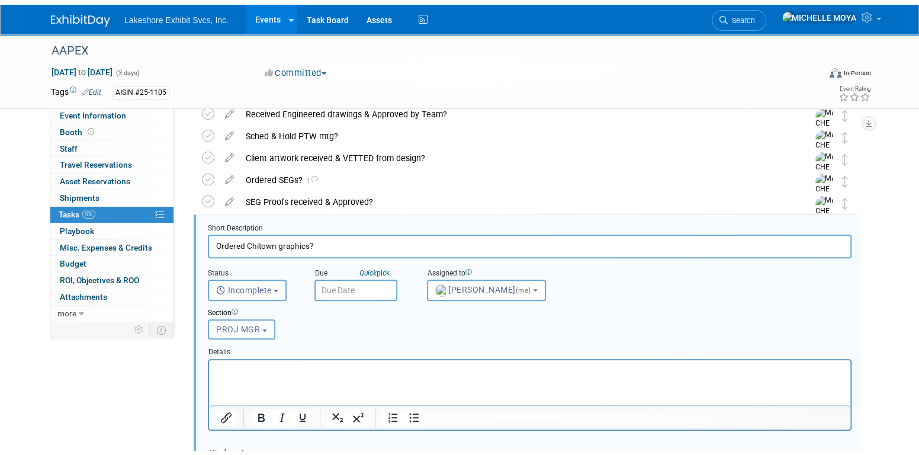
scroll to position [395, 0]
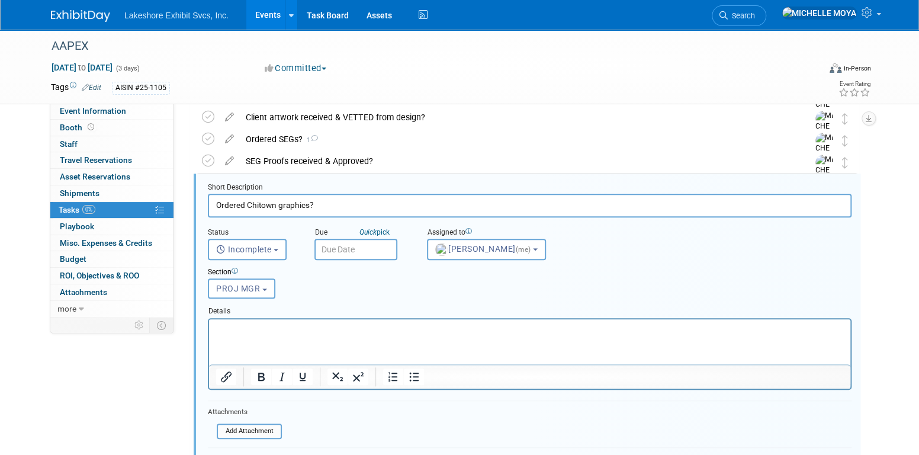
click at [312, 332] on p "Rich Text Area. Press ALT-0 for help." at bounding box center [530, 328] width 628 height 11
click at [413, 370] on icon "Bullet list" at bounding box center [414, 377] width 14 height 14
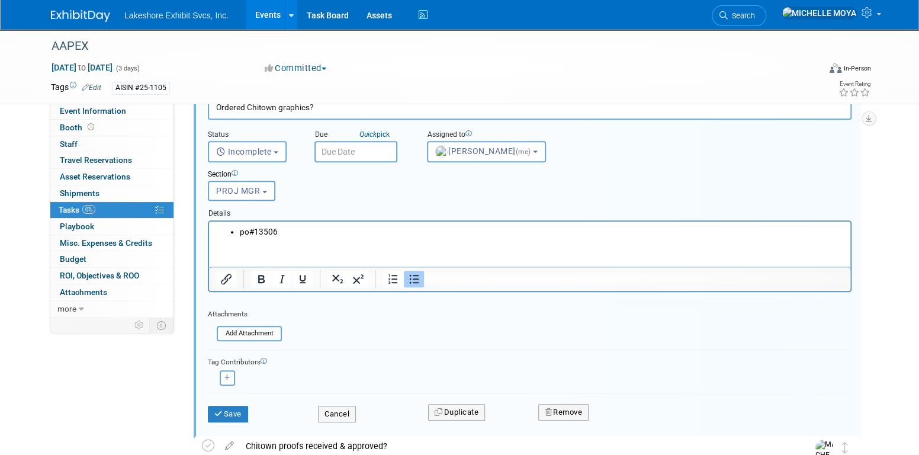
scroll to position [513, 0]
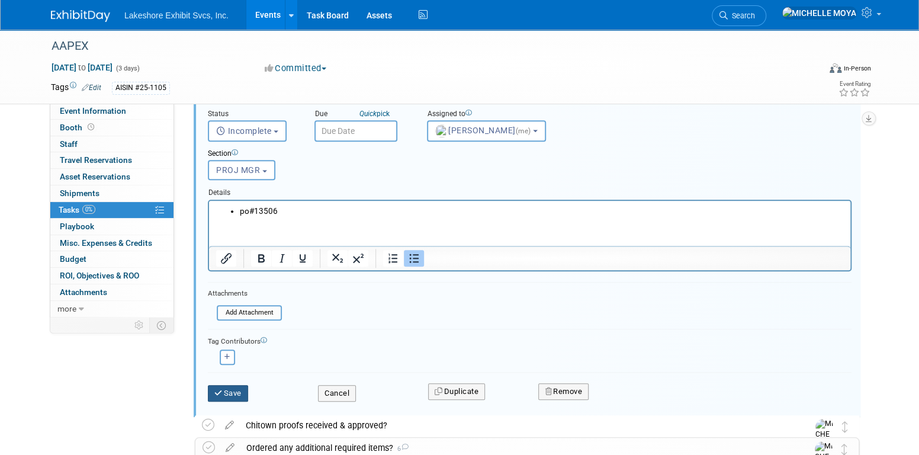
click at [235, 392] on button "Save" at bounding box center [228, 393] width 40 height 17
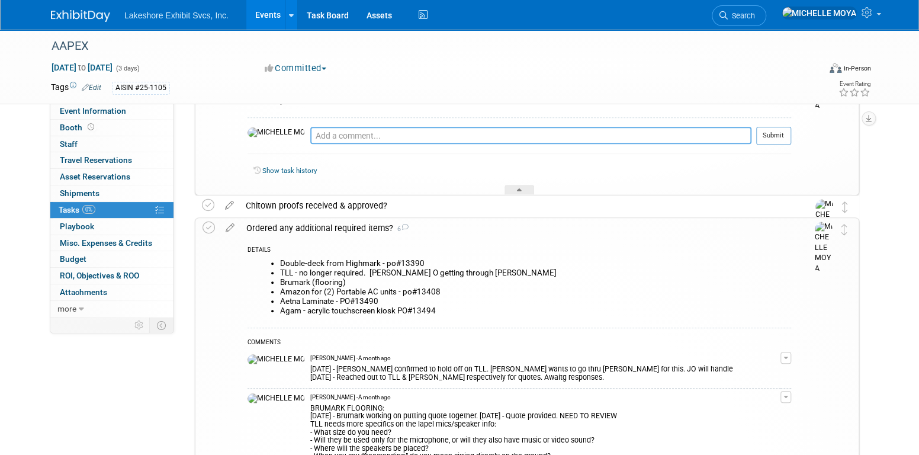
click at [311, 141] on textarea at bounding box center [530, 135] width 441 height 17
type textarea "9"
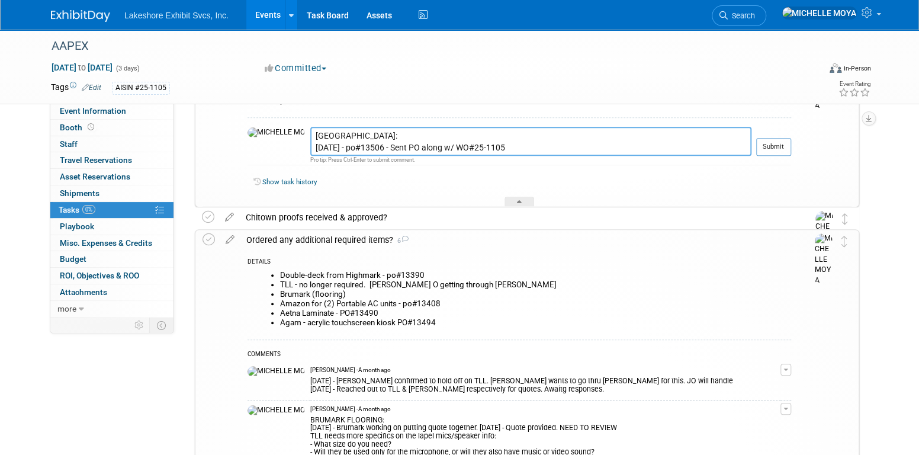
click at [369, 145] on textarea "[GEOGRAPHIC_DATA]: [DATE] - po#13506 - Sent PO along w/ WO#25-1105" at bounding box center [530, 141] width 441 height 29
click at [506, 147] on textarea "[GEOGRAPHIC_DATA]: [DATE] - po#13506 - Sending PO along w/ WO#25-1105" at bounding box center [530, 141] width 441 height 29
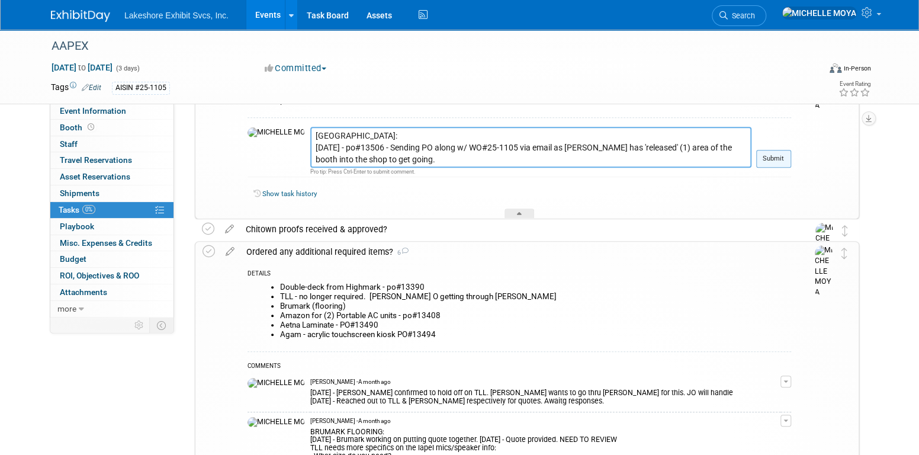
type textarea "[GEOGRAPHIC_DATA]: [DATE] - po#13506 - Sending PO along w/ WO#25-1105 via email…"
click at [781, 152] on button "Submit" at bounding box center [773, 159] width 35 height 18
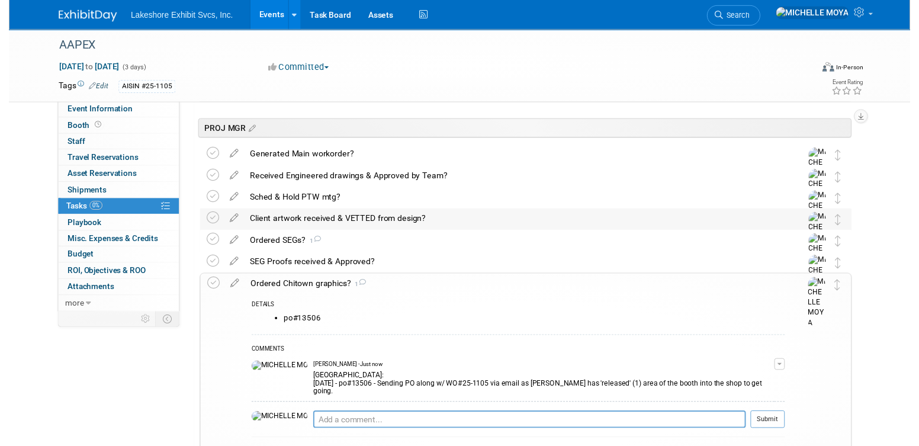
scroll to position [276, 0]
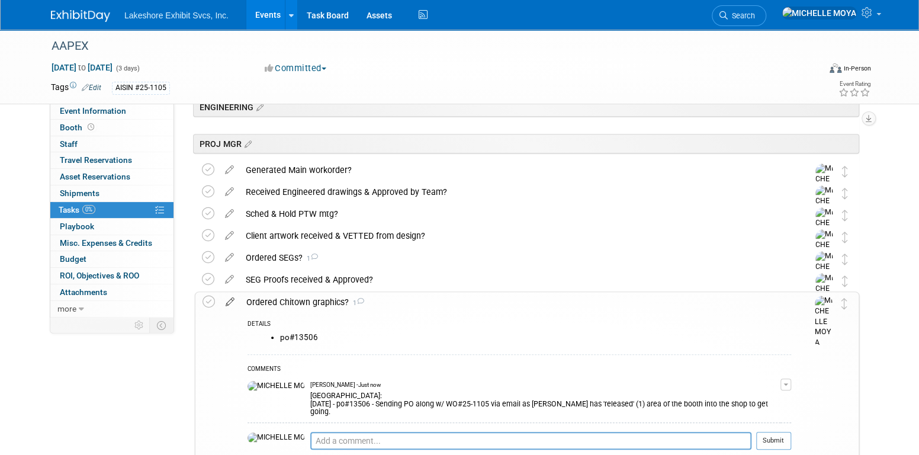
click at [228, 303] on icon at bounding box center [230, 299] width 21 height 15
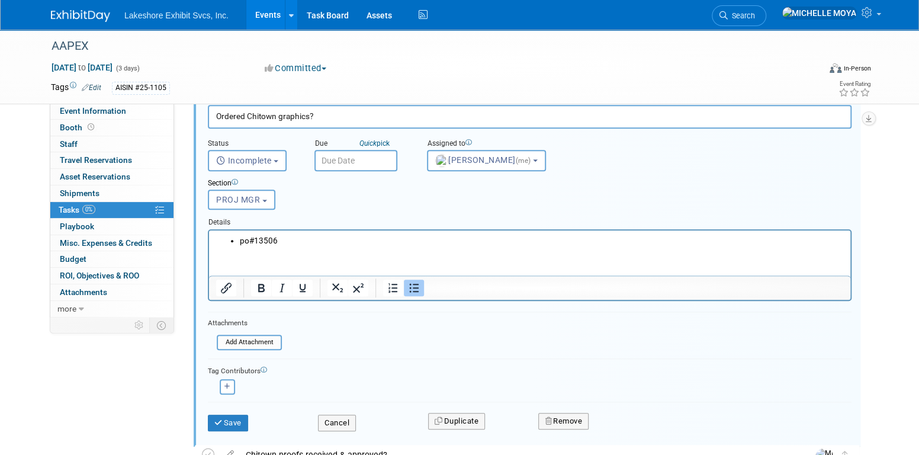
scroll to position [513, 0]
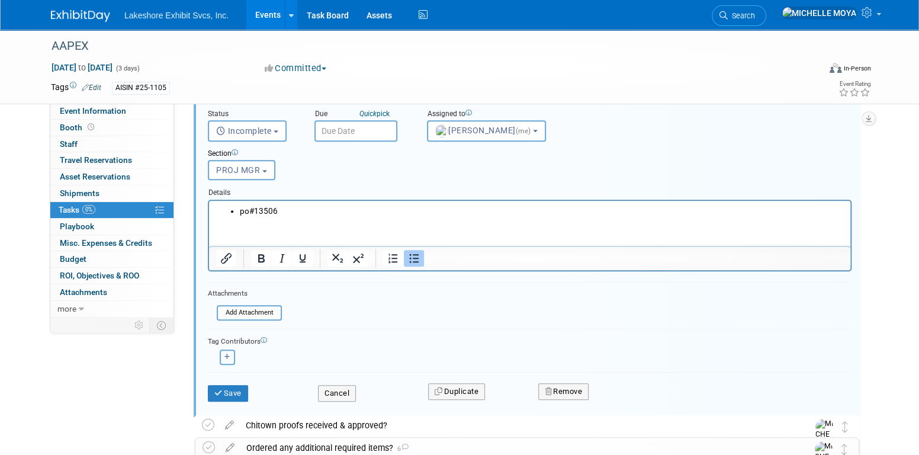
click at [229, 354] on icon "button" at bounding box center [228, 357] width 6 height 7
select select
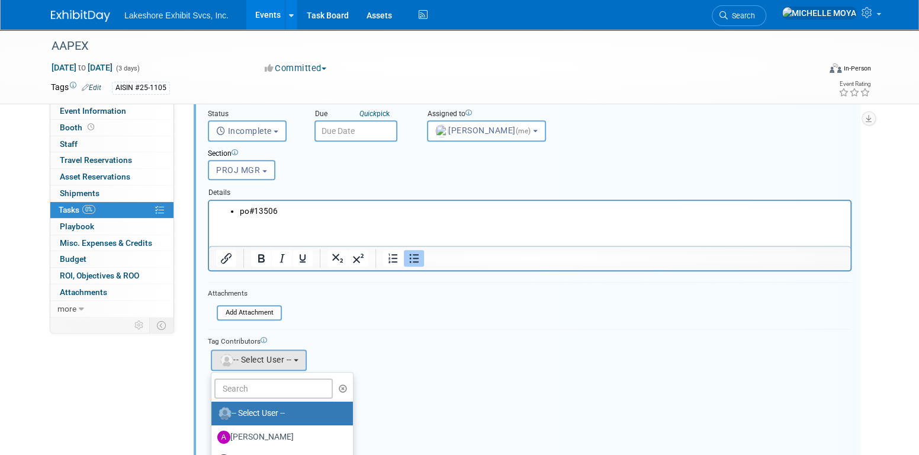
click at [456, 318] on form "Short Description Ordered Chitown graphics? Status <i class="far fa-clock" styl…" at bounding box center [530, 293] width 662 height 459
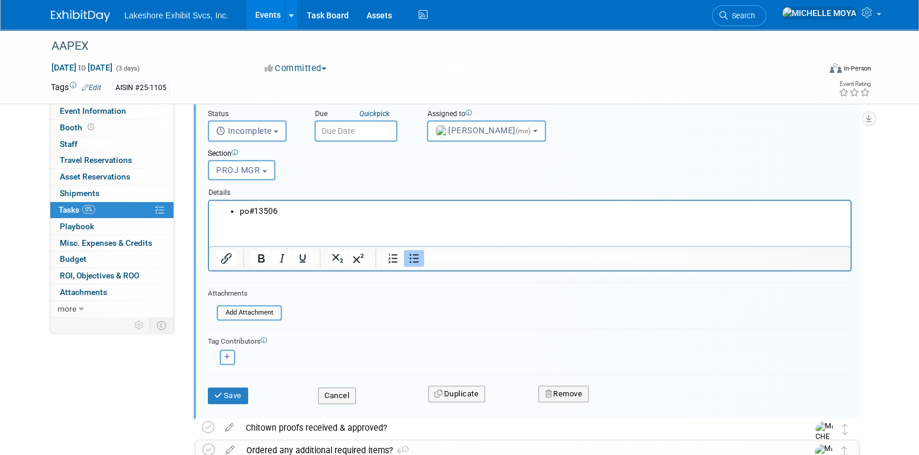
click at [222, 354] on button "button" at bounding box center [227, 357] width 15 height 15
select select
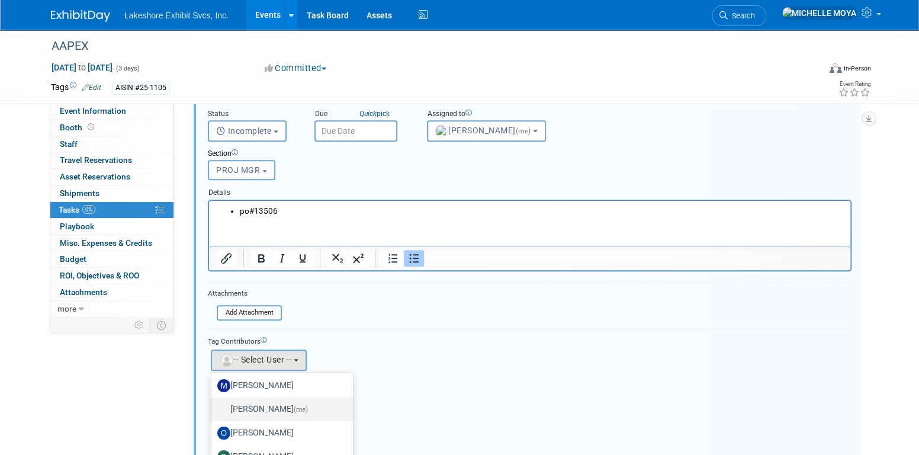
scroll to position [207, 0]
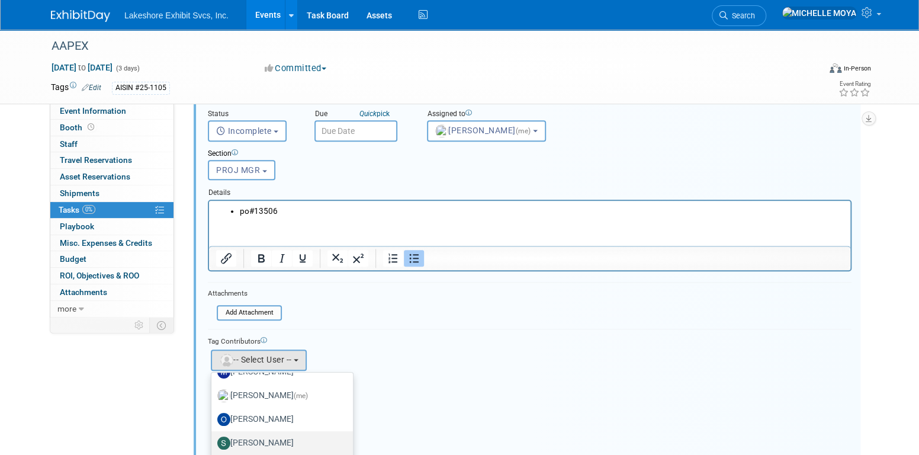
click at [274, 438] on label "[PERSON_NAME]" at bounding box center [279, 443] width 124 height 19
click at [213, 438] on input "[PERSON_NAME]" at bounding box center [210, 442] width 8 height 8
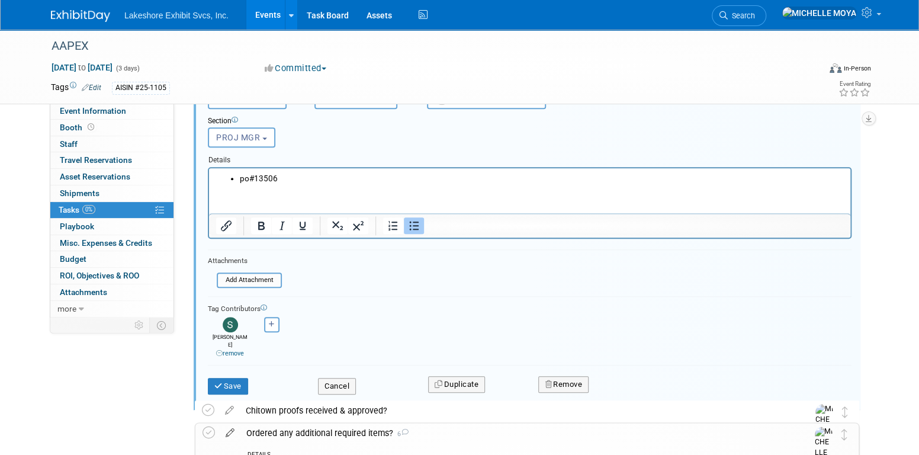
scroll to position [572, 0]
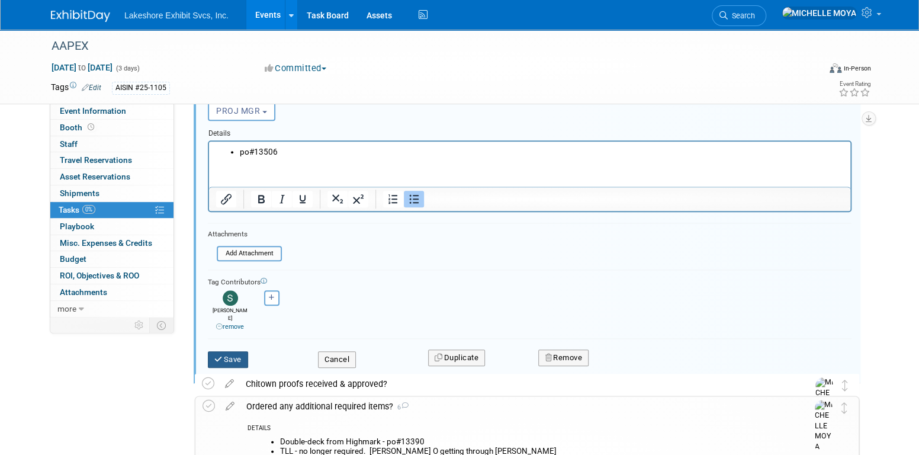
click at [226, 351] on button "Save" at bounding box center [228, 359] width 40 height 17
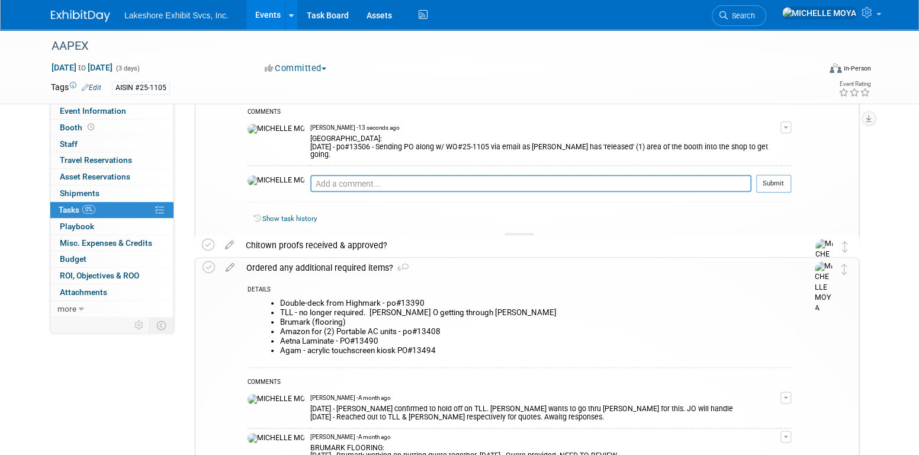
click at [787, 124] on button "button" at bounding box center [786, 127] width 11 height 12
click at [756, 142] on link "Edit Comment" at bounding box center [744, 144] width 94 height 17
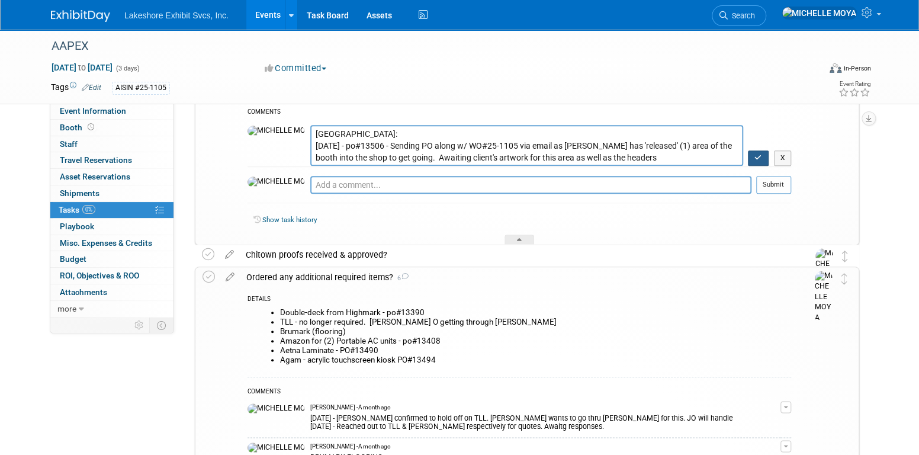
type textarea "[GEOGRAPHIC_DATA]: [DATE] - po#13506 - Sending PO along w/ WO#25-1105 via email…"
click at [762, 156] on button "button" at bounding box center [758, 157] width 21 height 15
